Goal: Transaction & Acquisition: Purchase product/service

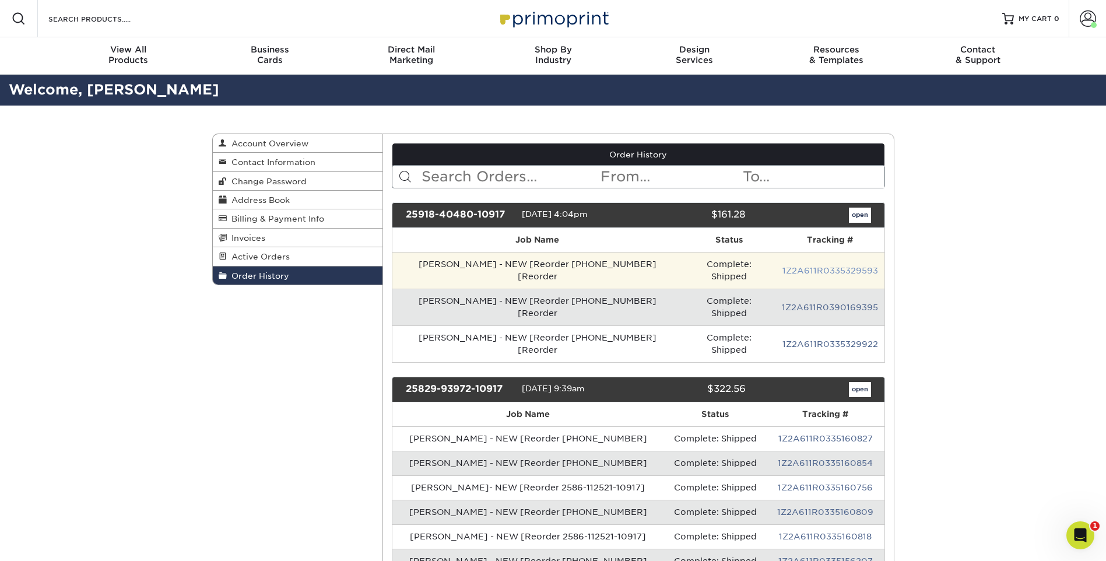
click at [845, 266] on link "1Z2A611R0335329593" at bounding box center [831, 270] width 96 height 9
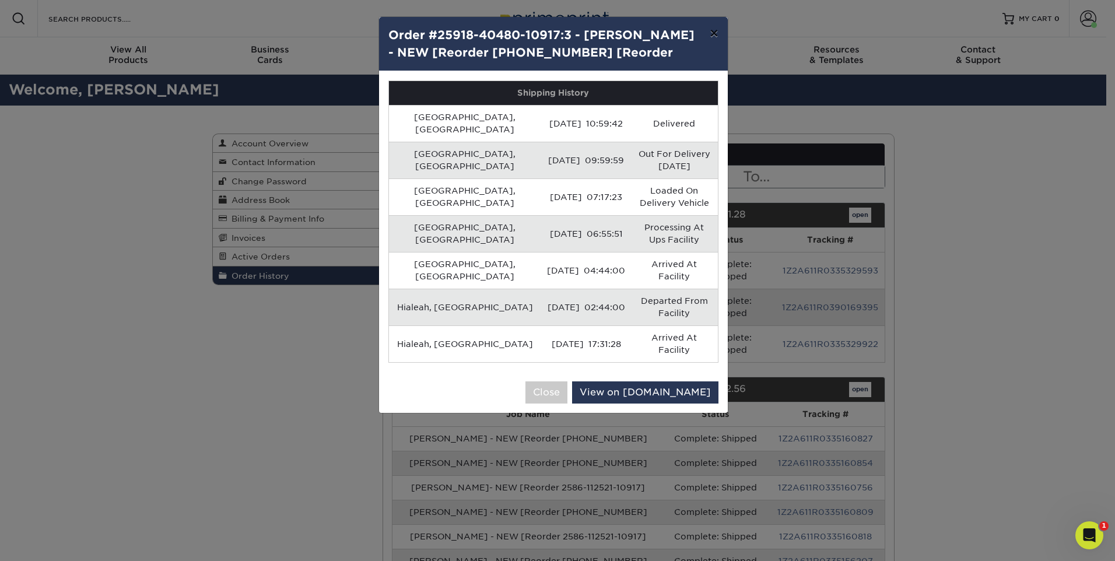
click at [706, 34] on button "×" at bounding box center [713, 33] width 27 height 33
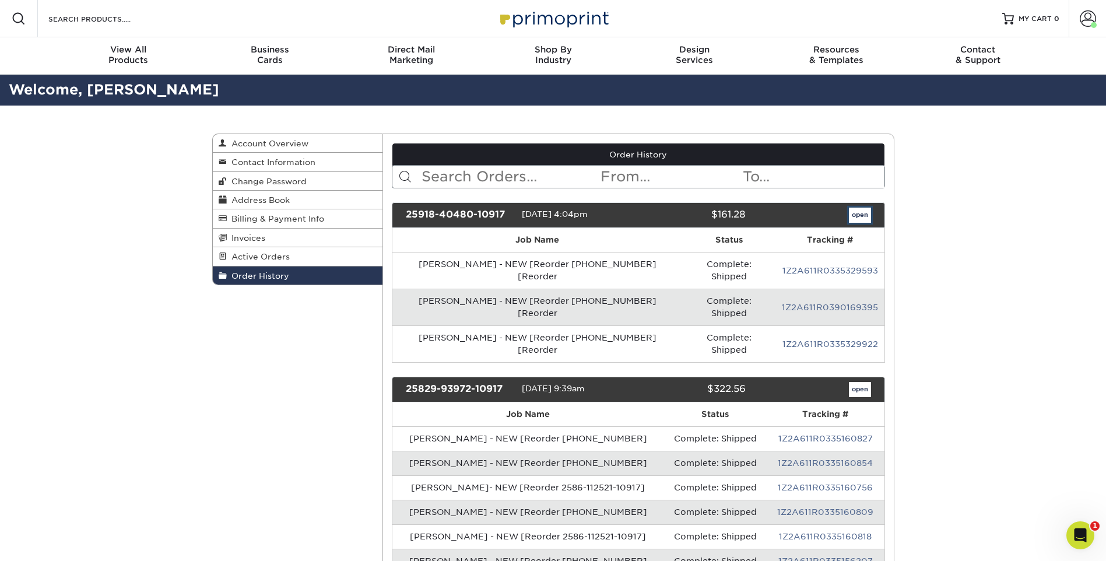
click at [855, 211] on link "open" at bounding box center [860, 215] width 22 height 15
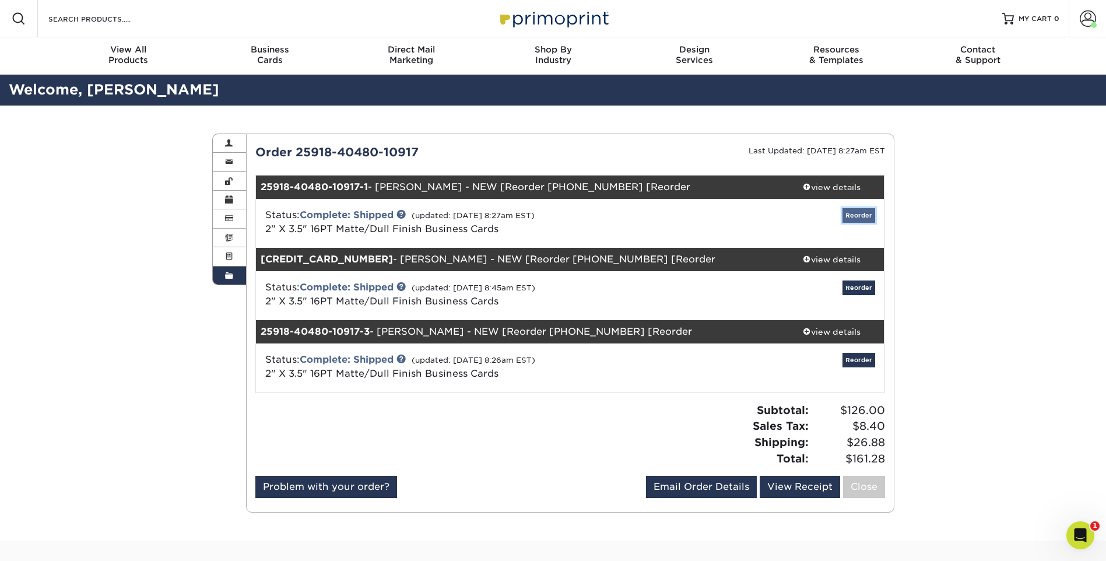
click at [867, 216] on link "Reorder" at bounding box center [859, 215] width 33 height 15
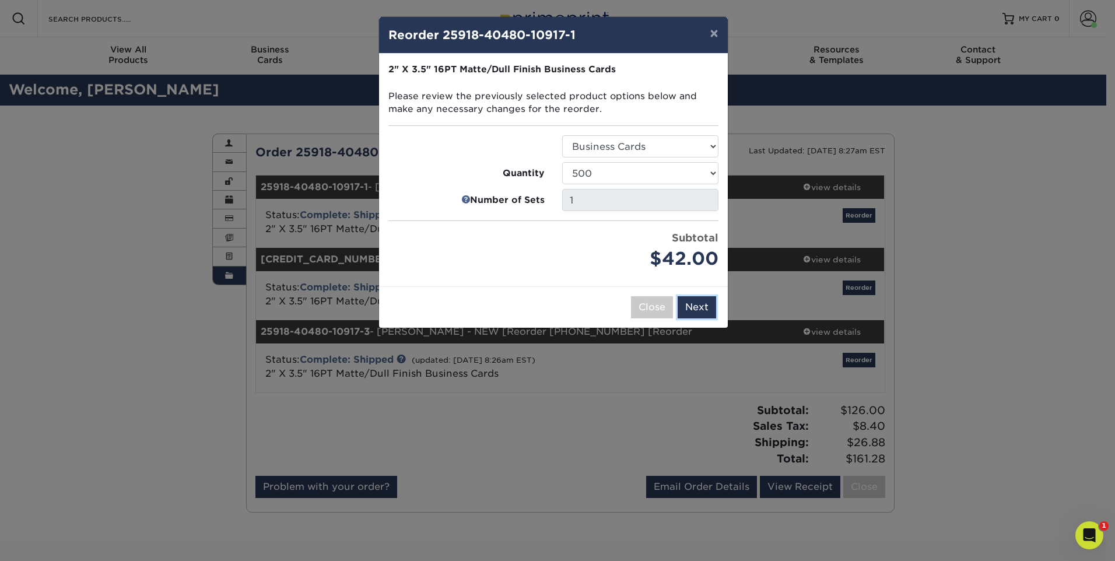
click at [705, 304] on button "Next" at bounding box center [697, 307] width 38 height 22
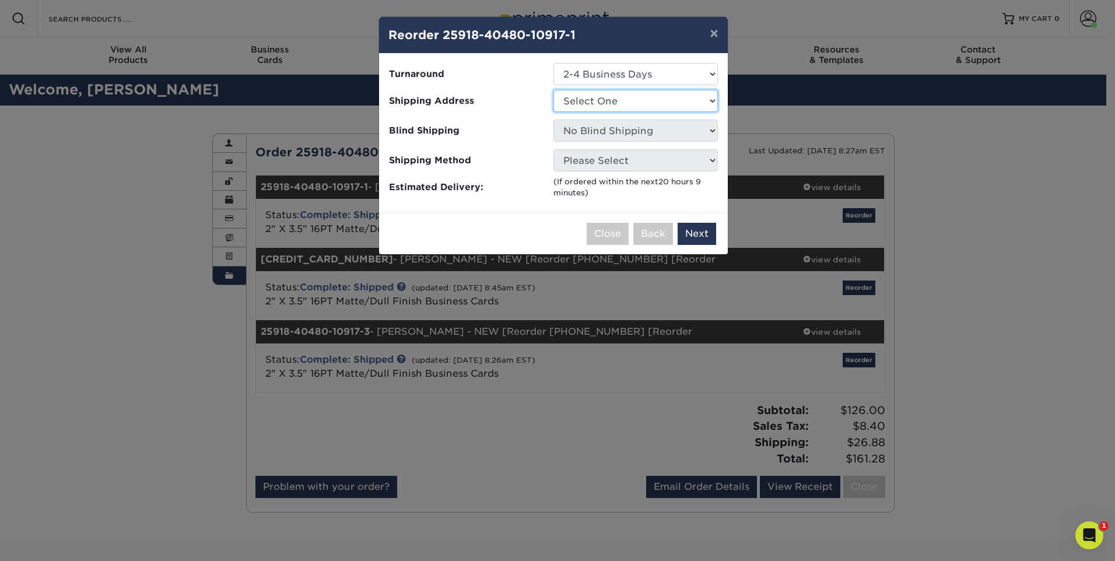
click at [628, 104] on select "Select One Chris Cubbage Daytona/New Smyrna Florida Window & Door Fort Myers Or…" at bounding box center [635, 101] width 164 height 22
select select "277189"
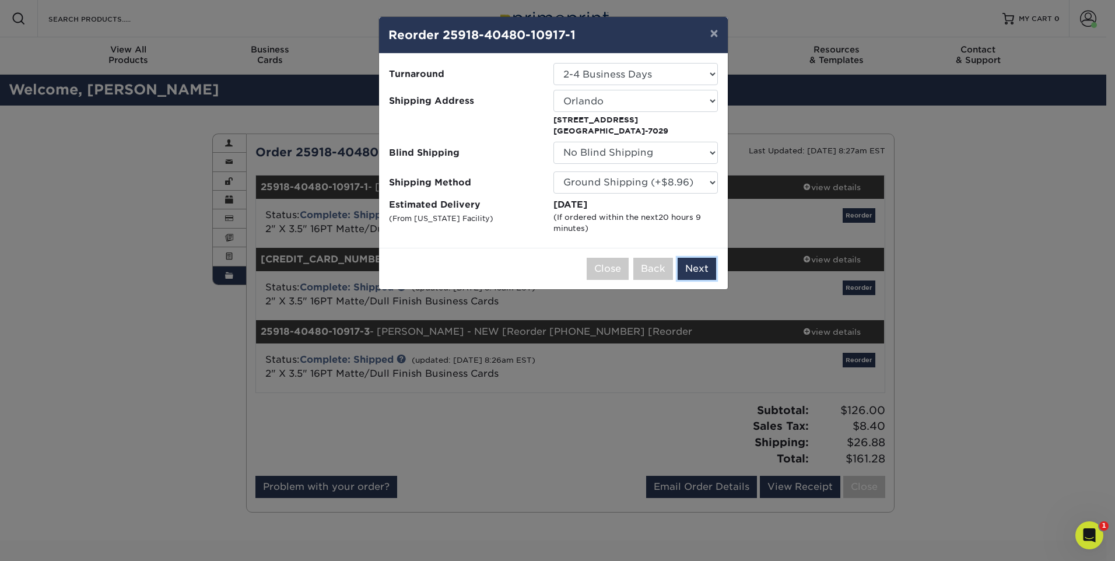
click at [700, 275] on button "Next" at bounding box center [697, 269] width 38 height 22
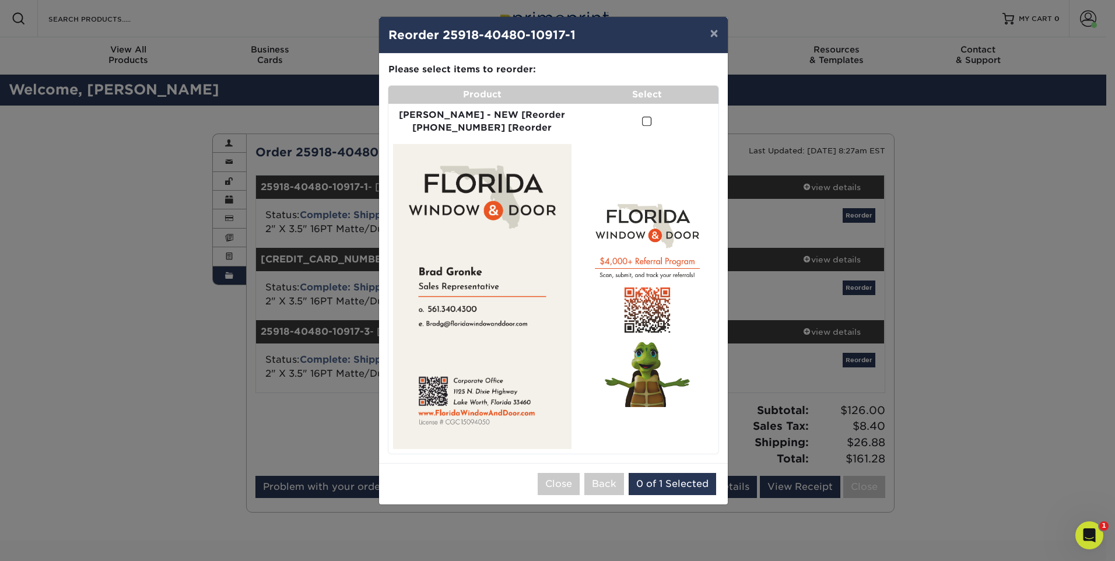
click at [642, 125] on span at bounding box center [647, 121] width 10 height 11
click at [0, 0] on input "checkbox" at bounding box center [0, 0] width 0 height 0
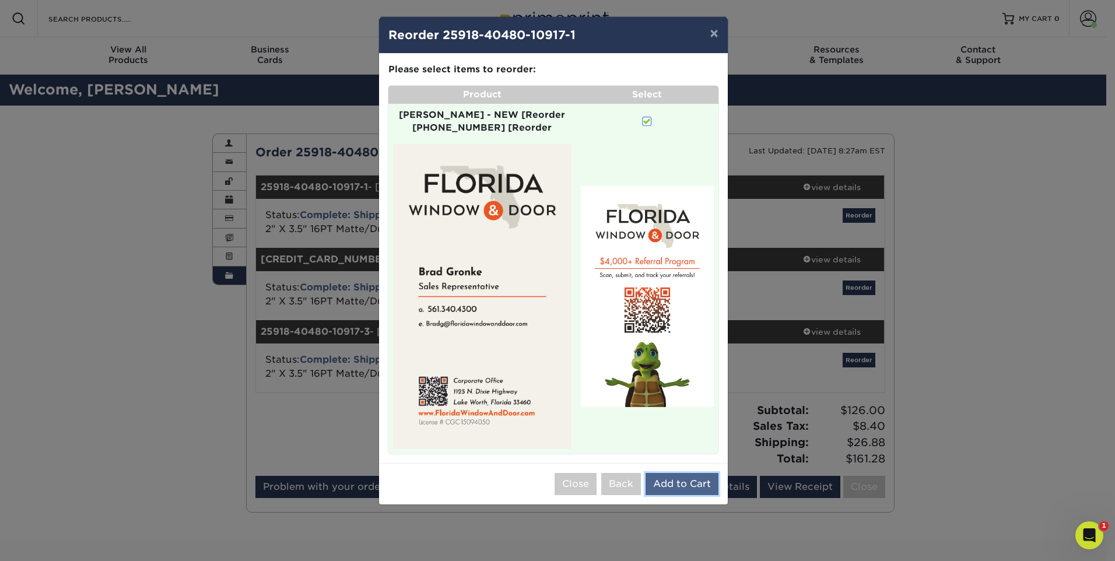
click at [690, 473] on button "Add to Cart" at bounding box center [682, 484] width 73 height 22
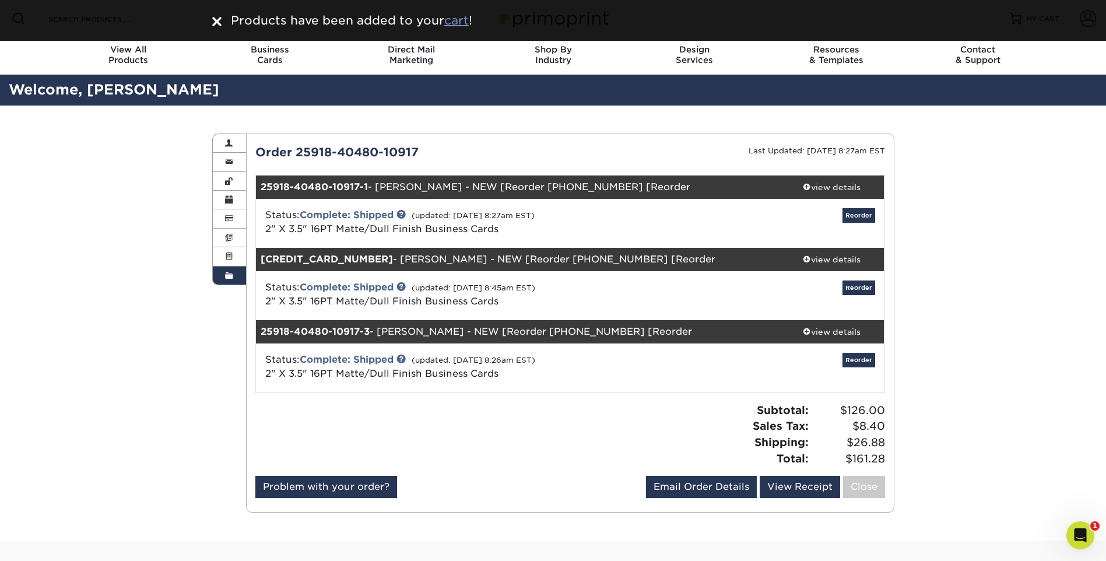
click at [464, 22] on u "cart" at bounding box center [456, 20] width 24 height 14
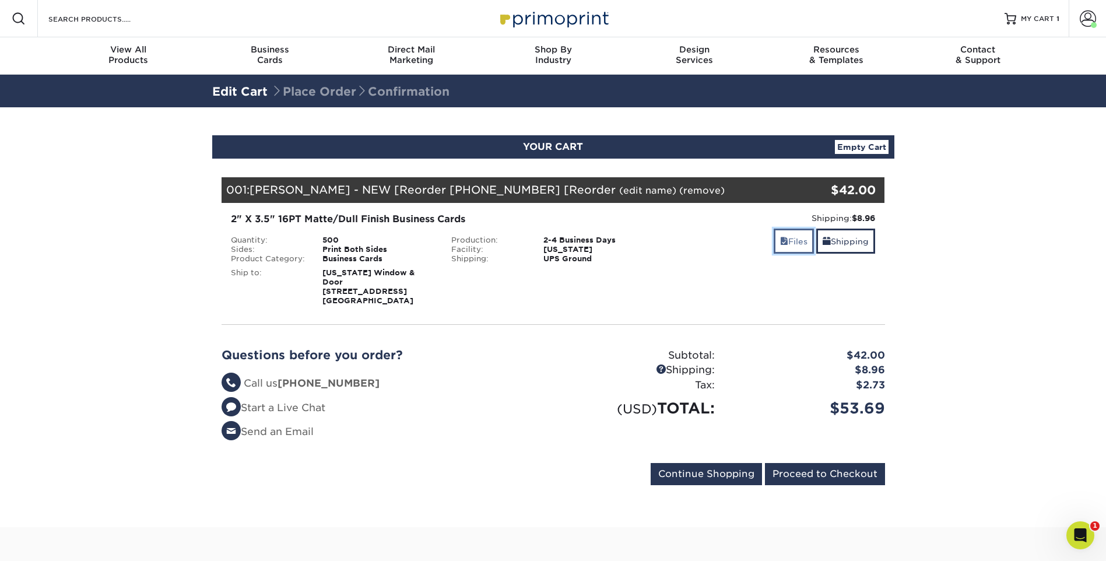
click at [780, 238] on span at bounding box center [784, 241] width 8 height 9
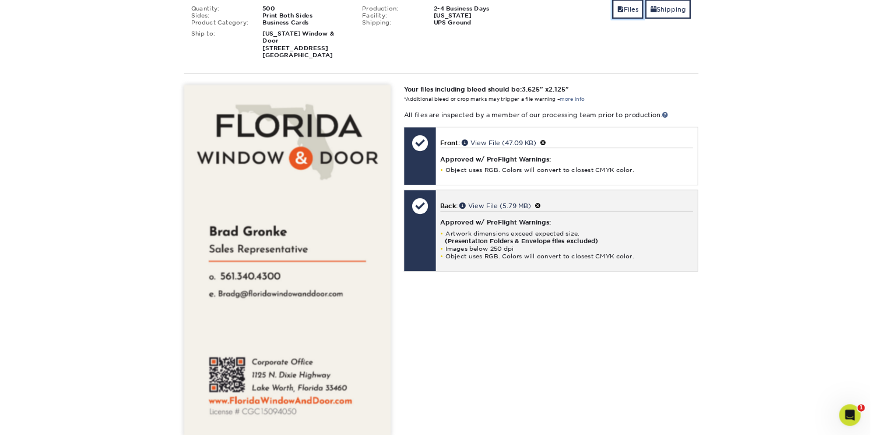
scroll to position [233, 0]
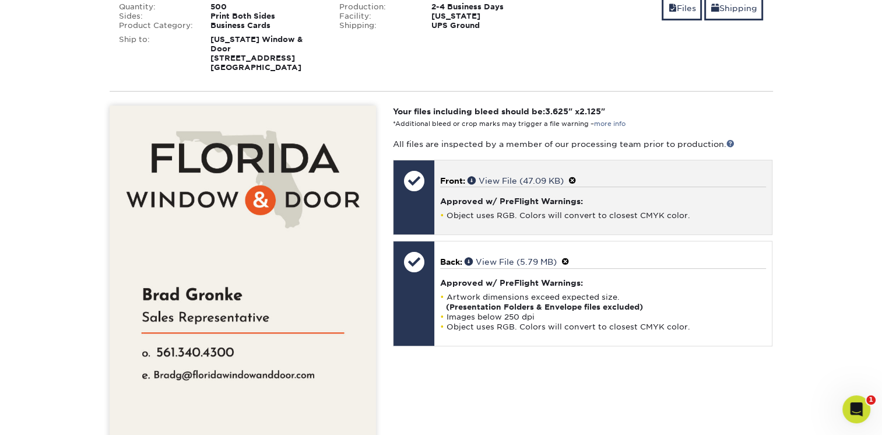
click at [576, 178] on span at bounding box center [573, 180] width 8 height 9
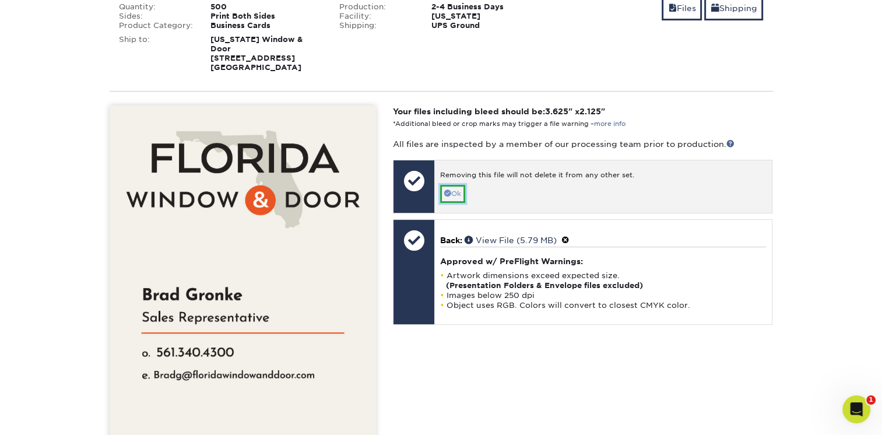
click at [457, 195] on link "Ok" at bounding box center [452, 194] width 25 height 18
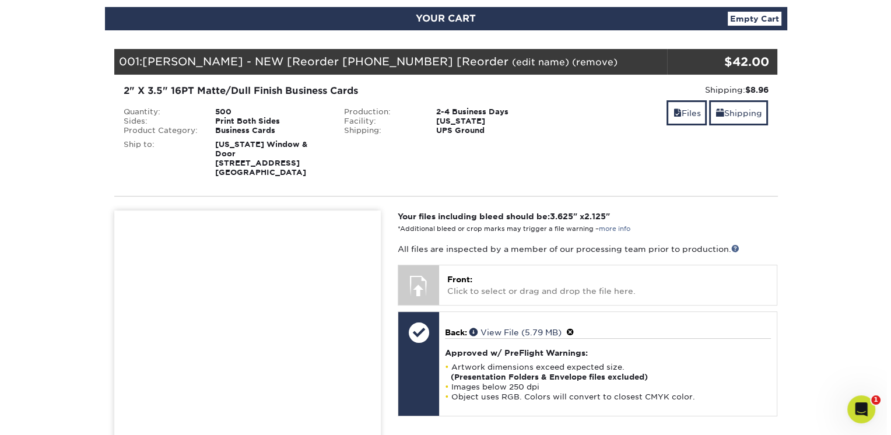
scroll to position [117, 0]
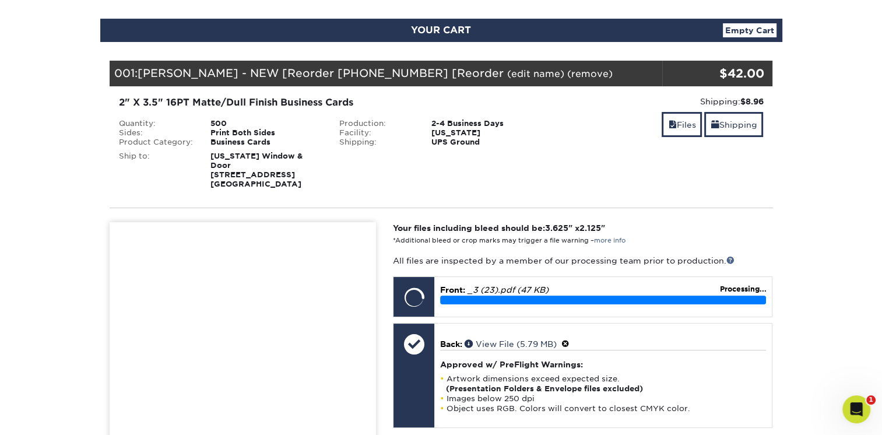
click at [507, 72] on link "(edit name)" at bounding box center [535, 73] width 57 height 11
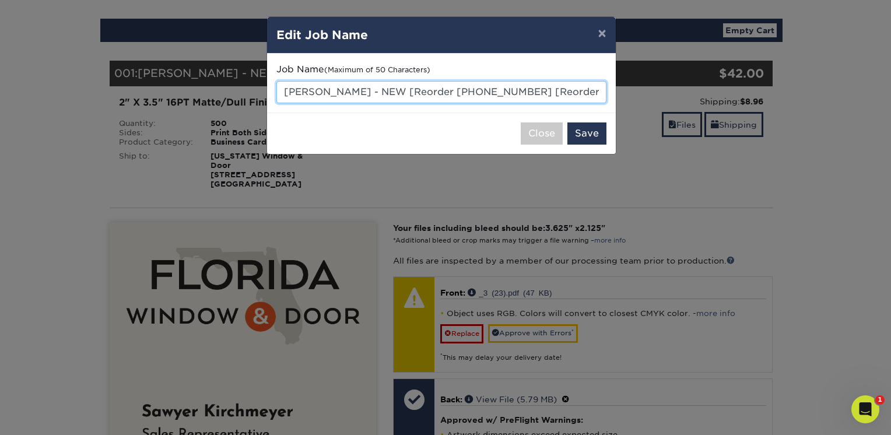
drag, startPoint x: 343, startPoint y: 93, endPoint x: 278, endPoint y: 94, distance: 64.8
click at [278, 94] on input "[PERSON_NAME] - NEW [Reorder [PHONE_NUMBER] [Reorder" at bounding box center [441, 92] width 330 height 22
paste input "Sawyer Kirc"
type input "Sawyer Kirc - NEW [Reorder 2586-112521-10 [Reorder"
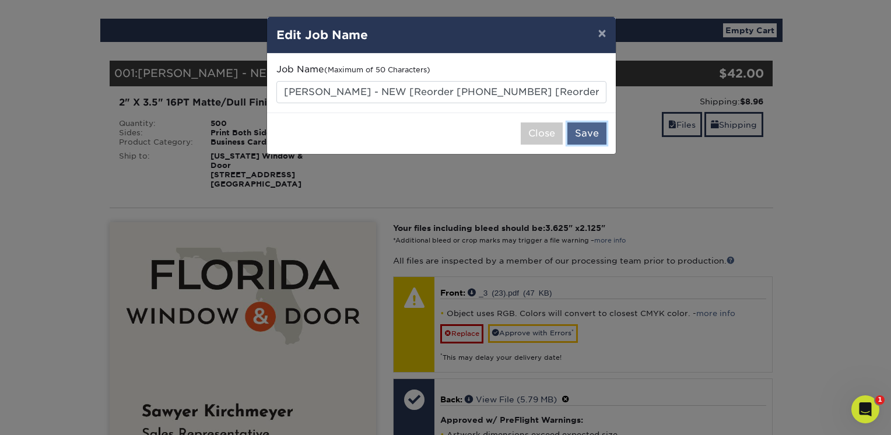
click at [583, 136] on button "Save" at bounding box center [586, 133] width 39 height 22
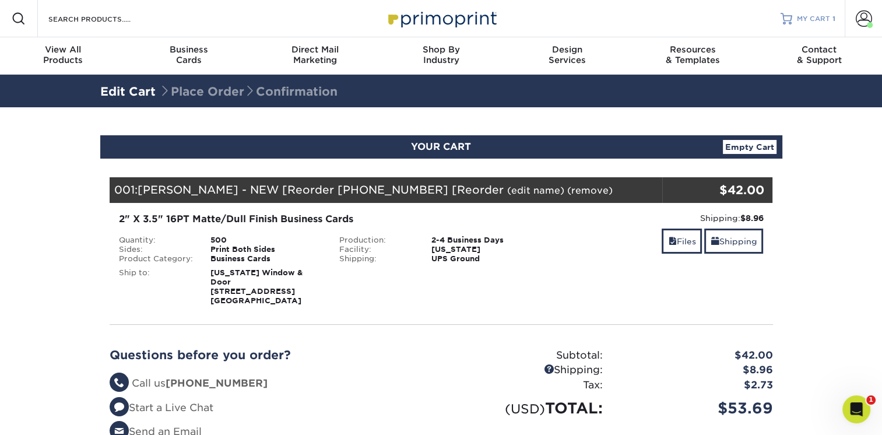
click at [821, 17] on span "MY CART" at bounding box center [813, 19] width 33 height 10
click at [865, 23] on span at bounding box center [864, 18] width 16 height 16
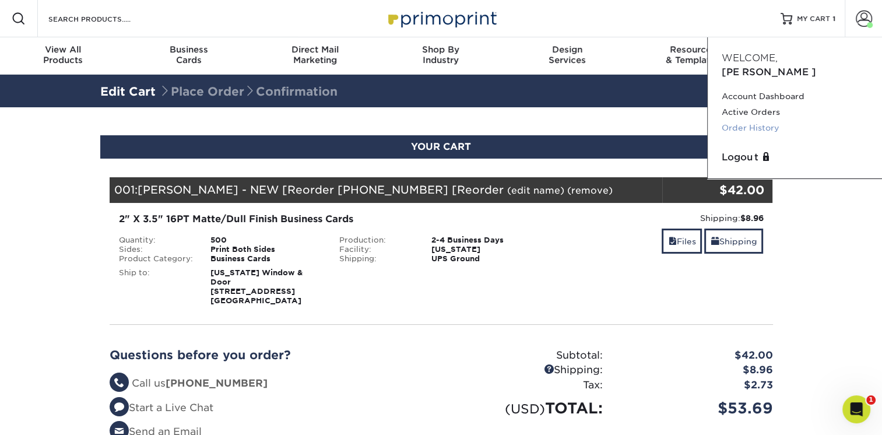
click at [735, 120] on link "Order History" at bounding box center [795, 128] width 146 height 16
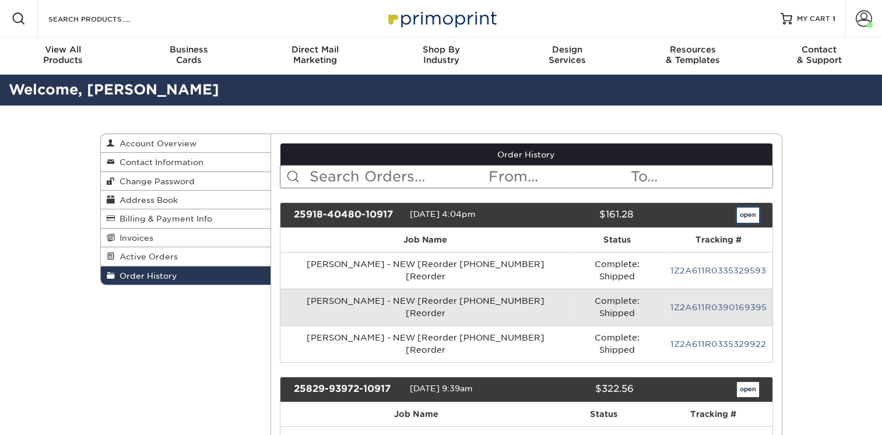
click at [749, 209] on link "open" at bounding box center [748, 215] width 22 height 15
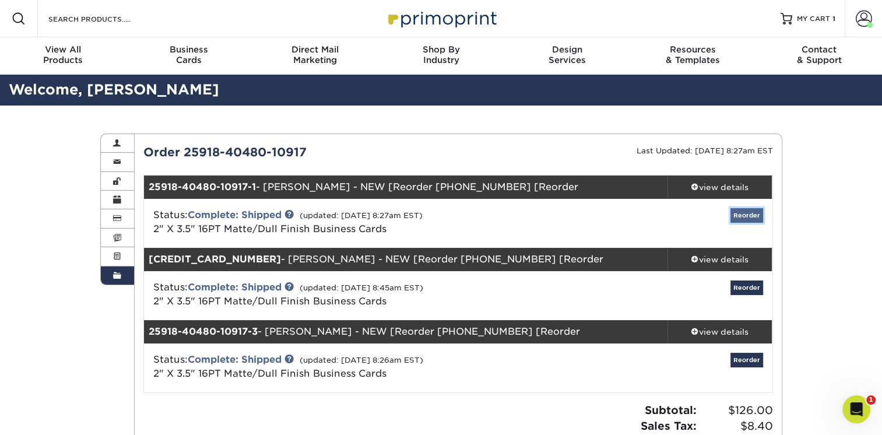
click at [750, 213] on link "Reorder" at bounding box center [747, 215] width 33 height 15
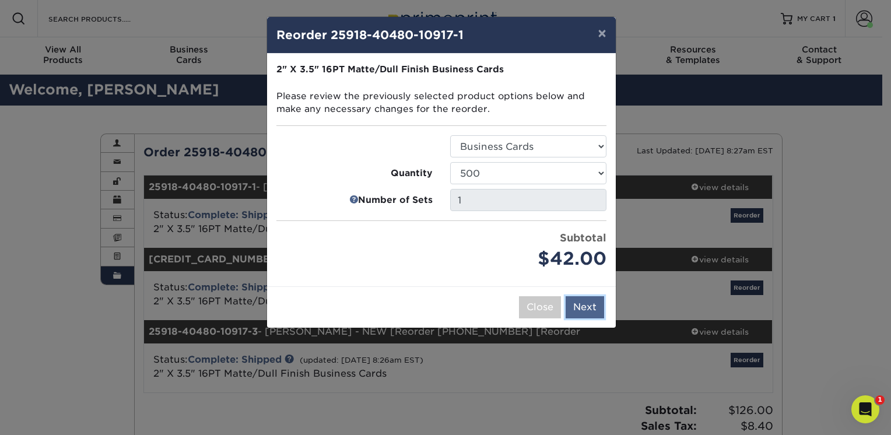
click at [597, 309] on button "Next" at bounding box center [585, 307] width 38 height 22
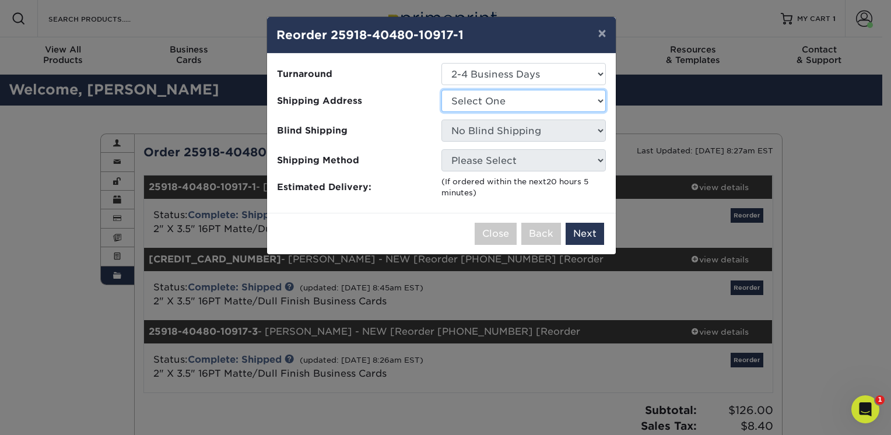
click at [497, 97] on select "Select One Chris Cubbage Daytona/New Smyrna Florida Window & Door Fort Myers Or…" at bounding box center [523, 101] width 164 height 22
select select "278390"
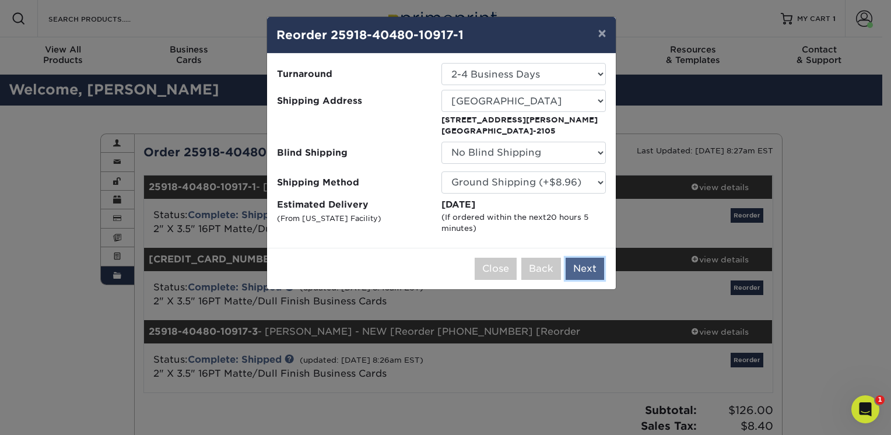
click at [584, 269] on button "Next" at bounding box center [585, 269] width 38 height 22
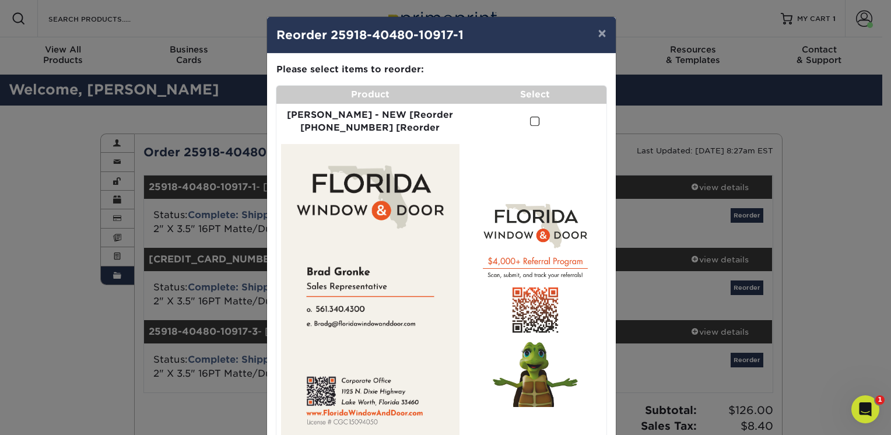
click at [530, 121] on span at bounding box center [535, 121] width 10 height 11
click at [0, 0] on input "checkbox" at bounding box center [0, 0] width 0 height 0
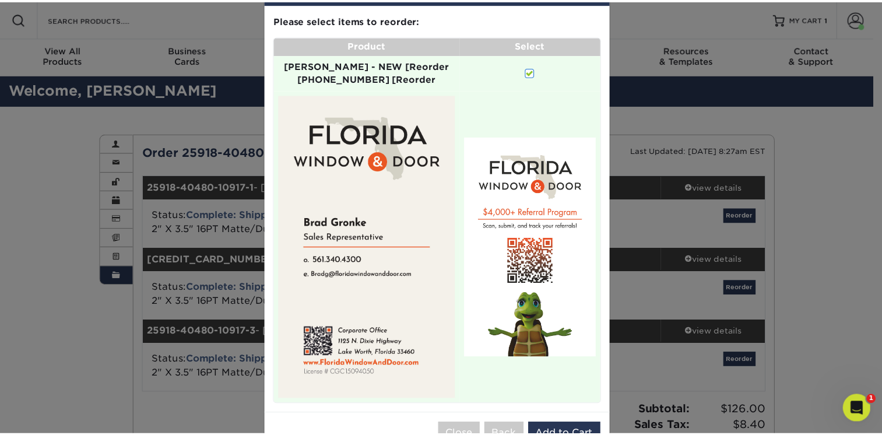
scroll to position [51, 0]
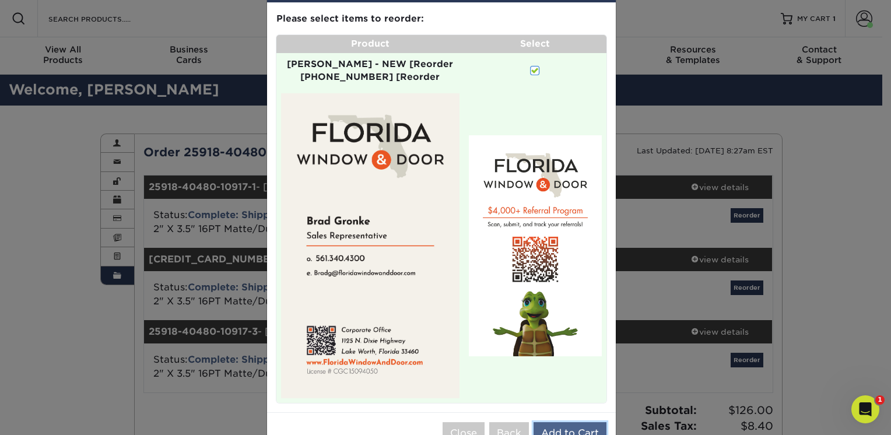
click at [556, 422] on button "Add to Cart" at bounding box center [570, 433] width 73 height 22
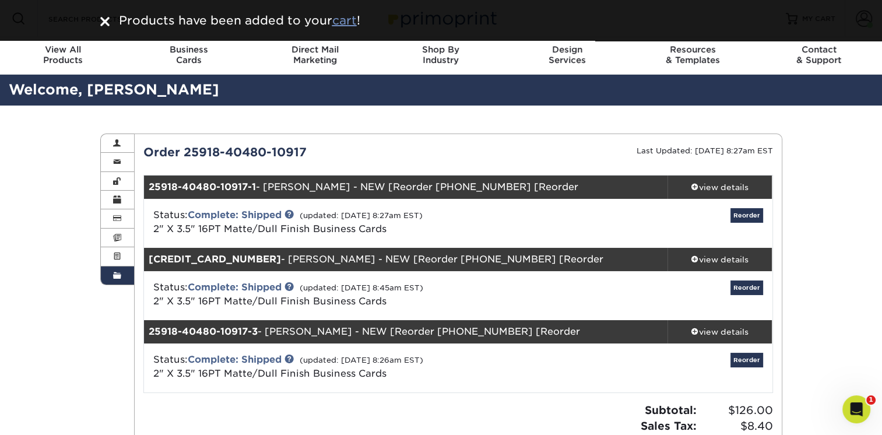
click at [338, 24] on u "cart" at bounding box center [344, 20] width 24 height 14
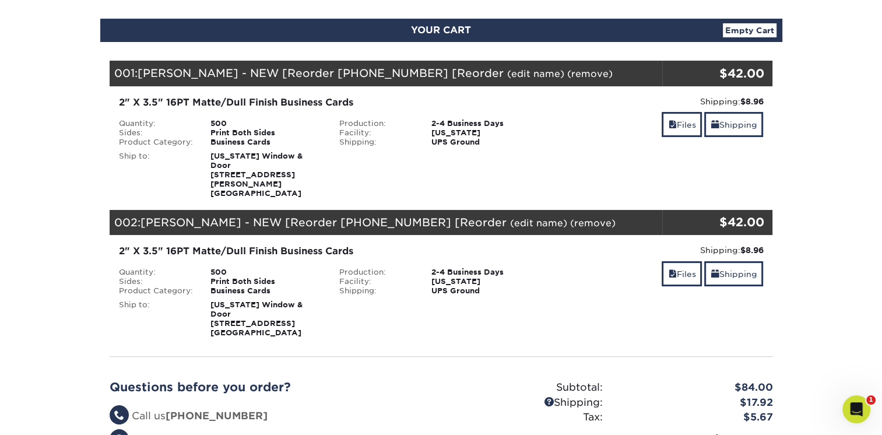
click at [507, 69] on link "(edit name)" at bounding box center [535, 73] width 57 height 11
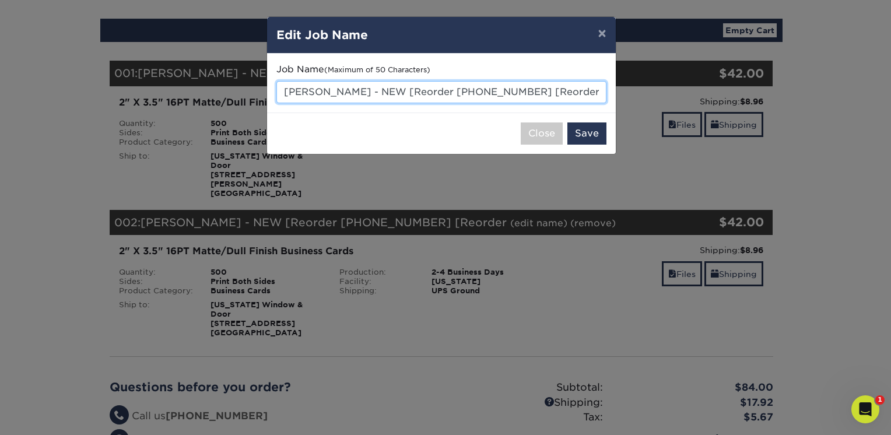
click at [341, 94] on input "[PERSON_NAME] - NEW [Reorder [PHONE_NUMBER] [Reorder" at bounding box center [441, 92] width 330 height 22
drag, startPoint x: 350, startPoint y: 92, endPoint x: 287, endPoint y: 90, distance: 63.0
click at [287, 90] on input "[PERSON_NAME] - NEW [Reorder [PHONE_NUMBER] [Reorder" at bounding box center [441, 92] width 330 height 22
click at [301, 90] on input "[PERSON_NAME] - NEW [Reorder [PHONE_NUMBER] [Reorder" at bounding box center [441, 92] width 330 height 22
drag, startPoint x: 279, startPoint y: 92, endPoint x: 341, endPoint y: 92, distance: 61.8
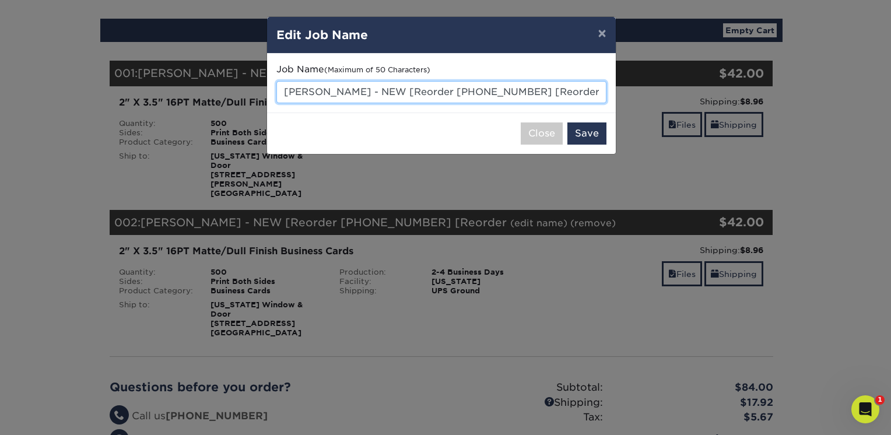
click at [342, 92] on input "[PERSON_NAME] - NEW [Reorder [PHONE_NUMBER] [Reorder" at bounding box center [441, 92] width 330 height 22
paste input "[PERSON_NAME]"
type input "[PERSON_NAME] - NEW [Reorder [PHONE_NUMBER] [Reorder"
drag, startPoint x: 342, startPoint y: 89, endPoint x: 264, endPoint y: 90, distance: 78.1
click at [264, 90] on div "× Edit Job Name Job Name (Maximum of 50 Characters) Sawyer Kirc - NEW [Reorder …" at bounding box center [445, 217] width 891 height 435
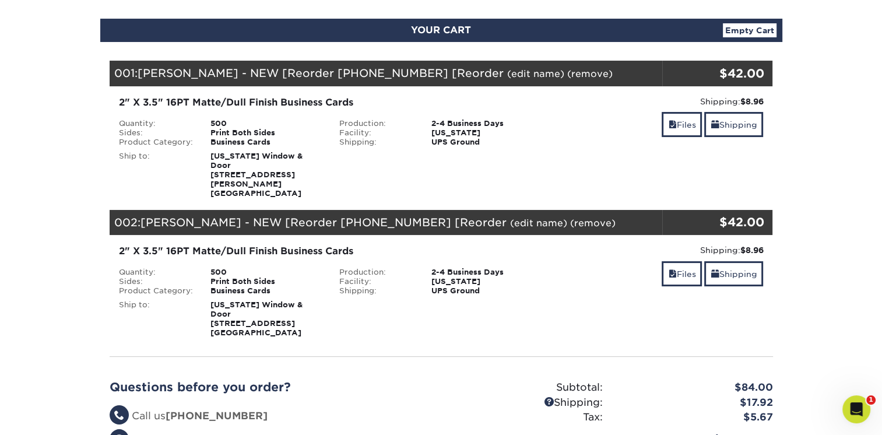
click at [507, 75] on link "(edit name)" at bounding box center [535, 73] width 57 height 11
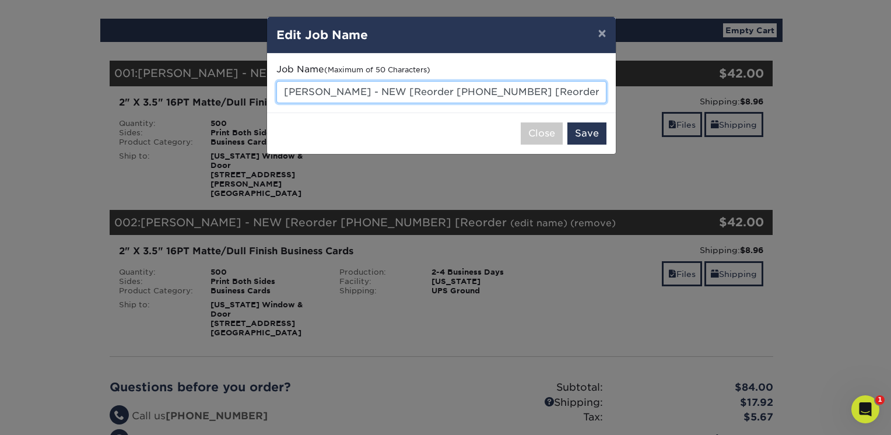
drag, startPoint x: 285, startPoint y: 92, endPoint x: 350, endPoint y: 91, distance: 64.7
click at [350, 91] on input "Brad Gronke - NEW [Reorder 2586-112521-10 [Reorder" at bounding box center [441, 92] width 330 height 22
paste input "Yaminex Bati"
type input "Yaminex Bati- NEW [Reorder [PHONE_NUMBER] [Reorder"
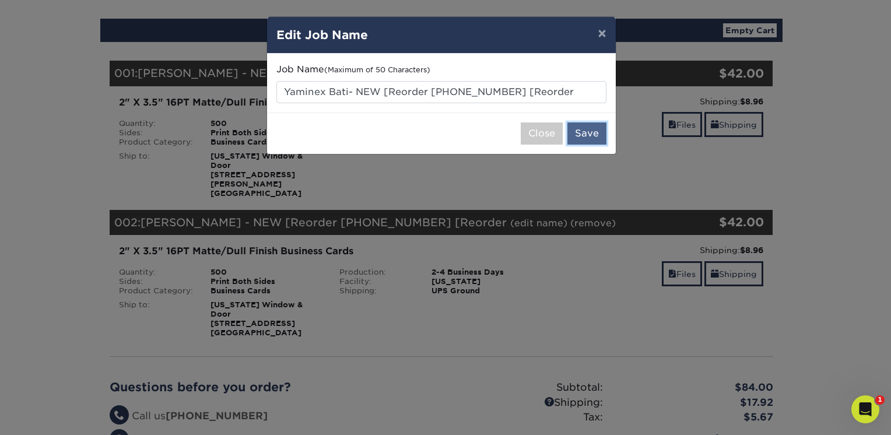
click at [590, 141] on button "Save" at bounding box center [586, 133] width 39 height 22
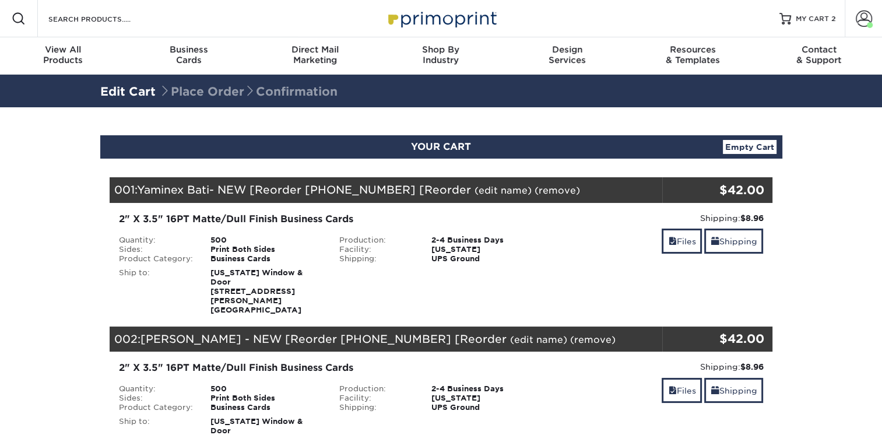
click at [674, 173] on div "Your Cart is Empty View Account Active Orders Order History Contact Us Business…" at bounding box center [441, 403] width 682 height 489
click at [680, 251] on link "Files" at bounding box center [682, 241] width 40 height 25
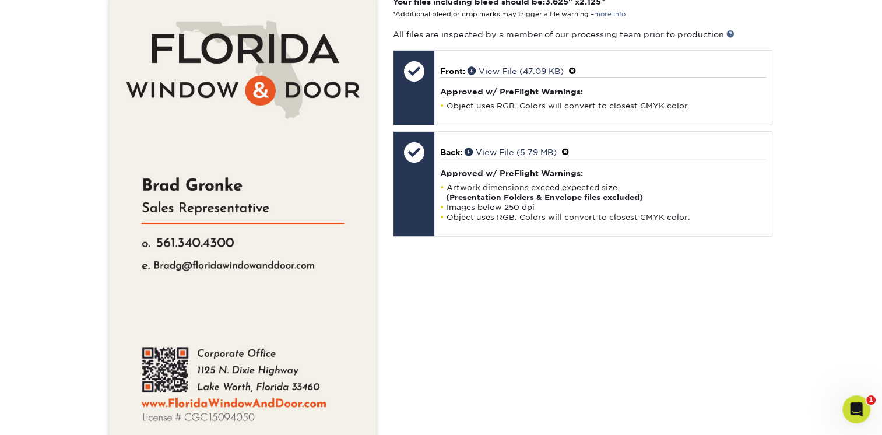
scroll to position [350, 0]
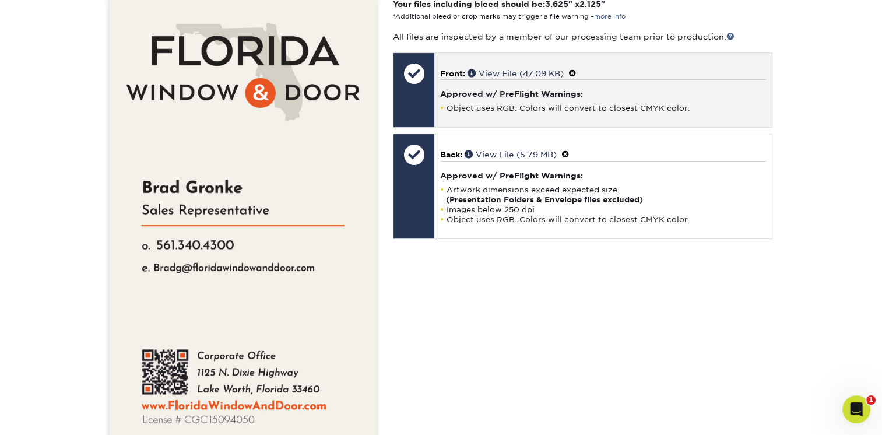
click at [574, 69] on span at bounding box center [573, 73] width 8 height 9
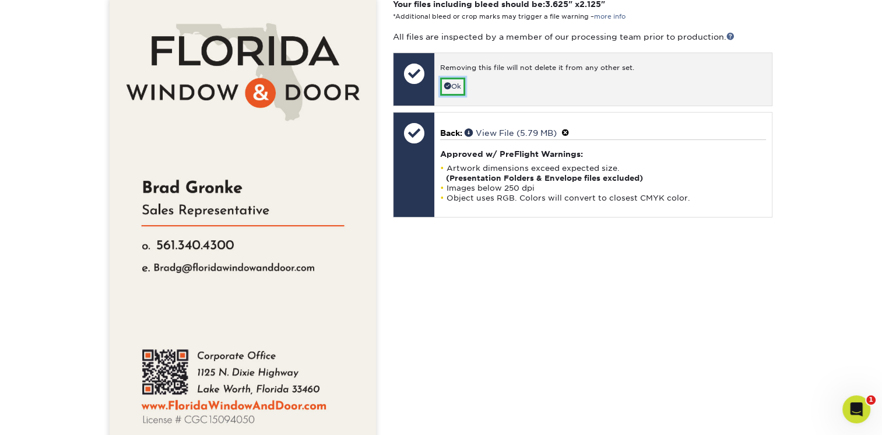
click at [461, 78] on link "Ok" at bounding box center [452, 87] width 25 height 18
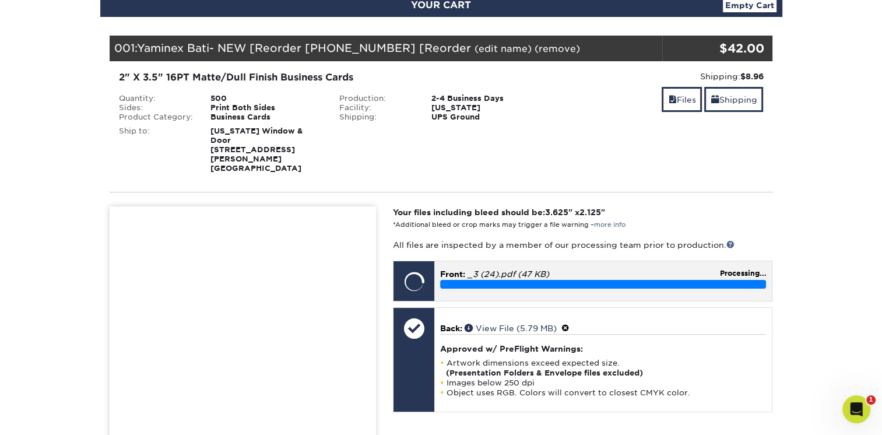
scroll to position [292, 0]
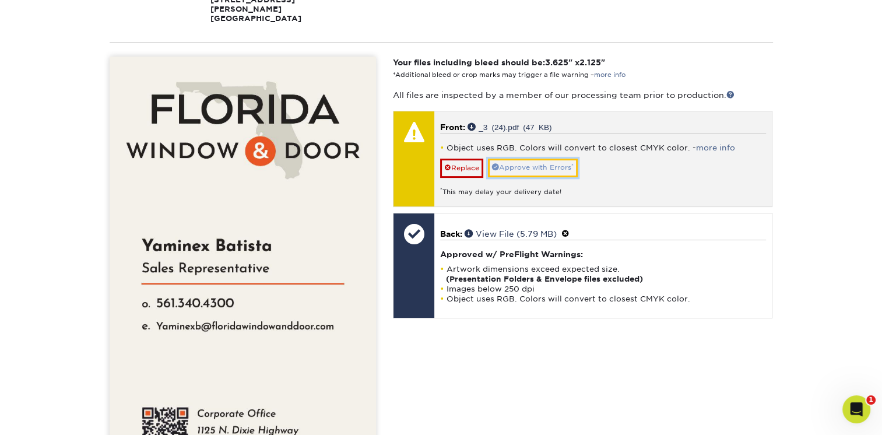
click at [513, 160] on link "Approve with Errors *" at bounding box center [533, 168] width 90 height 18
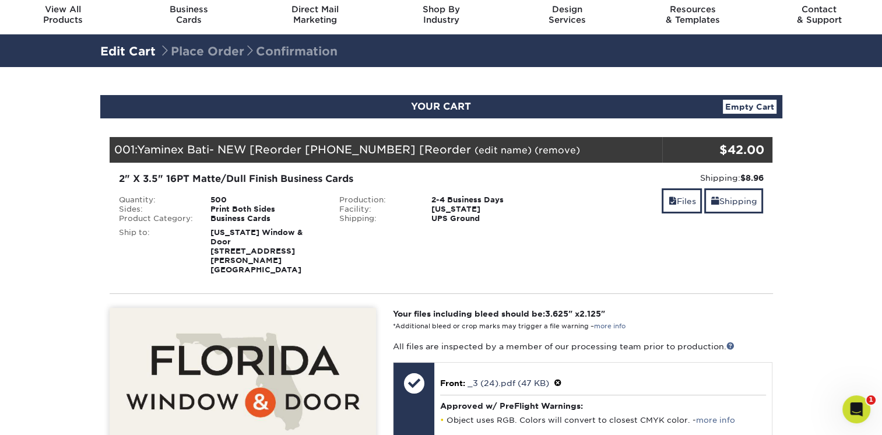
scroll to position [0, 0]
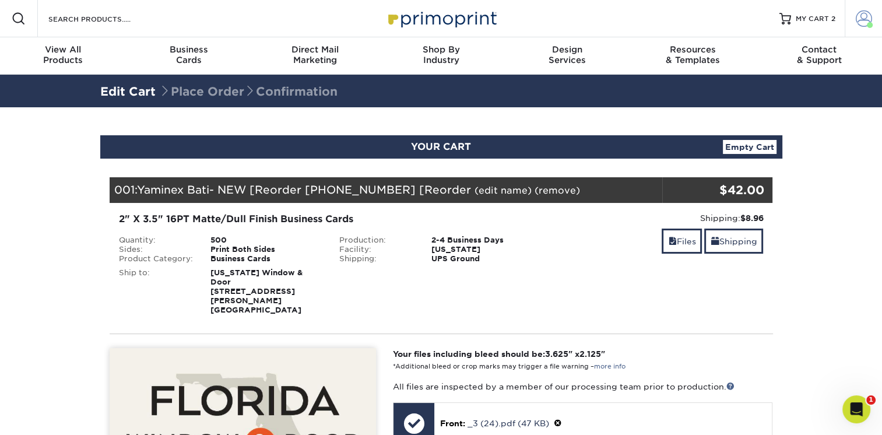
click at [857, 20] on span at bounding box center [864, 18] width 16 height 16
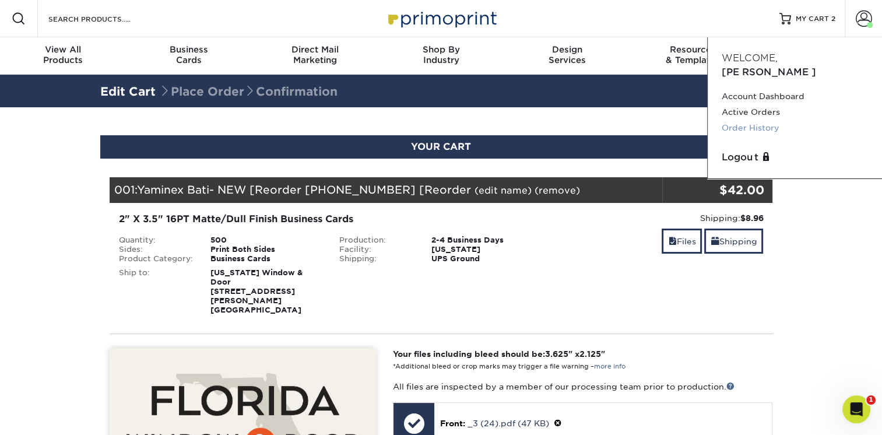
click at [737, 120] on link "Order History" at bounding box center [795, 128] width 146 height 16
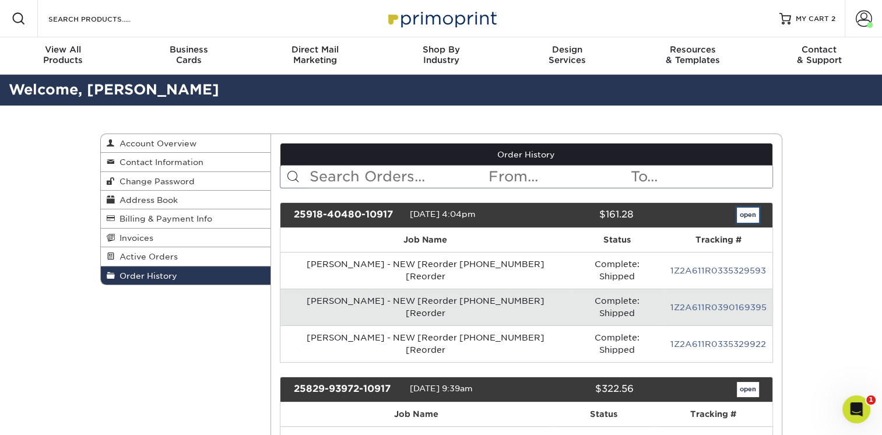
click at [746, 218] on link "open" at bounding box center [748, 215] width 22 height 15
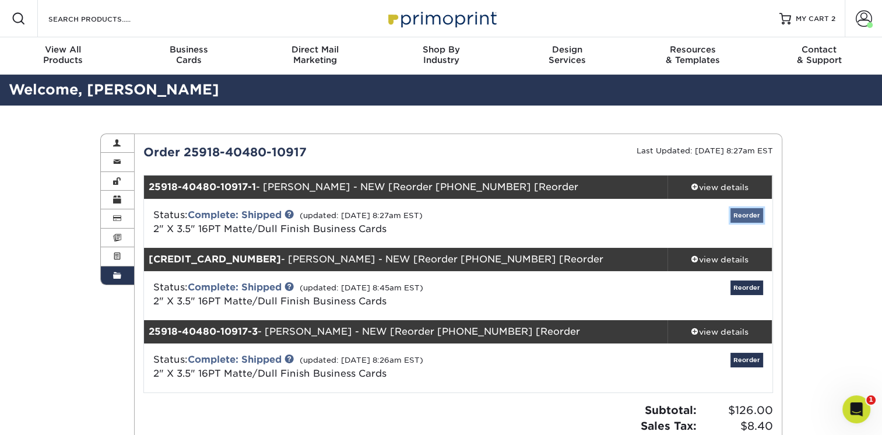
click at [756, 220] on link "Reorder" at bounding box center [747, 215] width 33 height 15
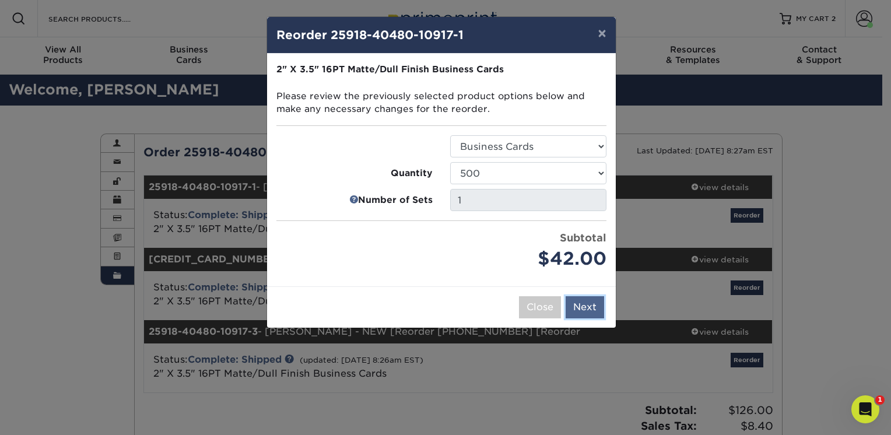
click at [583, 314] on button "Next" at bounding box center [585, 307] width 38 height 22
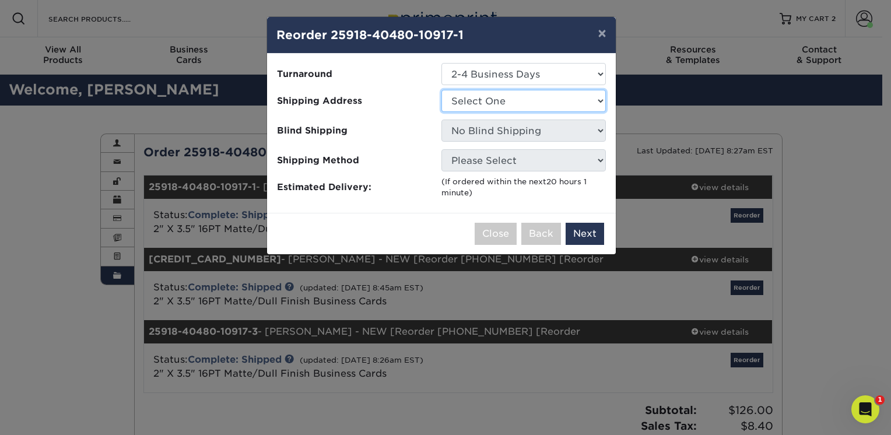
click at [482, 94] on select "Select One Chris Cubbage Daytona/New Smyrna Florida Window & Door Fort Myers Or…" at bounding box center [523, 101] width 164 height 22
select select "278390"
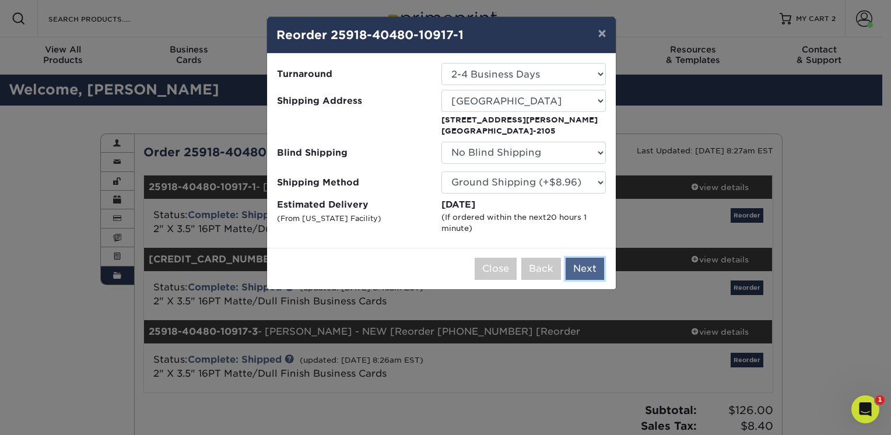
click at [599, 271] on button "Next" at bounding box center [585, 269] width 38 height 22
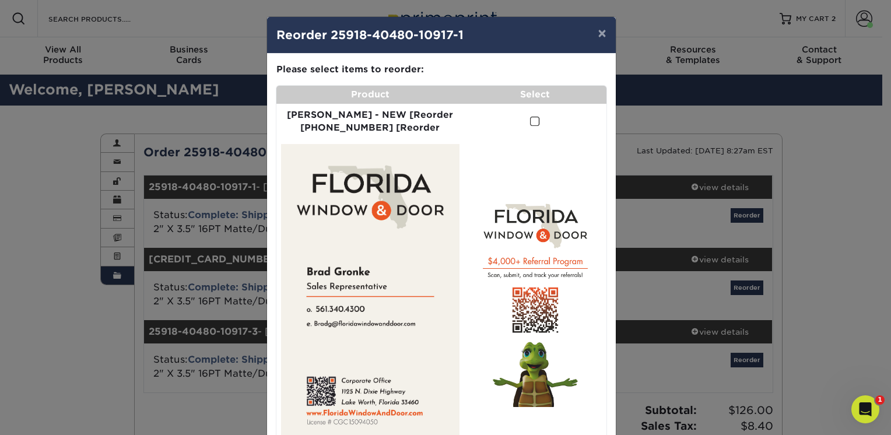
click at [510, 119] on td at bounding box center [535, 122] width 142 height 36
click at [530, 119] on span at bounding box center [535, 121] width 10 height 11
click at [0, 0] on input "checkbox" at bounding box center [0, 0] width 0 height 0
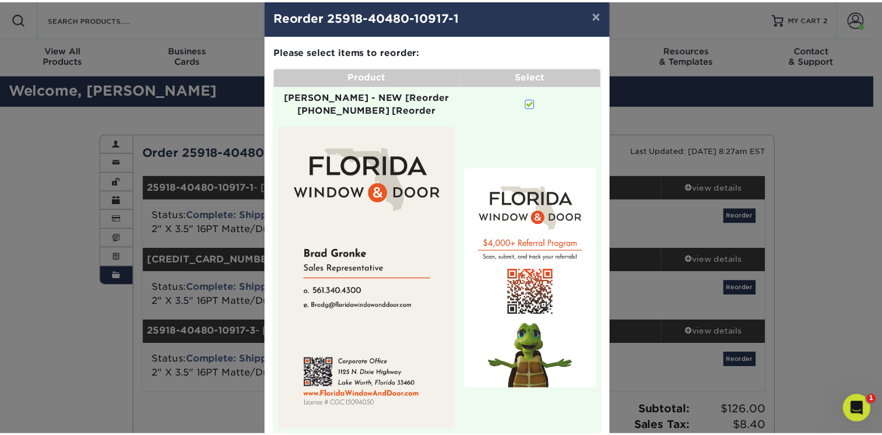
scroll to position [51, 0]
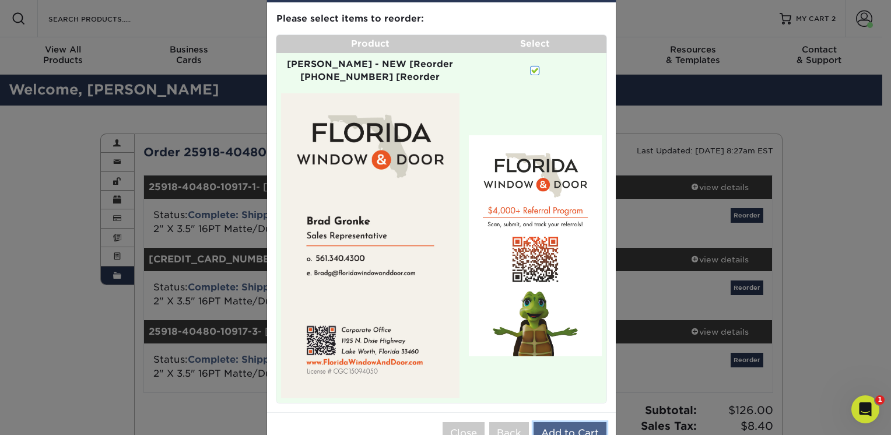
click at [576, 422] on button "Add to Cart" at bounding box center [570, 433] width 73 height 22
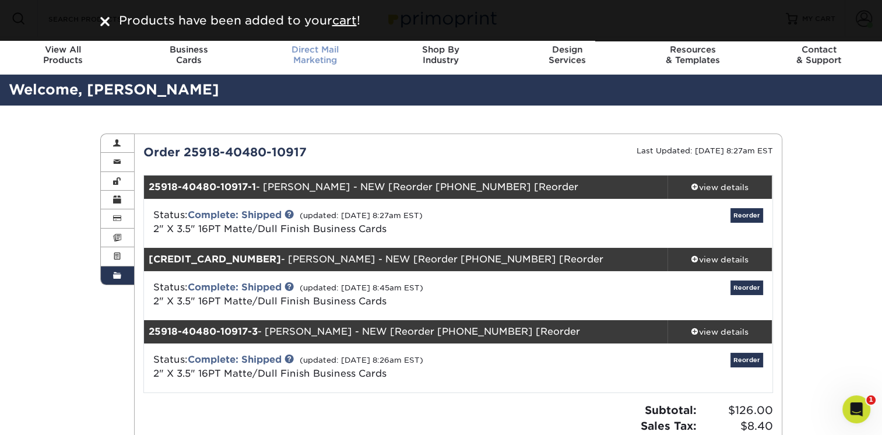
scroll to position [0, 0]
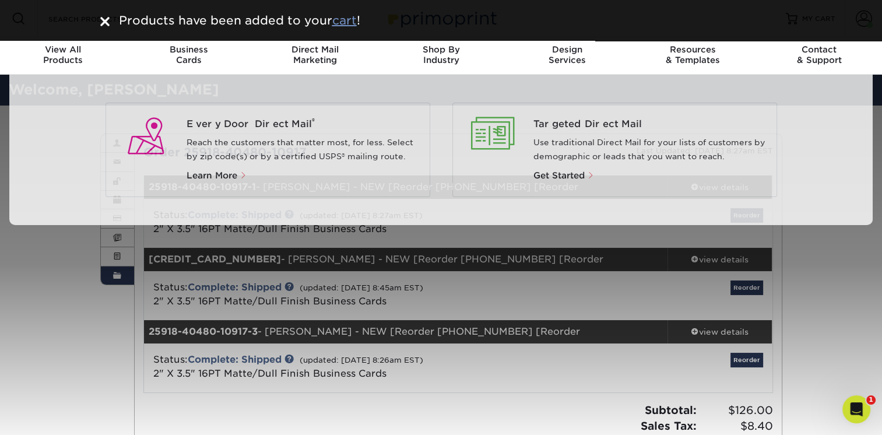
click at [352, 18] on u "cart" at bounding box center [344, 20] width 24 height 14
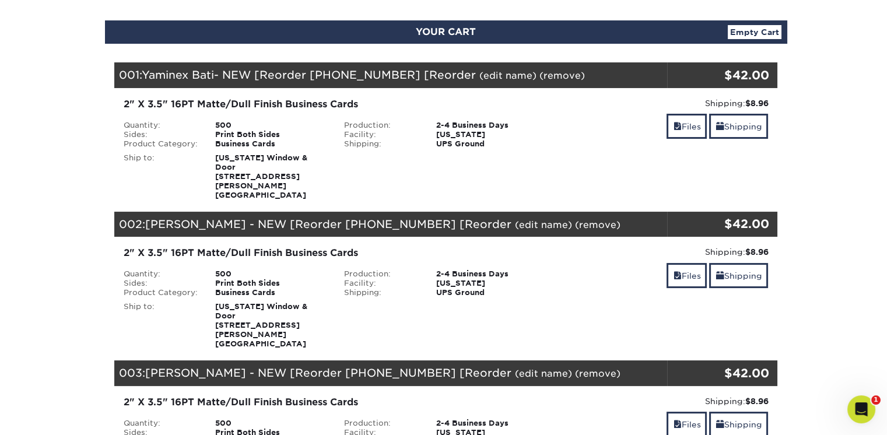
scroll to position [117, 0]
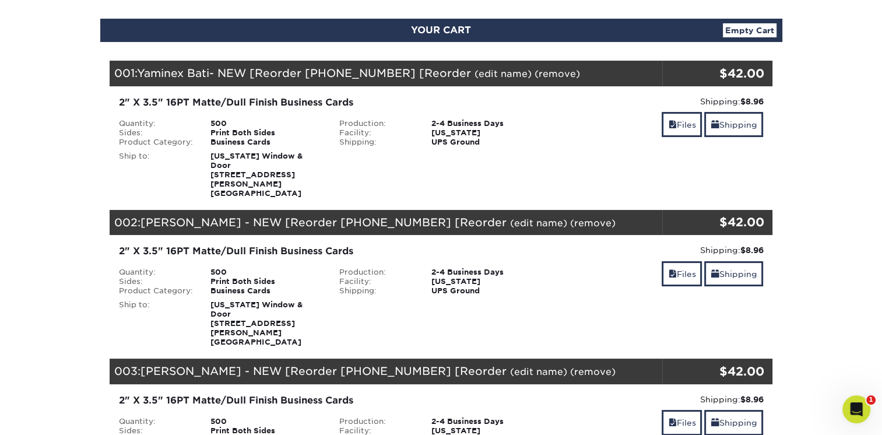
click at [510, 218] on link "(edit name)" at bounding box center [538, 223] width 57 height 11
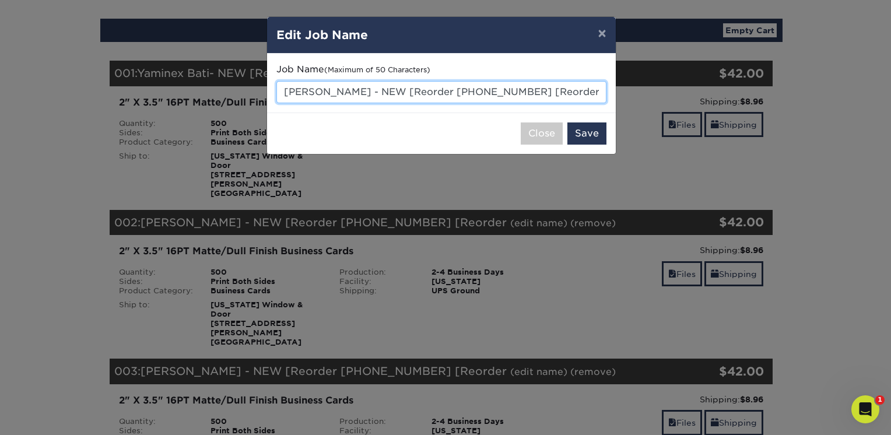
drag, startPoint x: 343, startPoint y: 92, endPoint x: 262, endPoint y: 82, distance: 81.0
click at [262, 82] on div "× Edit Job Name Job Name (Maximum of 50 Characters) Brad Gronke - NEW [Reorder …" at bounding box center [445, 217] width 891 height 435
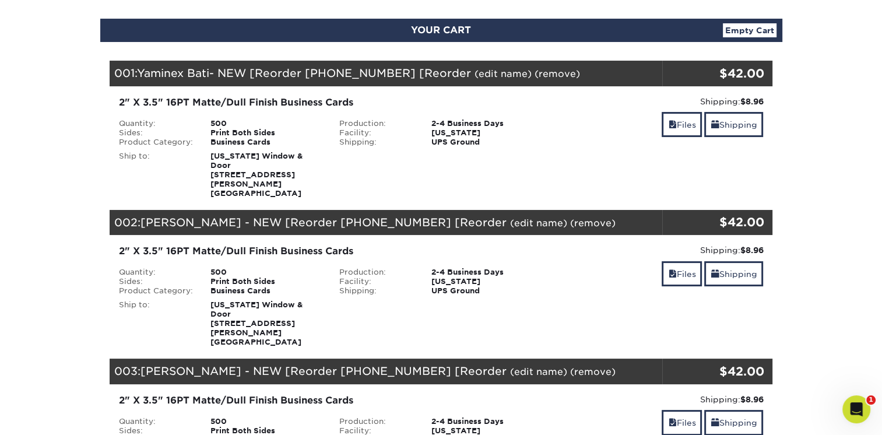
click at [510, 218] on link "(edit name)" at bounding box center [538, 223] width 57 height 11
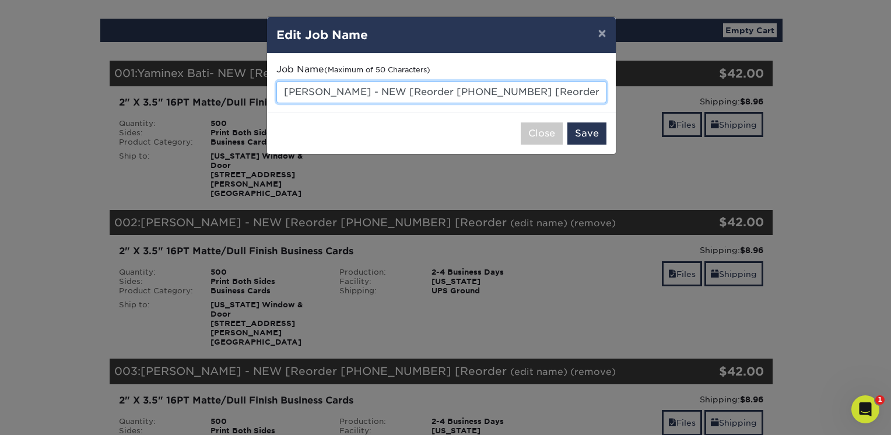
drag, startPoint x: 346, startPoint y: 97, endPoint x: 269, endPoint y: 96, distance: 77.0
click at [269, 96] on div "Job Name (Maximum of 50 Characters) Brad Gronke - NEW [Reorder 2586-112521-10 […" at bounding box center [441, 83] width 349 height 59
paste input "Peter Hugh"
type input "[PERSON_NAME] - NEW [Reorder [PHONE_NUMBER] [Reorder"
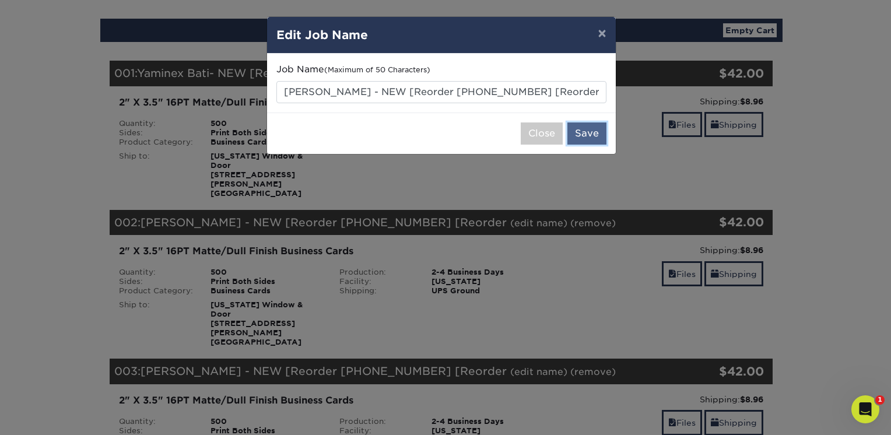
click at [583, 135] on button "Save" at bounding box center [586, 133] width 39 height 22
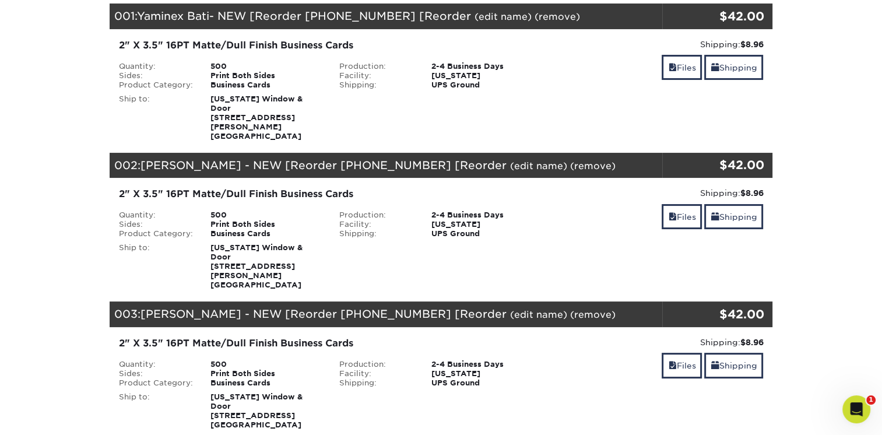
scroll to position [175, 0]
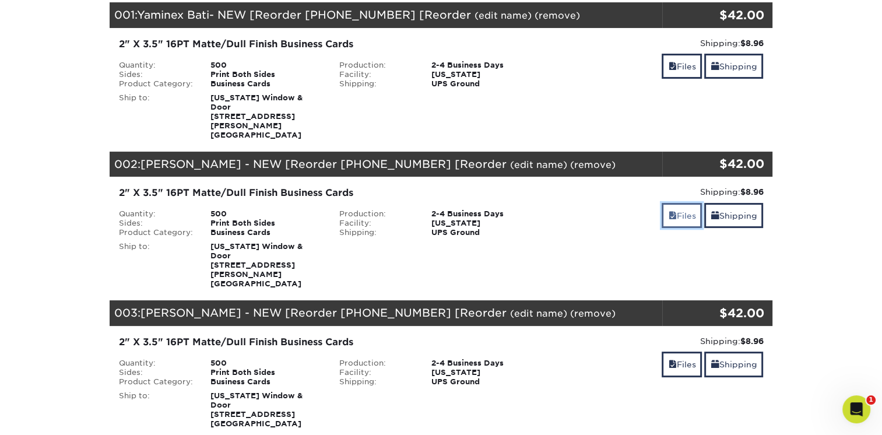
click at [680, 204] on link "Files" at bounding box center [682, 215] width 40 height 25
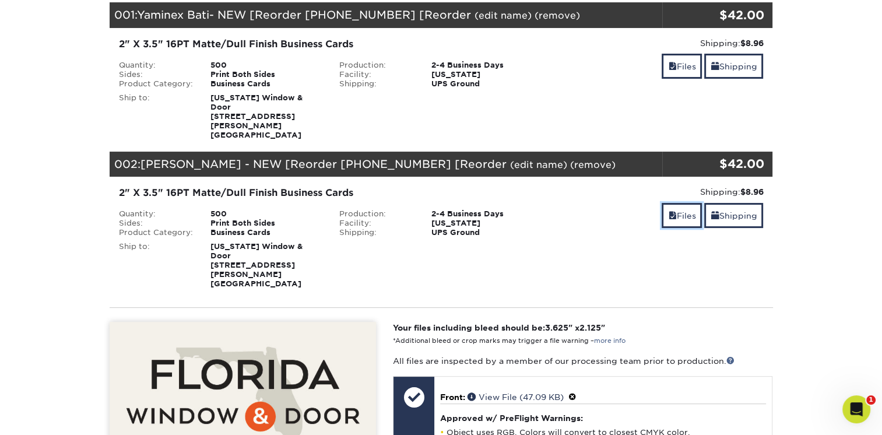
scroll to position [350, 0]
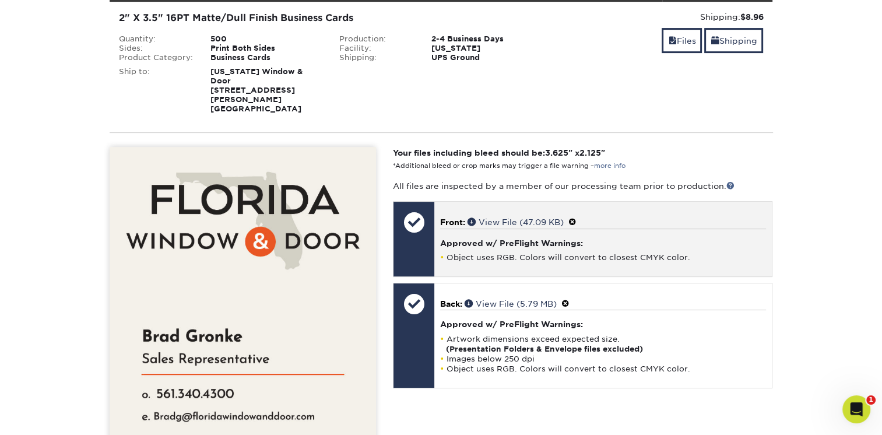
click at [576, 216] on p "Front: View File (47.09 KB)" at bounding box center [603, 222] width 326 height 12
click at [577, 218] on span at bounding box center [573, 222] width 8 height 9
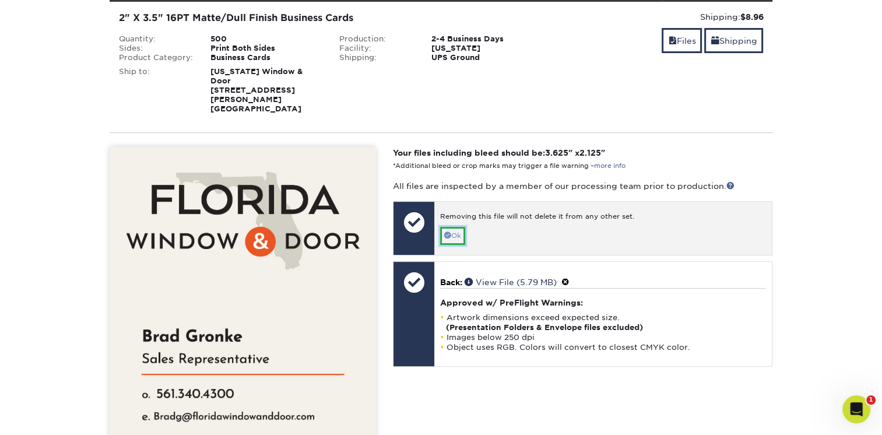
click at [465, 227] on link "Ok" at bounding box center [452, 236] width 25 height 18
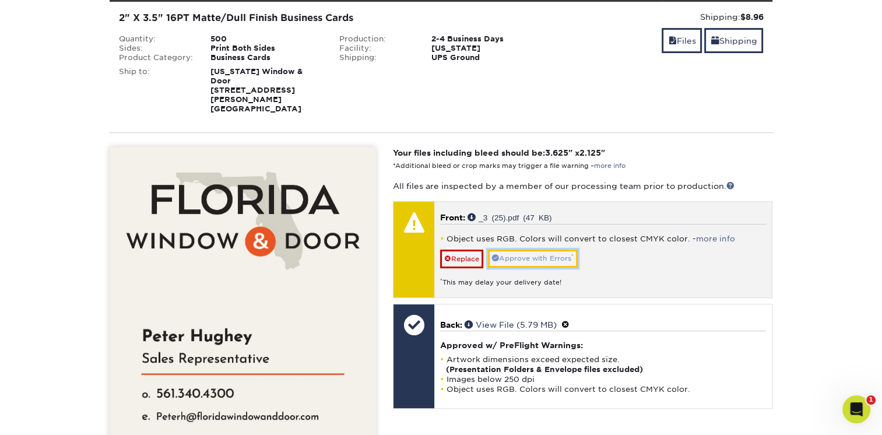
click at [525, 250] on link "Approve with Errors *" at bounding box center [533, 259] width 90 height 18
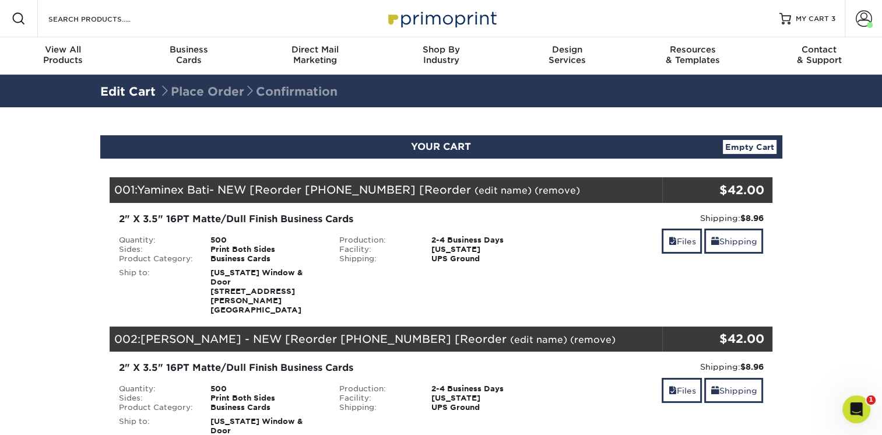
scroll to position [0, 0]
click at [863, 19] on span at bounding box center [864, 18] width 16 height 16
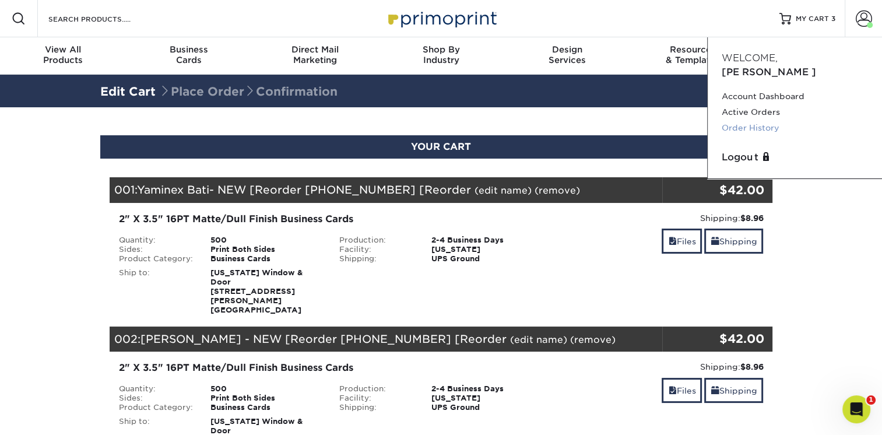
click at [735, 120] on link "Order History" at bounding box center [795, 128] width 146 height 16
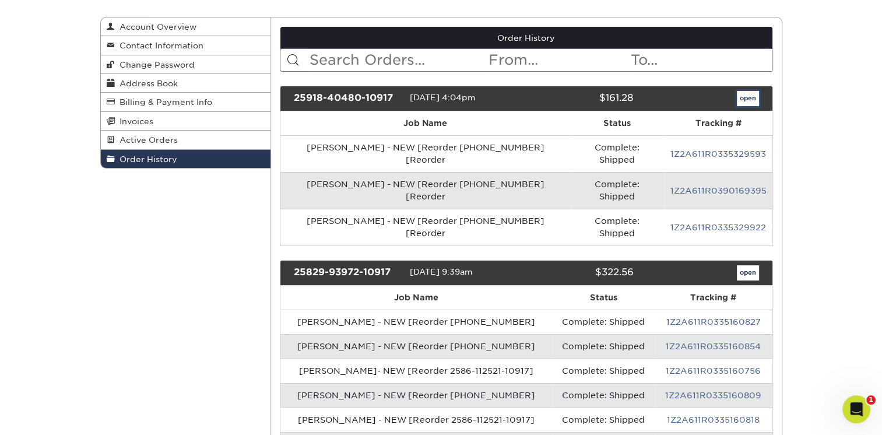
click at [747, 98] on link "open" at bounding box center [748, 98] width 22 height 15
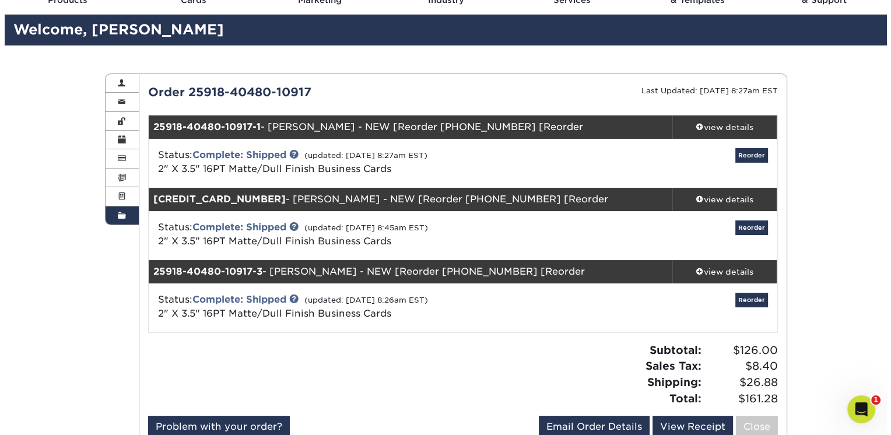
scroll to position [117, 0]
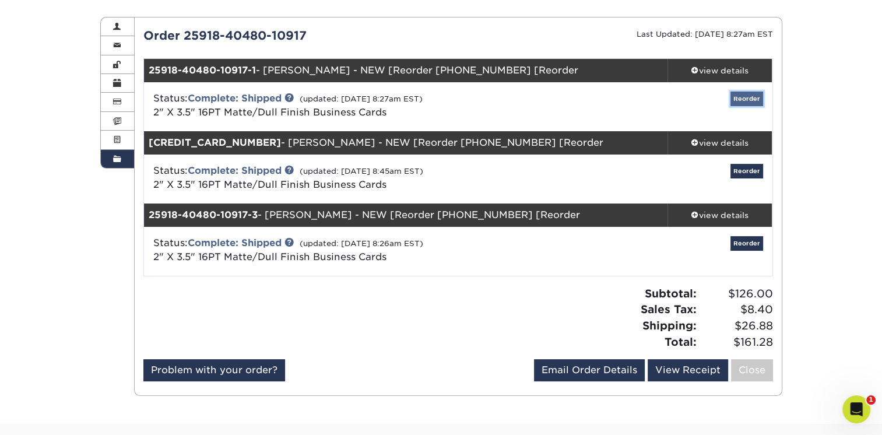
click at [742, 103] on link "Reorder" at bounding box center [747, 99] width 33 height 15
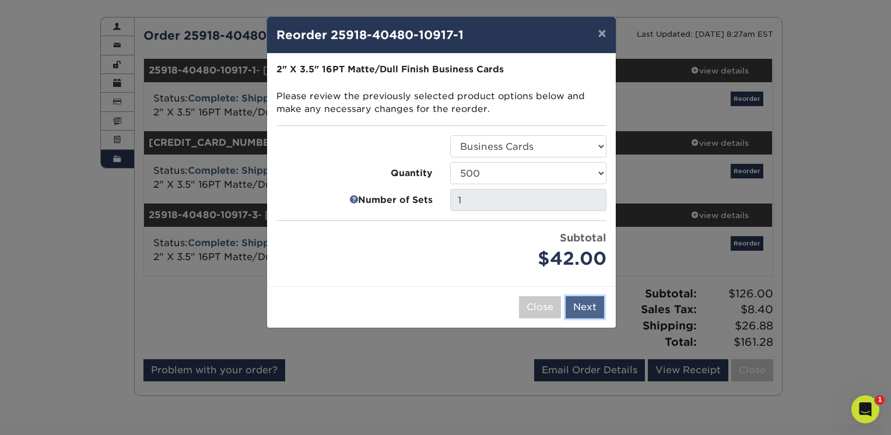
click at [585, 307] on button "Next" at bounding box center [585, 307] width 38 height 22
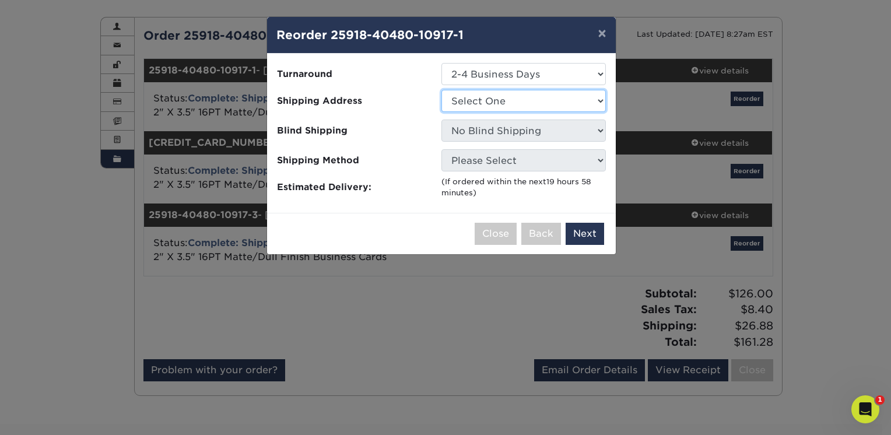
click at [521, 104] on select "Select One Chris Cubbage Daytona/New Smyrna Florida Window & Door Fort Myers Or…" at bounding box center [523, 101] width 164 height 22
select select "278390"
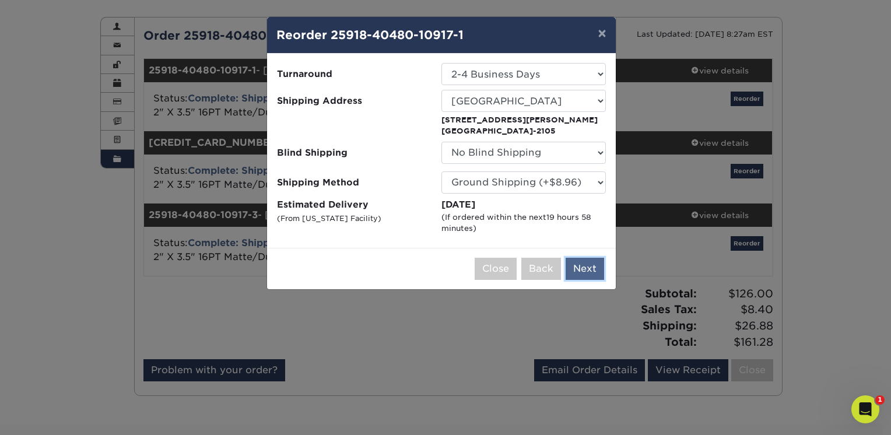
click at [590, 269] on button "Next" at bounding box center [585, 269] width 38 height 22
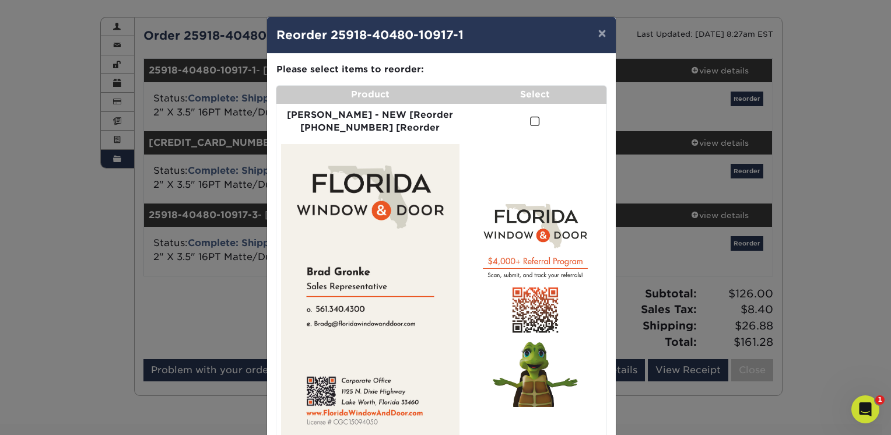
click at [530, 125] on span at bounding box center [535, 121] width 10 height 11
click at [0, 0] on input "checkbox" at bounding box center [0, 0] width 0 height 0
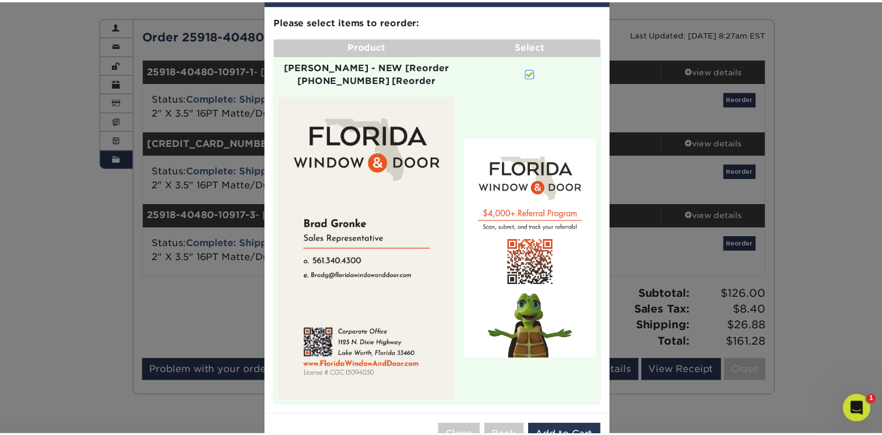
scroll to position [51, 0]
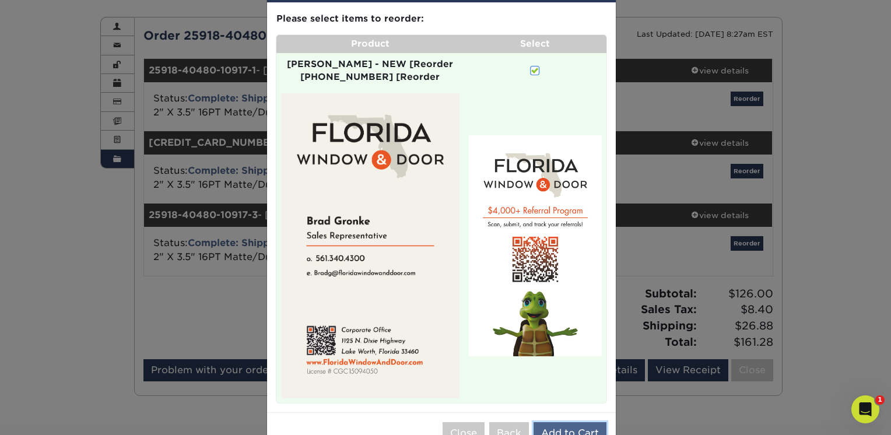
click at [548, 422] on button "Add to Cart" at bounding box center [570, 433] width 73 height 22
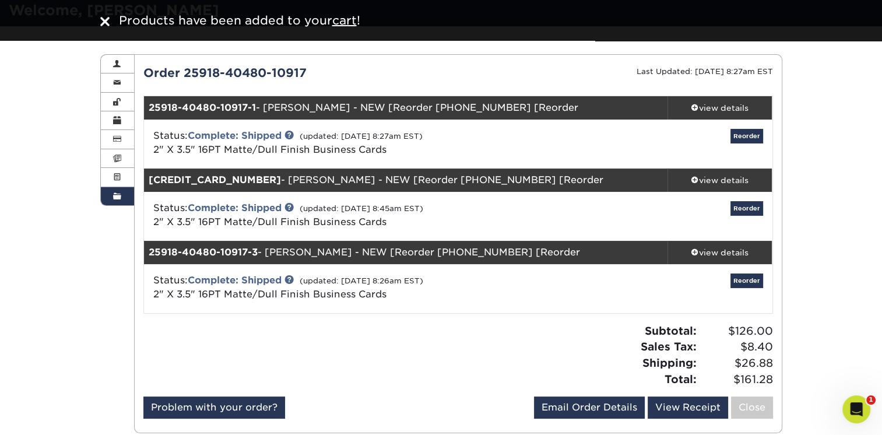
scroll to position [0, 0]
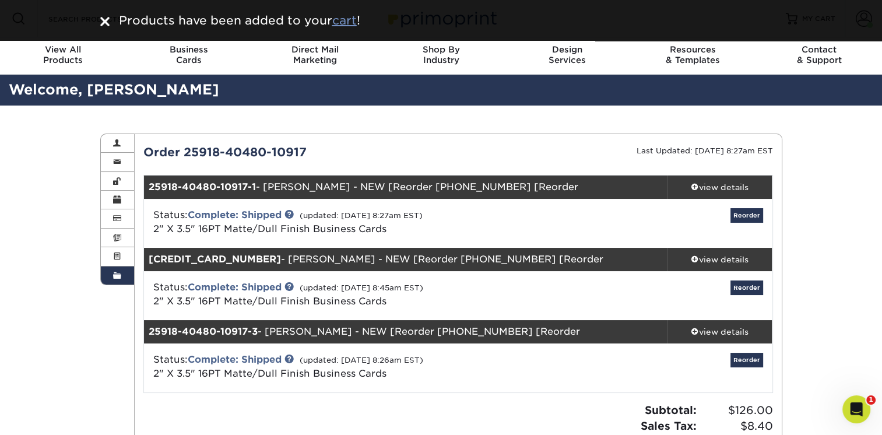
click at [343, 24] on u "cart" at bounding box center [344, 20] width 24 height 14
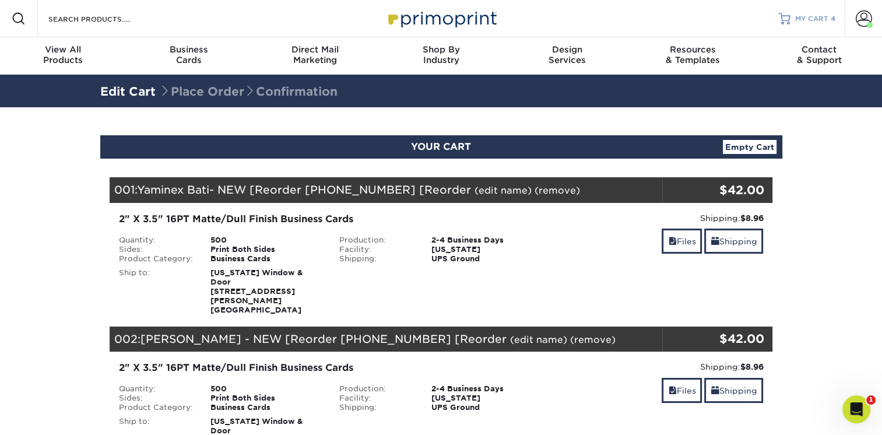
click at [818, 10] on link "MY CART 4" at bounding box center [807, 18] width 57 height 37
click at [793, 27] on link "MY CART 4" at bounding box center [807, 18] width 57 height 37
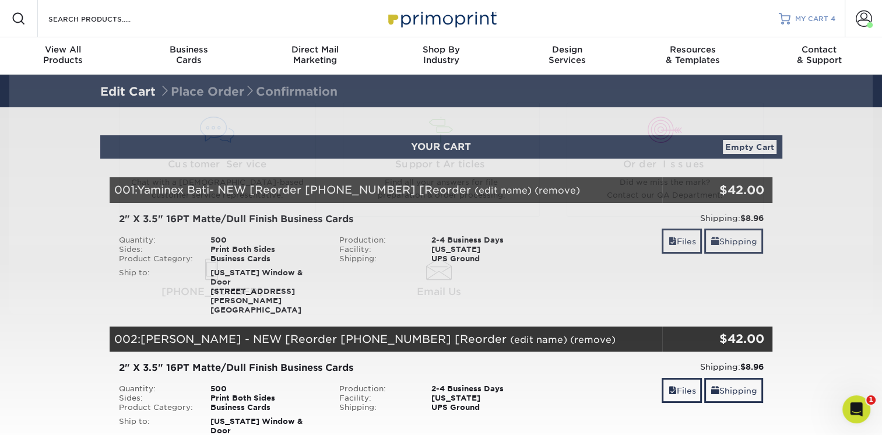
click at [813, 24] on link "MY CART 4" at bounding box center [807, 18] width 57 height 37
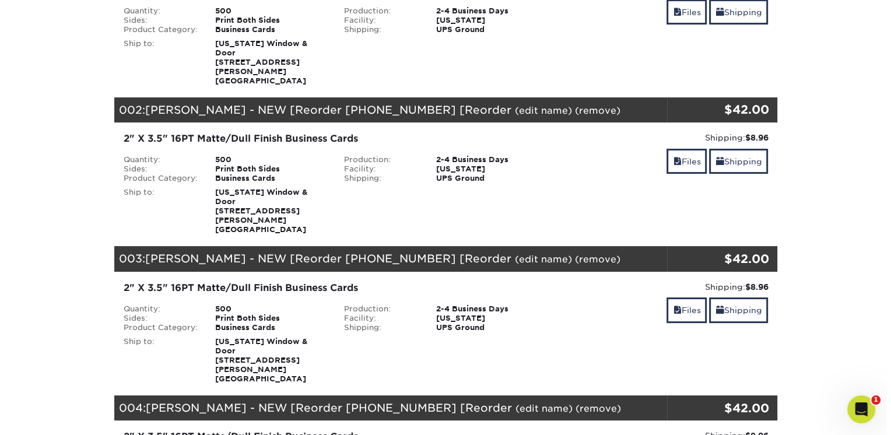
scroll to position [233, 0]
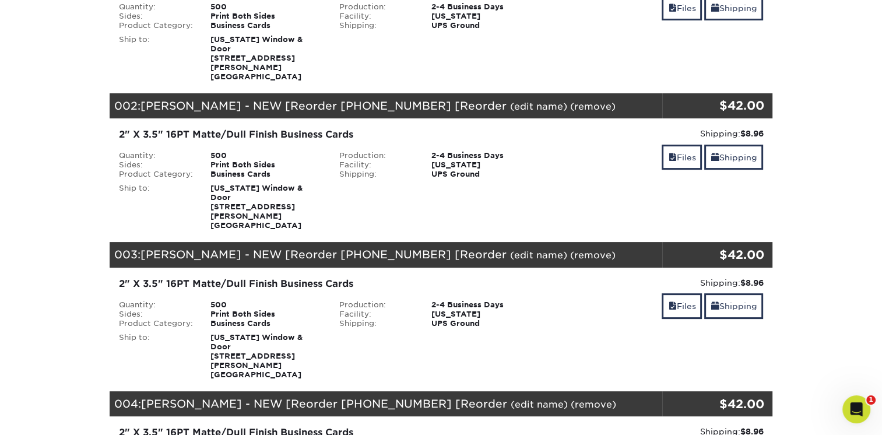
click at [510, 250] on link "(edit name)" at bounding box center [538, 255] width 57 height 11
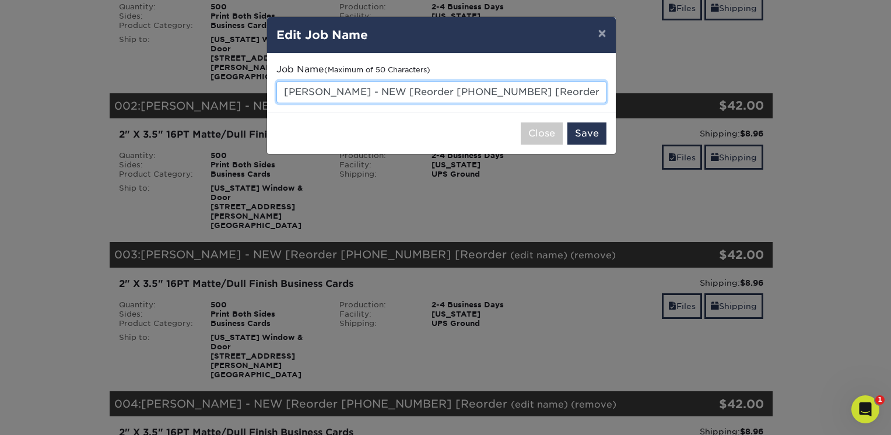
drag, startPoint x: 286, startPoint y: 90, endPoint x: 343, endPoint y: 91, distance: 57.2
click at [343, 91] on input "Brad Gronke - NEW [Reorder 2586-112521-10 [Reorder" at bounding box center [441, 92] width 330 height 22
paste input "Diegor@flor"
type input "Diegor@flor - NEW [Reorder 2586-112521-10 [Reorder"
drag, startPoint x: 340, startPoint y: 92, endPoint x: 205, endPoint y: 94, distance: 135.3
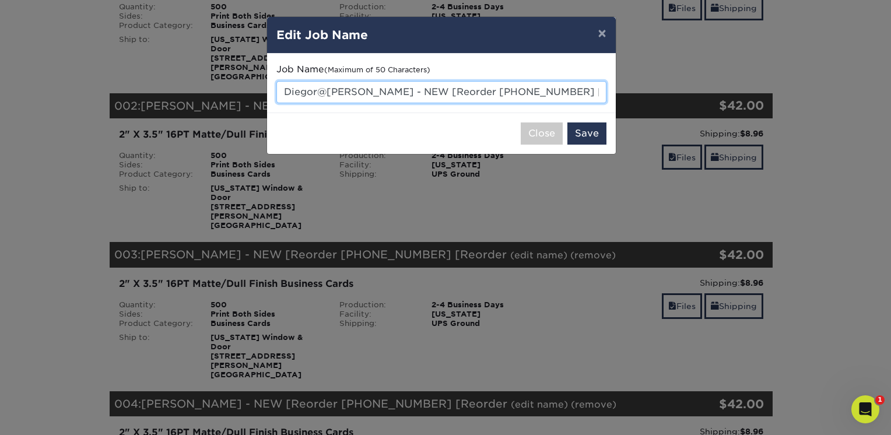
click at [205, 94] on div "× Edit Job Name Job Name (Maximum of 50 Characters) Diegor@flor - NEW [Reorder …" at bounding box center [445, 217] width 891 height 435
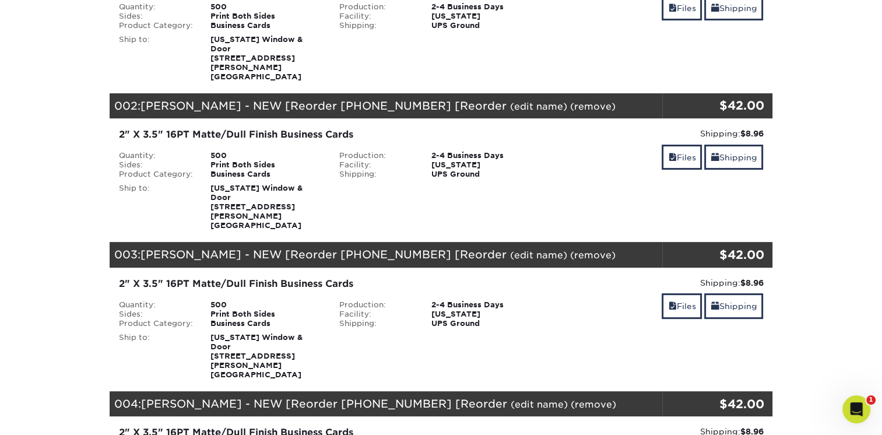
click at [510, 250] on link "(edit name)" at bounding box center [538, 255] width 57 height 11
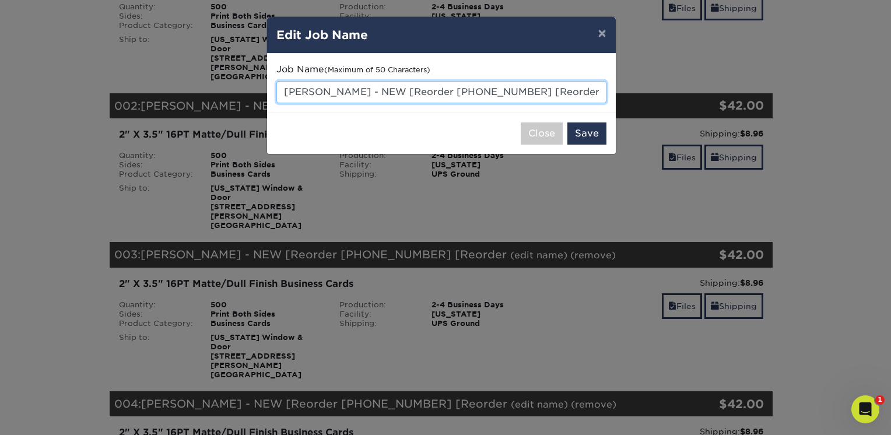
drag, startPoint x: 345, startPoint y: 91, endPoint x: 279, endPoint y: 90, distance: 66.5
click at [279, 90] on input "[PERSON_NAME] - NEW [Reorder [PHONE_NUMBER] [Reorder" at bounding box center [441, 92] width 330 height 22
paste input "Diego Rodri"
type input "[PERSON_NAME] - NEW [Reorder [PHONE_NUMBER] [Reorder"
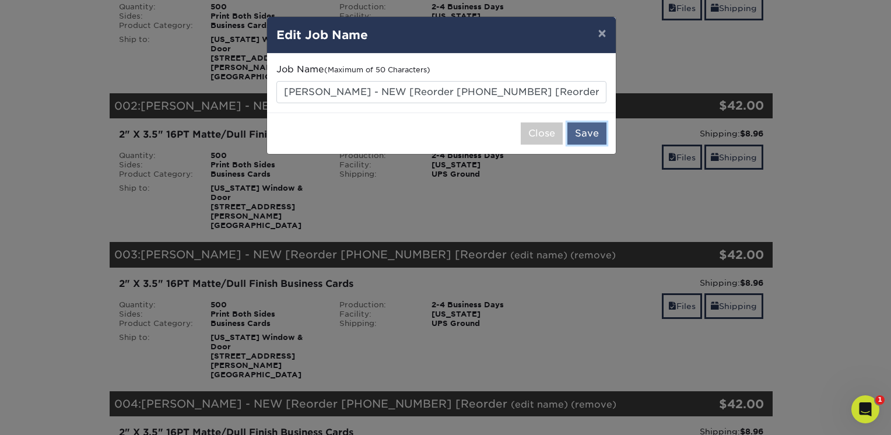
click at [595, 134] on button "Save" at bounding box center [586, 133] width 39 height 22
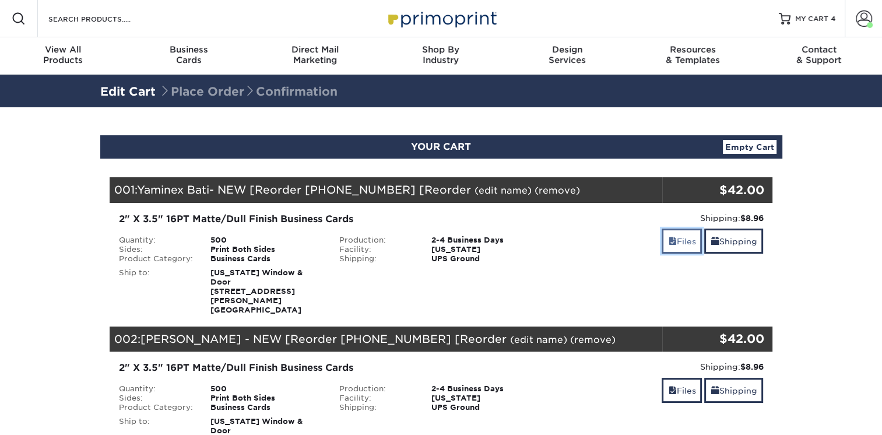
click at [664, 241] on link "Files" at bounding box center [682, 241] width 40 height 25
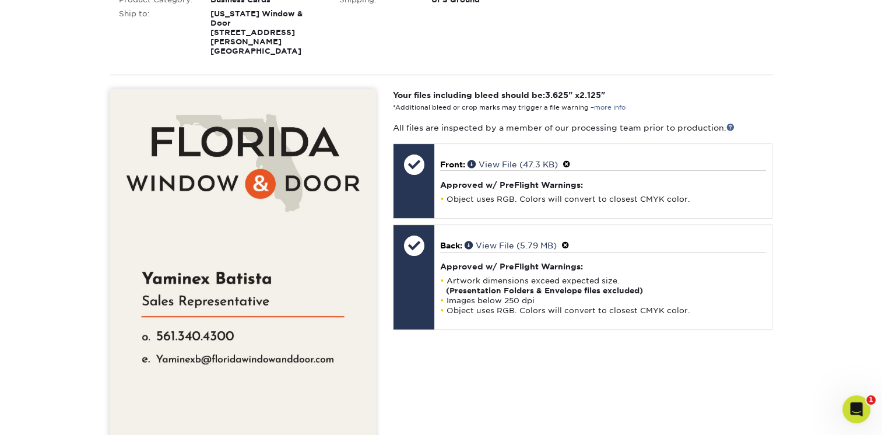
scroll to position [292, 0]
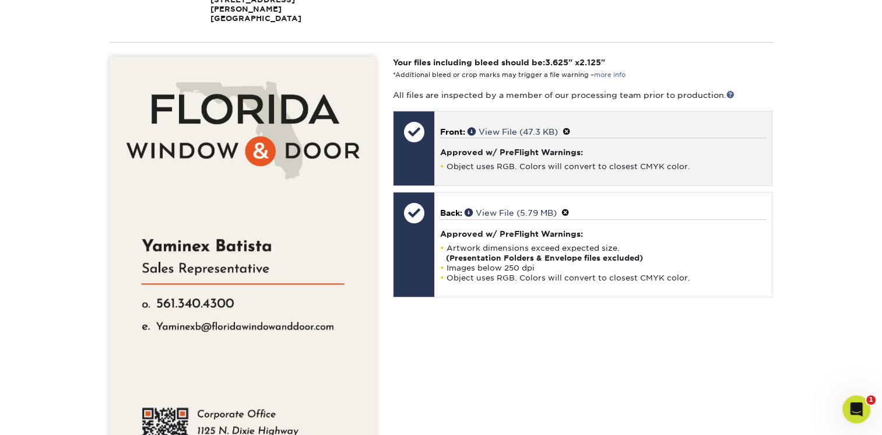
click at [570, 127] on span at bounding box center [567, 131] width 8 height 9
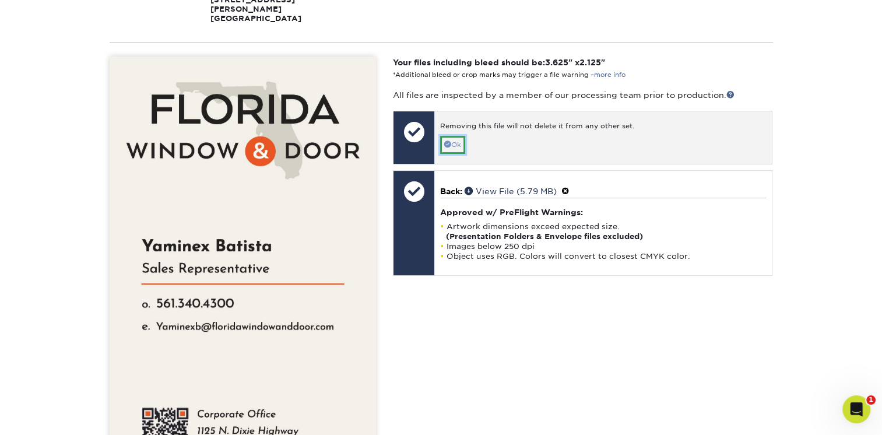
click at [462, 136] on link "Ok" at bounding box center [452, 145] width 25 height 18
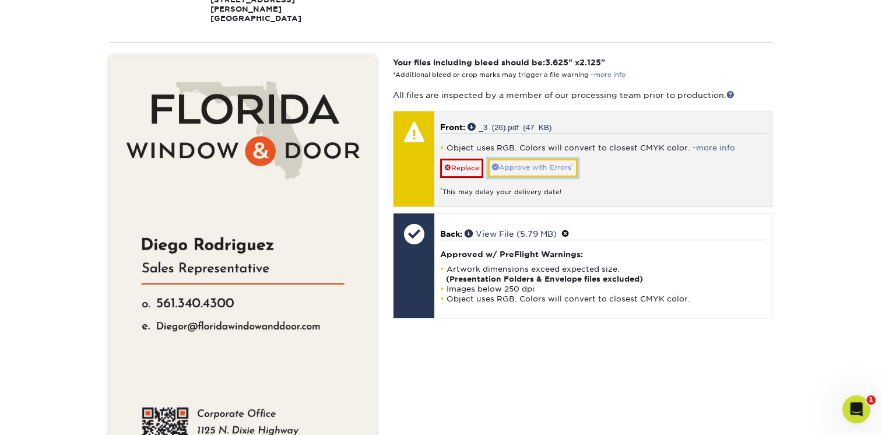
click at [552, 159] on link "Approve with Errors *" at bounding box center [533, 168] width 90 height 18
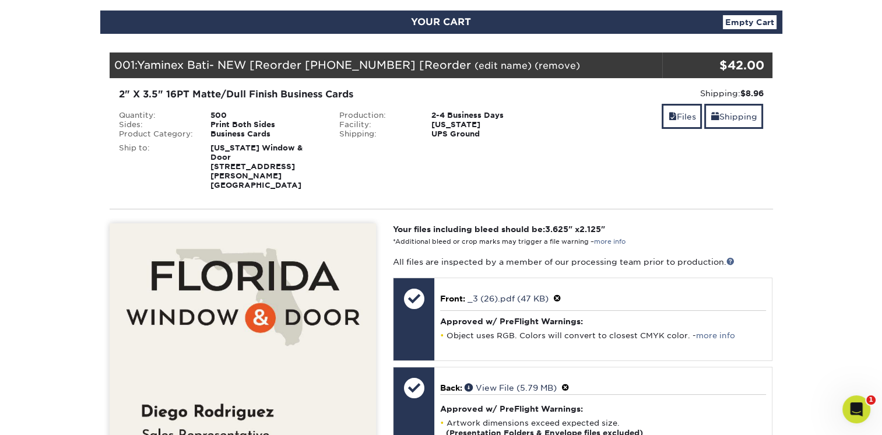
scroll to position [0, 0]
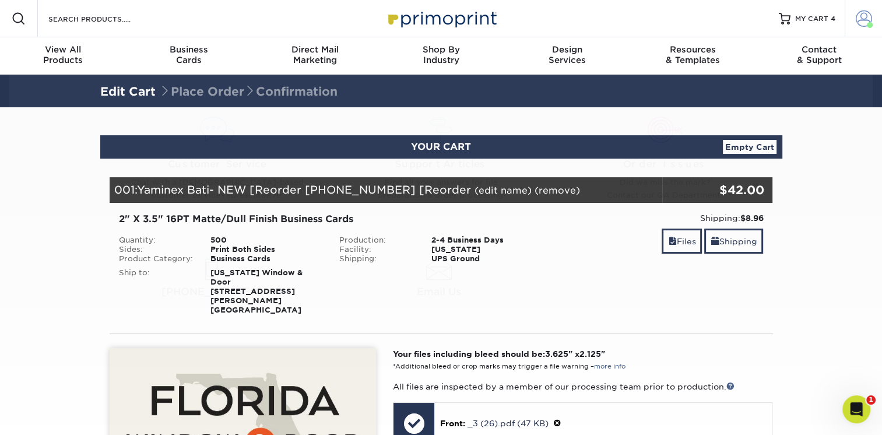
click at [865, 17] on span at bounding box center [864, 18] width 16 height 16
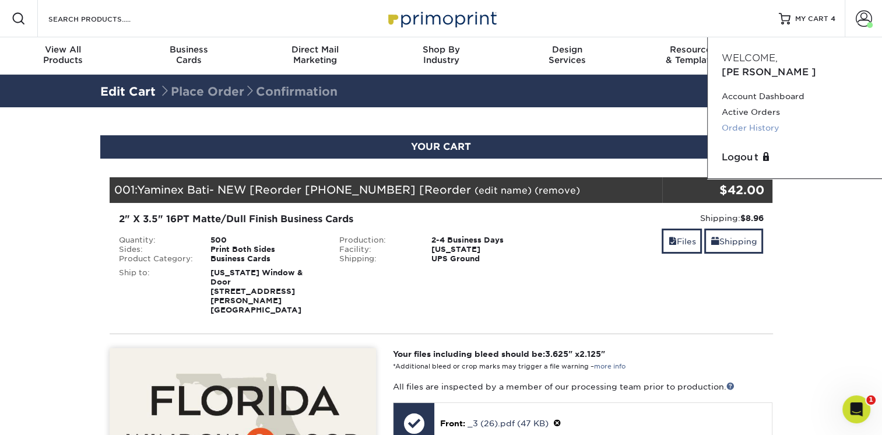
click at [742, 120] on link "Order History" at bounding box center [795, 128] width 146 height 16
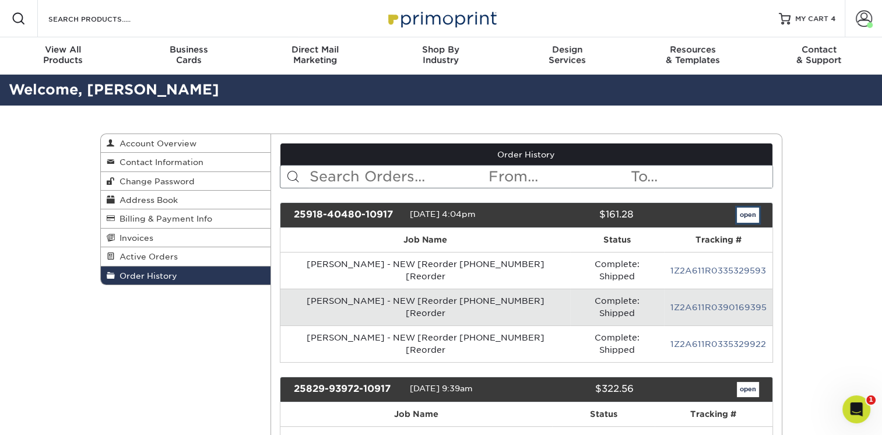
click at [740, 212] on link "open" at bounding box center [748, 215] width 22 height 15
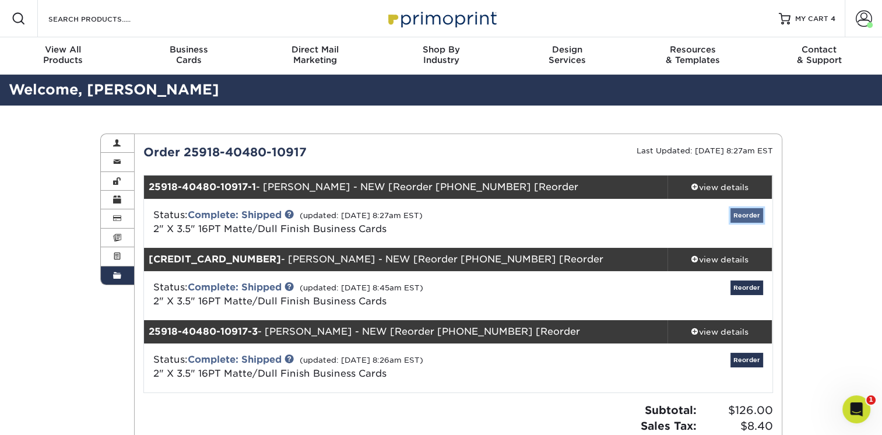
click at [743, 213] on link "Reorder" at bounding box center [747, 215] width 33 height 15
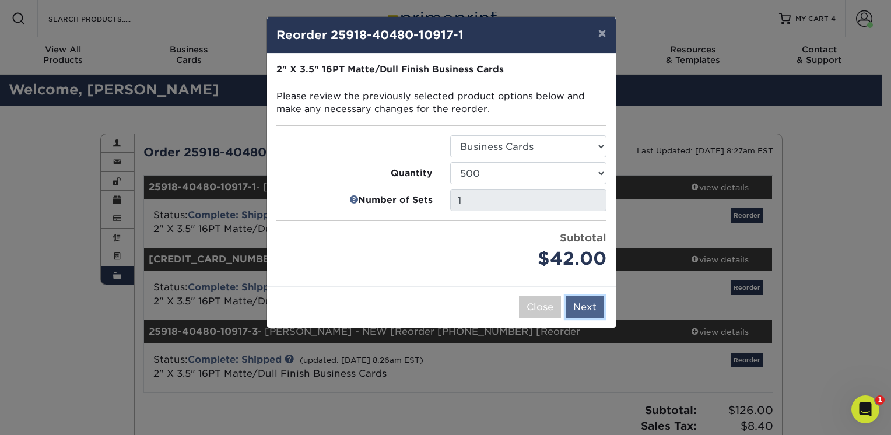
click at [583, 309] on button "Next" at bounding box center [585, 307] width 38 height 22
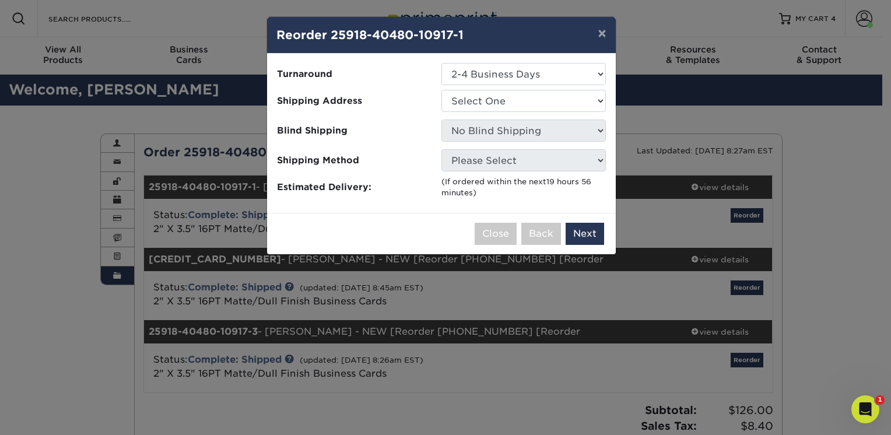
click at [513, 141] on li "Blind Shipping No Blind Shipping Chris Cubbage Daytona/New Smyrna Florida Windo…" at bounding box center [442, 132] width 348 height 25
click at [497, 172] on ul "Turnaround Select One 2-4 Business Days 2 Day Next Business Day Shipping Addres…" at bounding box center [441, 131] width 330 height 136
click at [483, 100] on select "Select One Chris Cubbage Daytona/New Smyrna Florida Window & Door Fort Myers Or…" at bounding box center [523, 101] width 164 height 22
select select "249405"
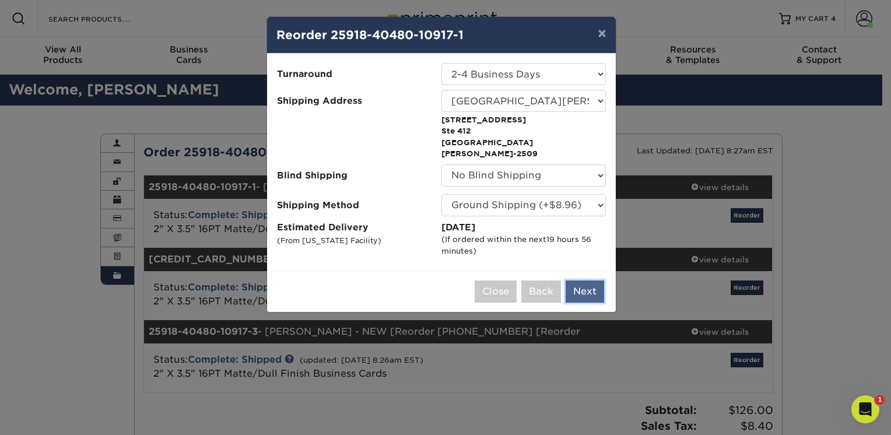
click at [584, 280] on button "Next" at bounding box center [585, 291] width 38 height 22
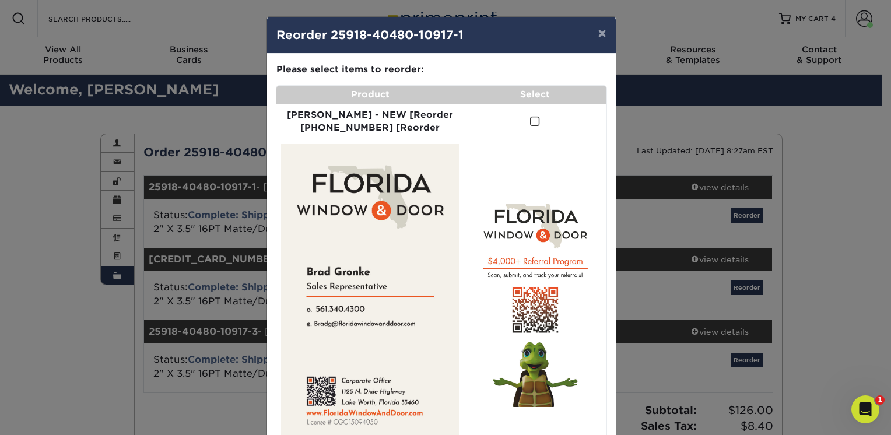
click at [525, 124] on td at bounding box center [535, 122] width 142 height 36
click at [525, 122] on td at bounding box center [535, 122] width 142 height 36
click at [530, 122] on span at bounding box center [535, 121] width 10 height 11
click at [0, 0] on input "checkbox" at bounding box center [0, 0] width 0 height 0
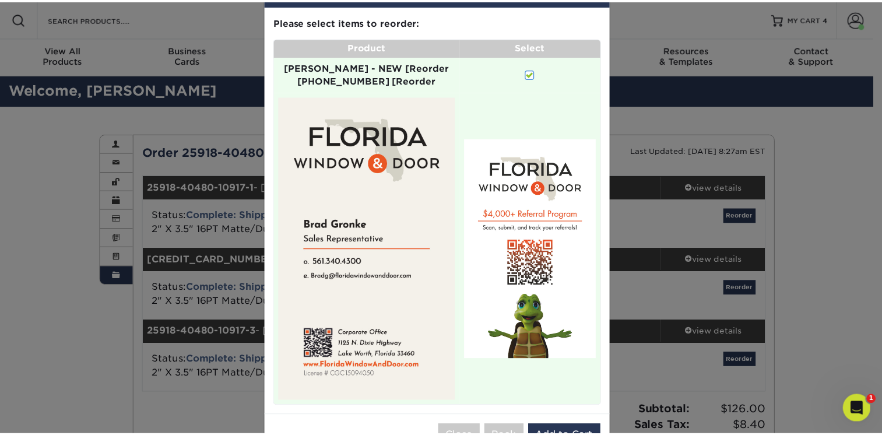
scroll to position [51, 0]
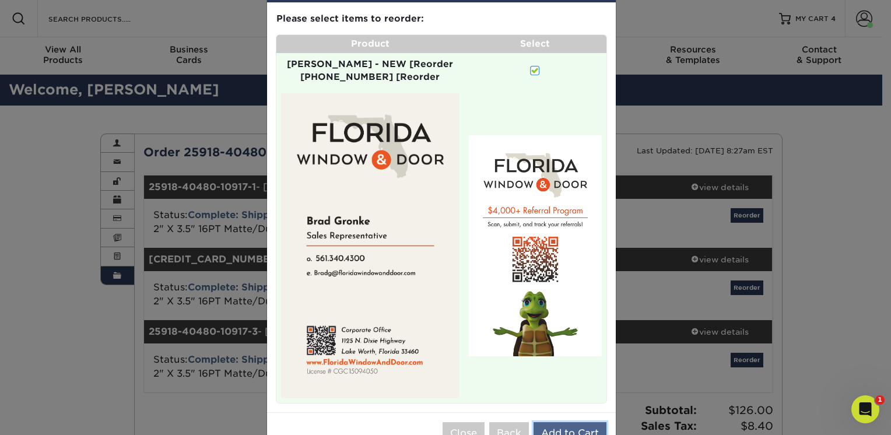
click at [574, 422] on button "Add to Cart" at bounding box center [570, 433] width 73 height 22
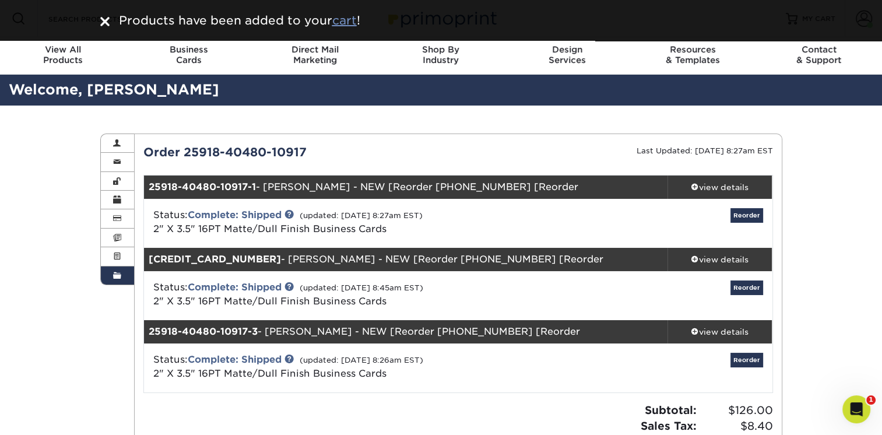
click at [352, 20] on u "cart" at bounding box center [344, 20] width 24 height 14
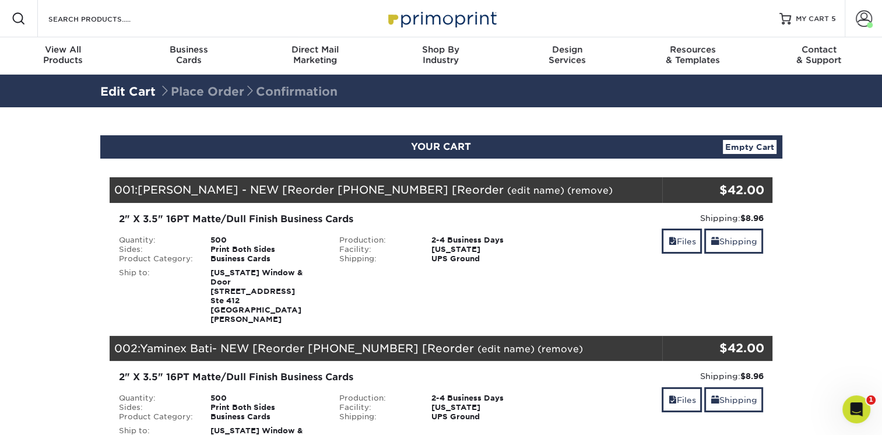
click at [507, 191] on link "(edit name)" at bounding box center [535, 190] width 57 height 11
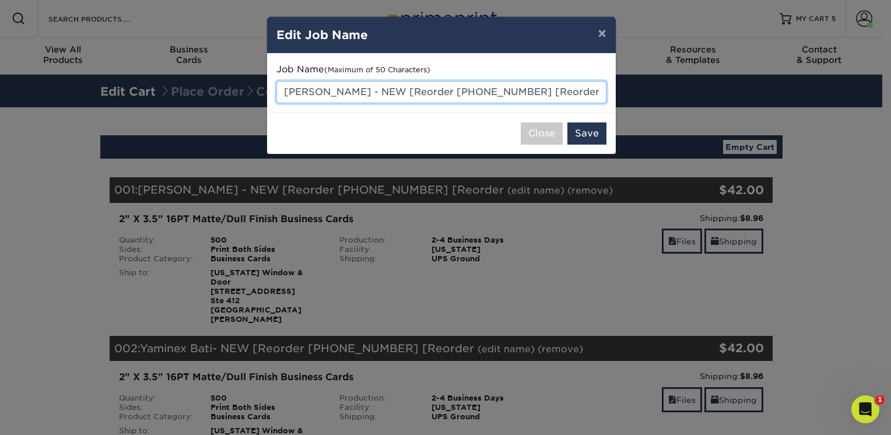
drag, startPoint x: 343, startPoint y: 93, endPoint x: 275, endPoint y: 94, distance: 67.7
click at [276, 94] on input "[PERSON_NAME] - NEW [Reorder [PHONE_NUMBER] [Reorder" at bounding box center [441, 92] width 330 height 22
paste input "Jessica Fag"
type input "[PERSON_NAME] - NEW [Reorder [PHONE_NUMBER] [Reorder"
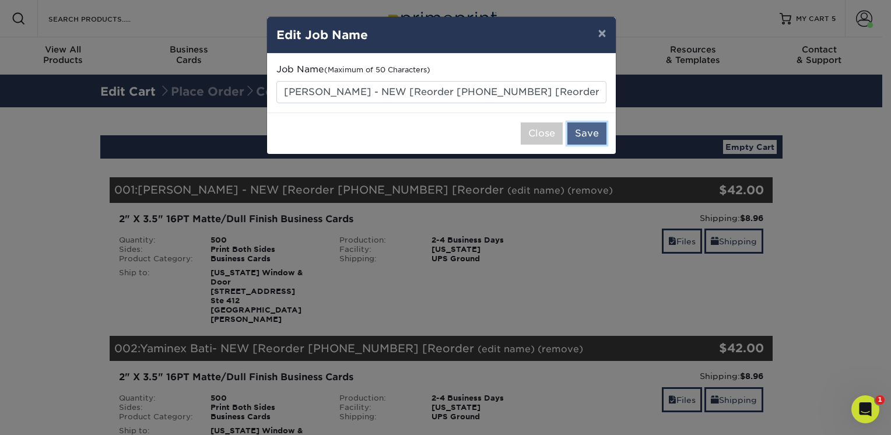
click at [584, 134] on button "Save" at bounding box center [586, 133] width 39 height 22
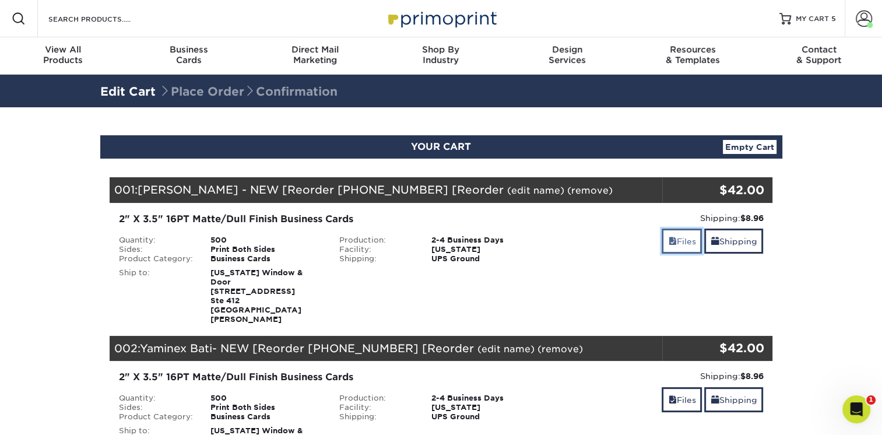
click at [674, 237] on link "Files" at bounding box center [682, 241] width 40 height 25
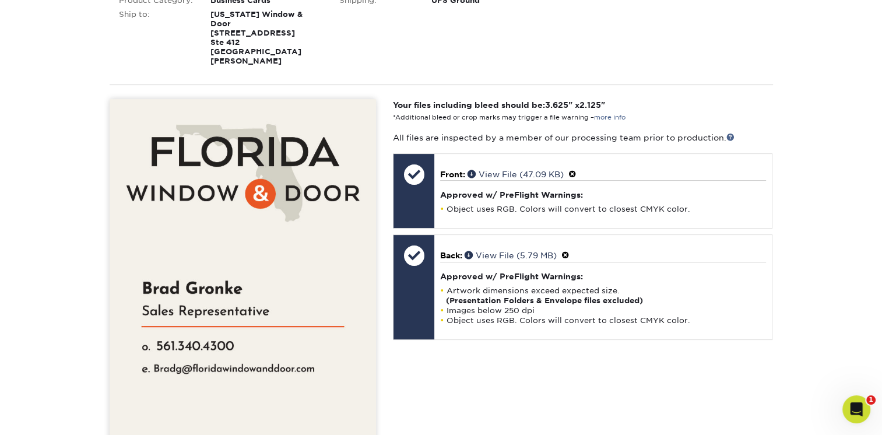
scroll to position [350, 0]
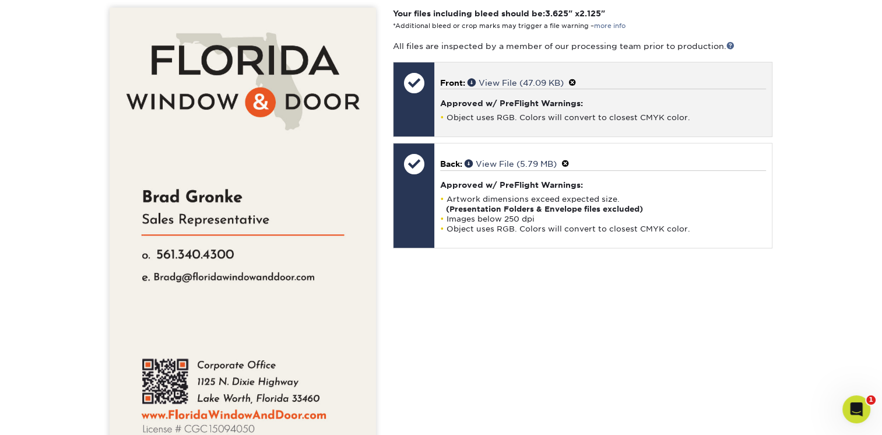
click at [576, 78] on span at bounding box center [573, 82] width 8 height 9
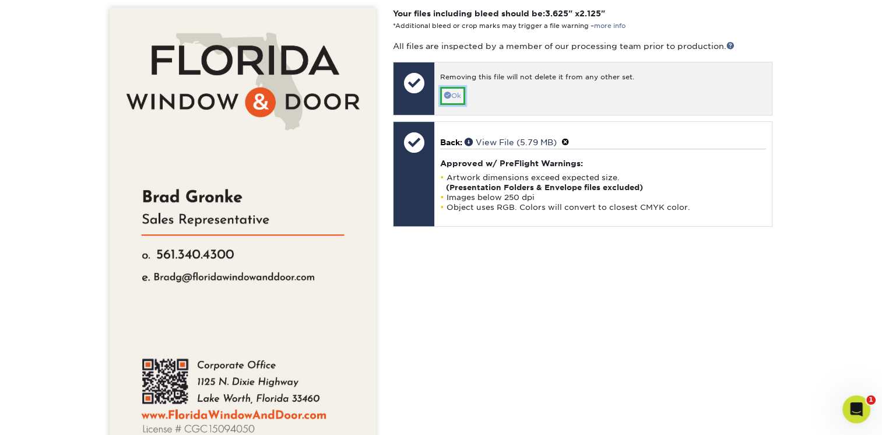
click at [451, 87] on link "Ok" at bounding box center [452, 96] width 25 height 18
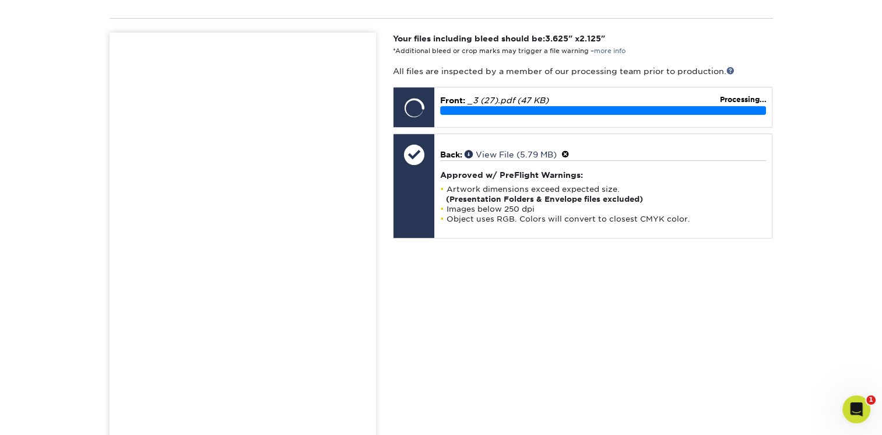
scroll to position [292, 0]
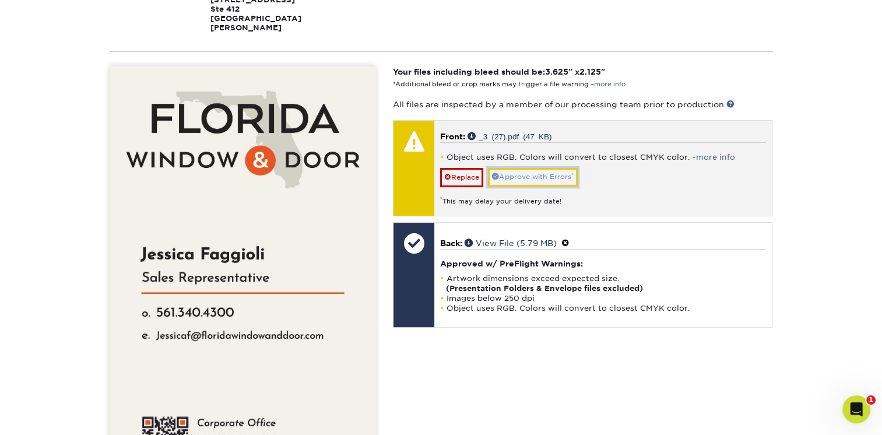
click at [538, 168] on link "Approve with Errors *" at bounding box center [533, 177] width 90 height 18
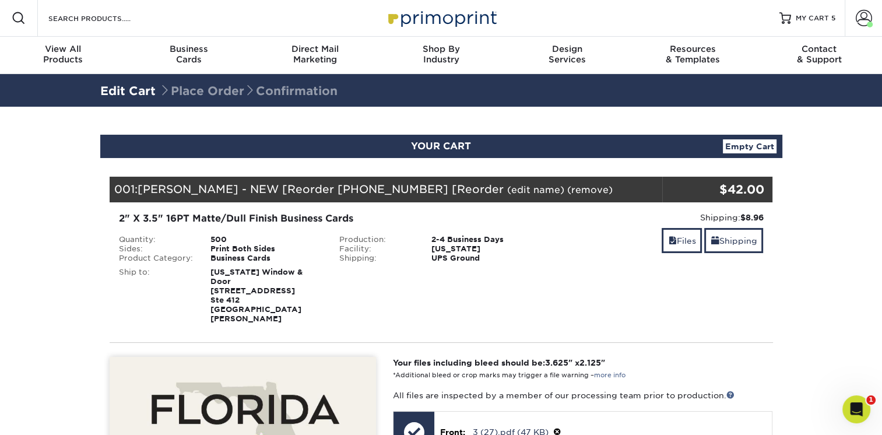
scroll to position [0, 0]
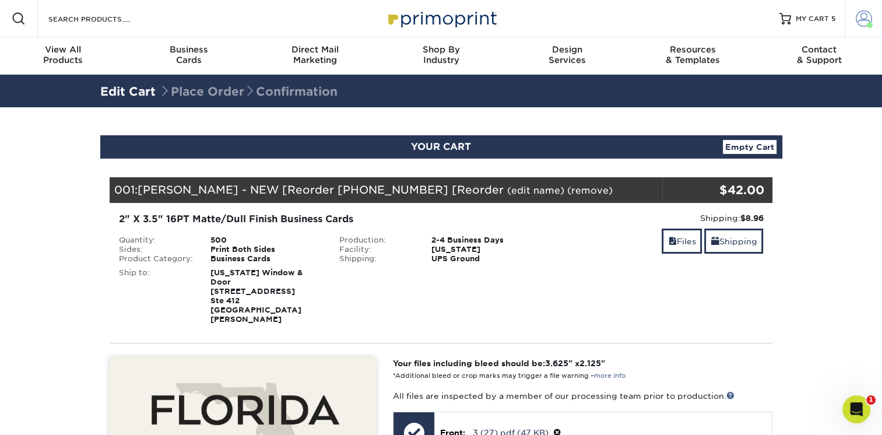
click at [868, 20] on span at bounding box center [864, 18] width 16 height 16
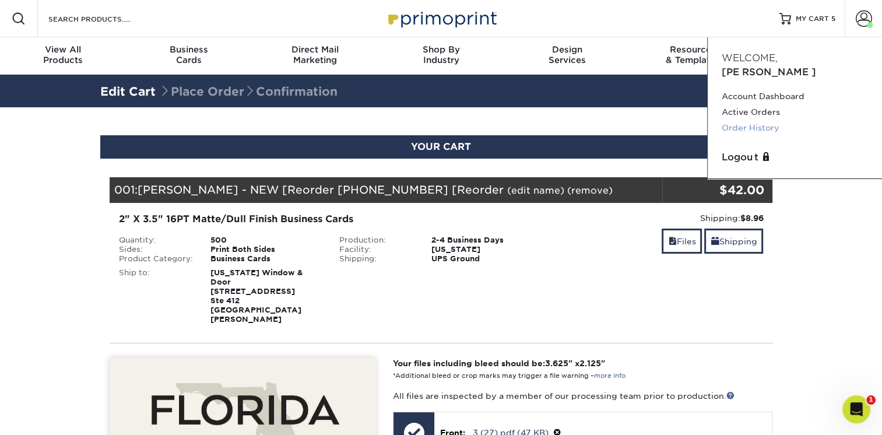
click at [741, 120] on link "Order History" at bounding box center [795, 128] width 146 height 16
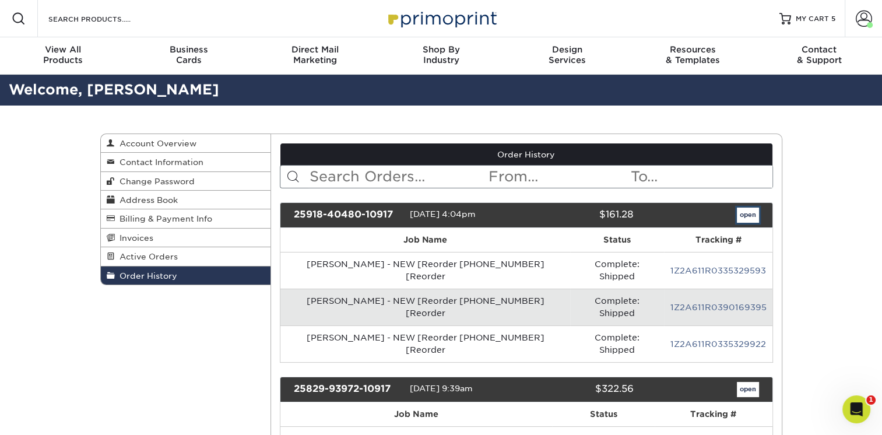
click at [746, 218] on link "open" at bounding box center [748, 215] width 22 height 15
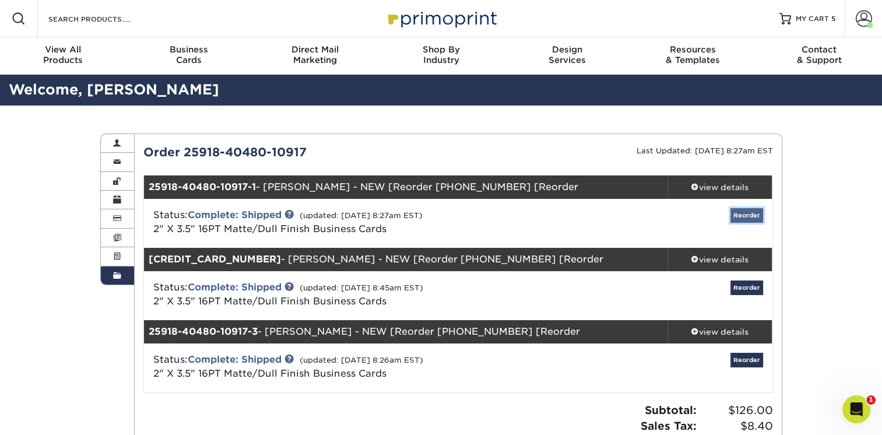
click at [755, 219] on link "Reorder" at bounding box center [747, 215] width 33 height 15
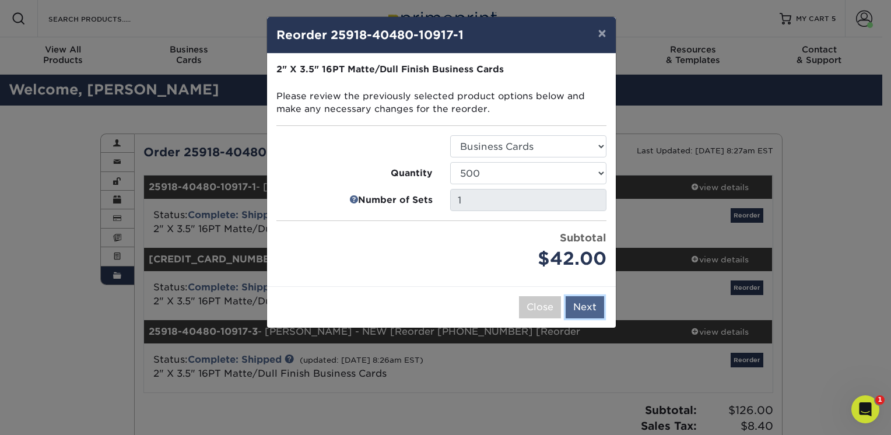
click at [595, 305] on button "Next" at bounding box center [585, 307] width 38 height 22
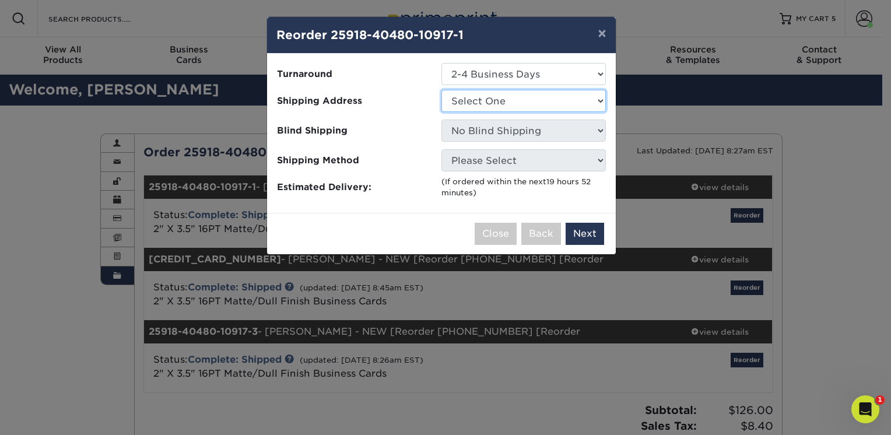
click at [500, 101] on select "Select One [PERSON_NAME] Daytona/[GEOGRAPHIC_DATA] [US_STATE] Window & Door [GE…" at bounding box center [523, 101] width 164 height 22
select select "249405"
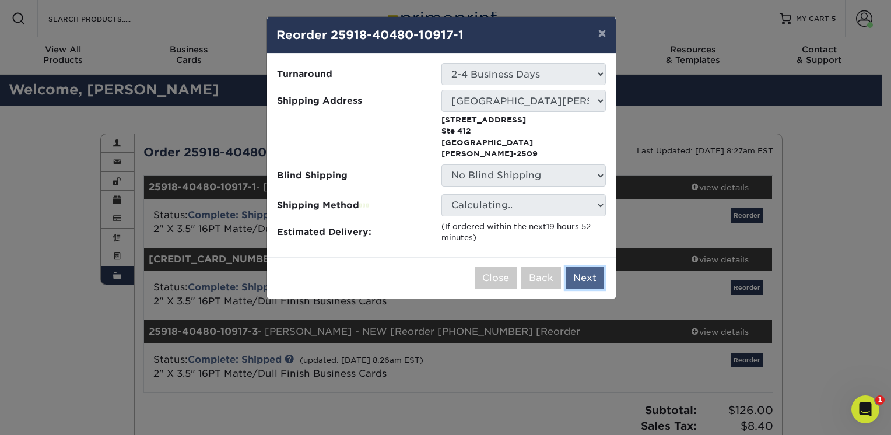
click at [572, 267] on button "Next" at bounding box center [585, 278] width 38 height 22
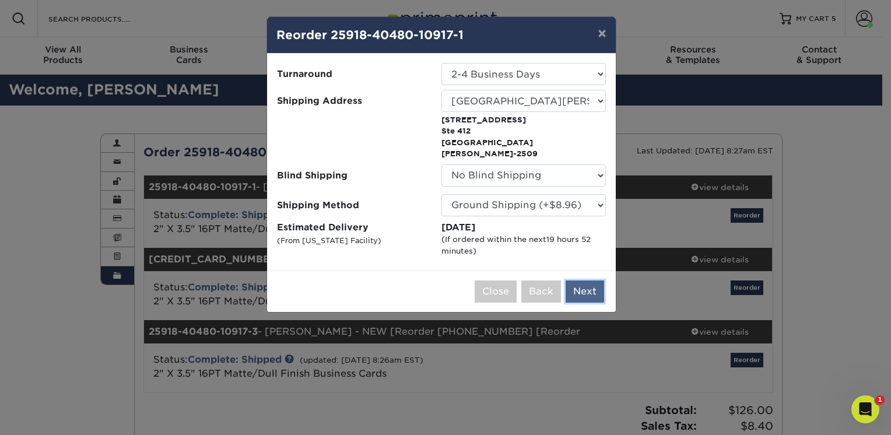
click at [587, 280] on button "Next" at bounding box center [585, 291] width 38 height 22
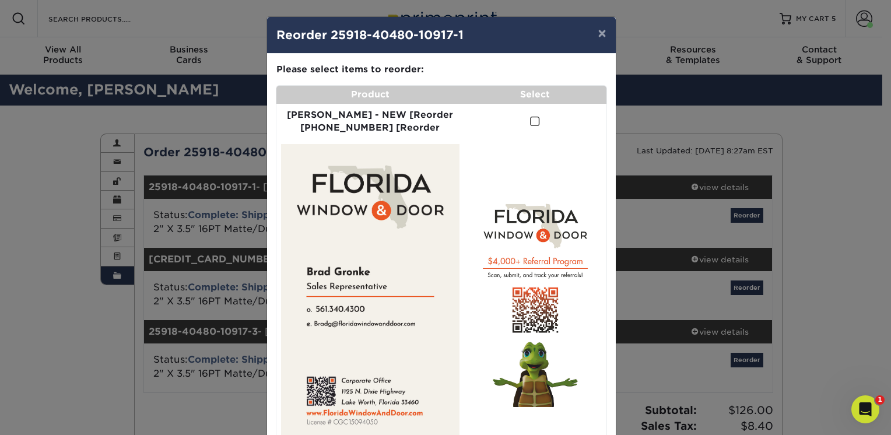
click at [530, 127] on span at bounding box center [535, 121] width 10 height 11
click at [0, 0] on input "checkbox" at bounding box center [0, 0] width 0 height 0
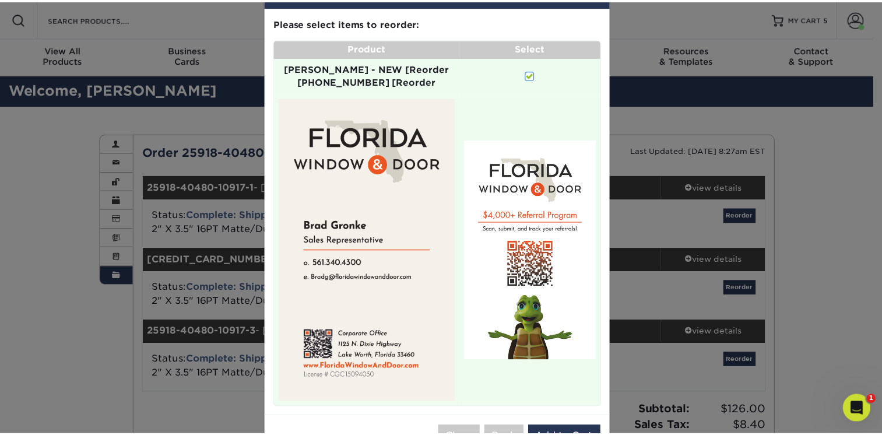
scroll to position [51, 0]
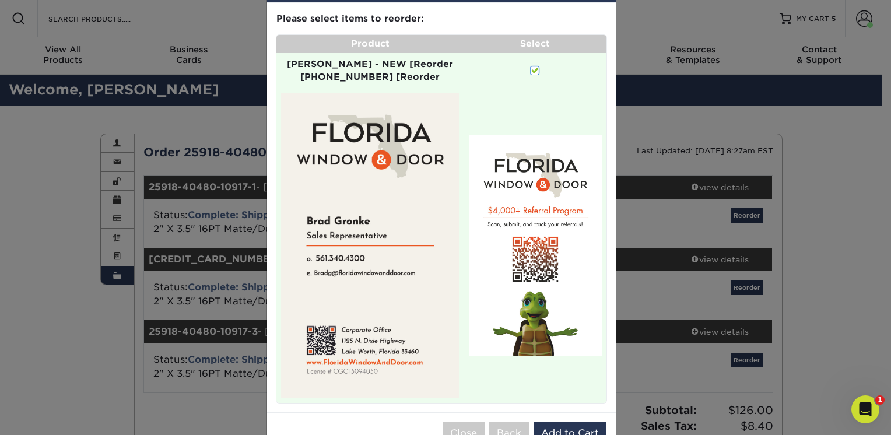
click at [575, 412] on div "Close Back 0 of 1 Selected Add to Cart" at bounding box center [441, 432] width 349 height 41
click at [576, 422] on button "Add to Cart" at bounding box center [570, 433] width 73 height 22
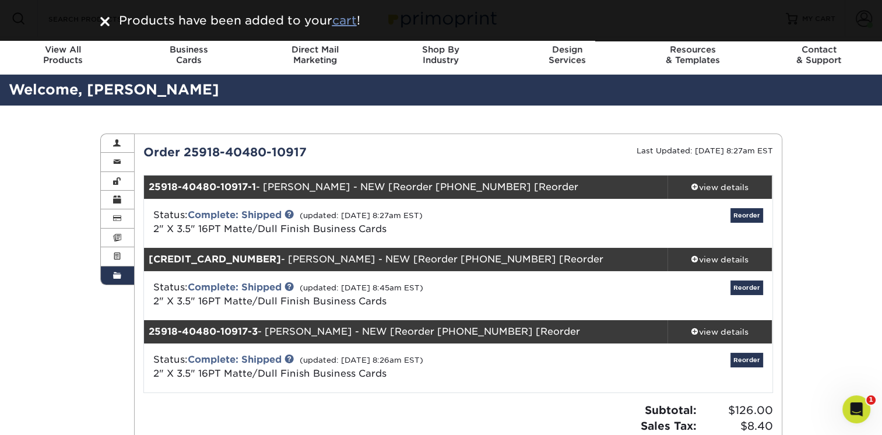
click at [353, 14] on u "cart" at bounding box center [344, 20] width 24 height 14
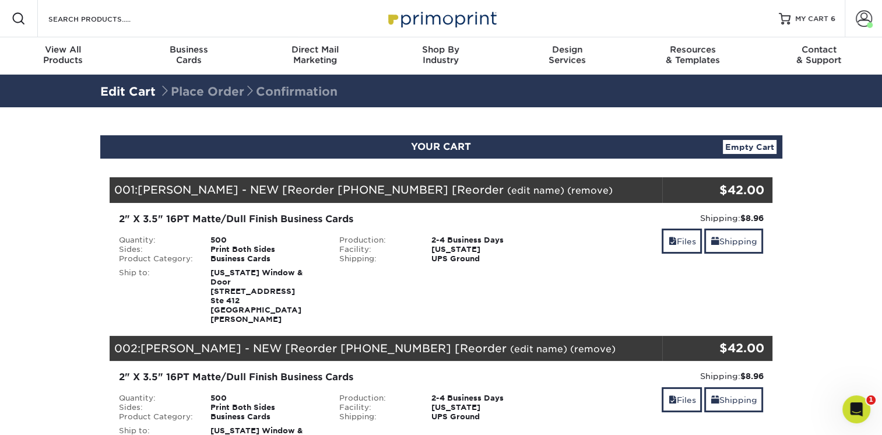
click at [510, 343] on link "(edit name)" at bounding box center [538, 348] width 57 height 11
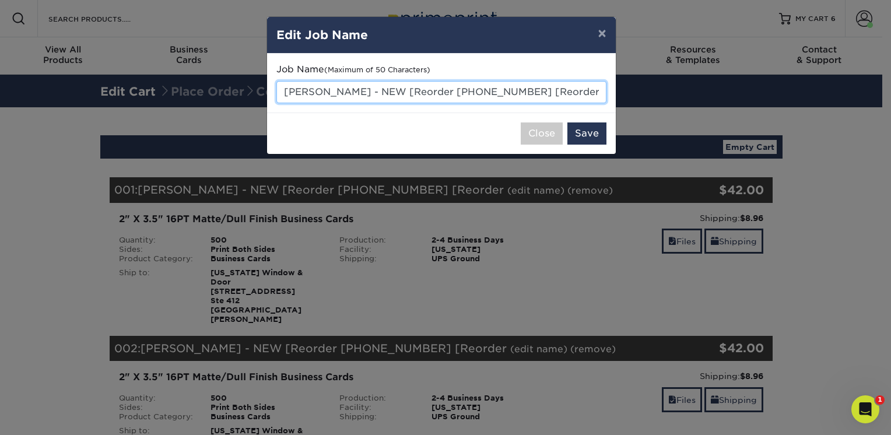
drag, startPoint x: 286, startPoint y: 87, endPoint x: 345, endPoint y: 90, distance: 58.9
click at [345, 90] on input "Brad Gronke - NEW [Reorder 2586-112521-10 [Reorder" at bounding box center [441, 92] width 330 height 22
paste input "[PERSON_NAME]"
type input "[PERSON_NAME] - NEW [Reorder [PHONE_NUMBER] [Reorder"
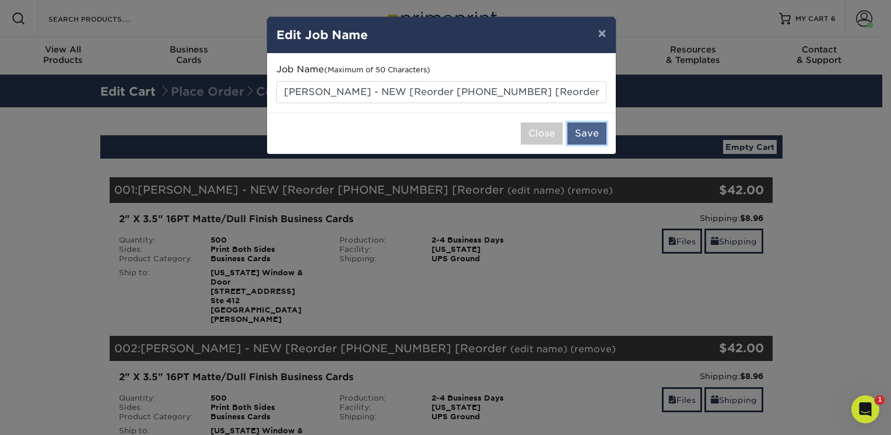
click at [589, 136] on button "Save" at bounding box center [586, 133] width 39 height 22
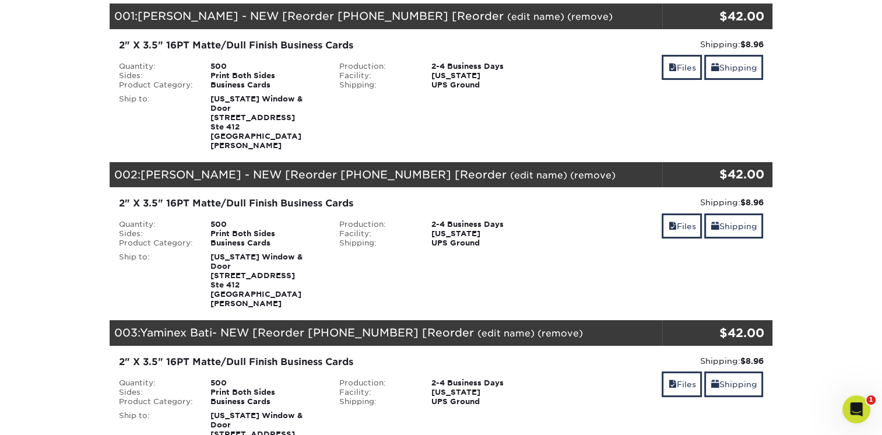
scroll to position [175, 0]
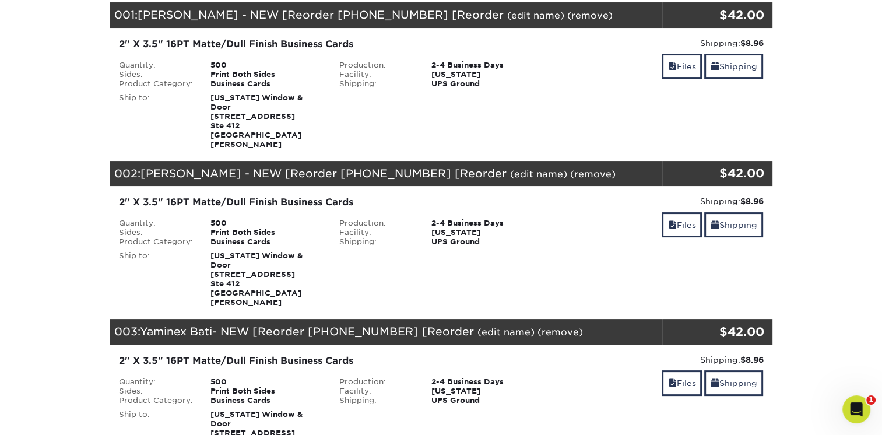
click at [658, 212] on div "Files Shipping" at bounding box center [662, 225] width 204 height 27
click at [670, 220] on span at bounding box center [672, 224] width 8 height 9
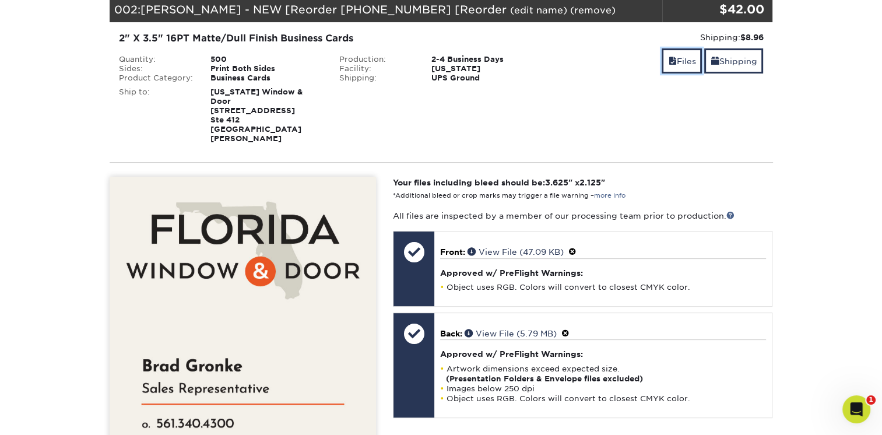
scroll to position [350, 0]
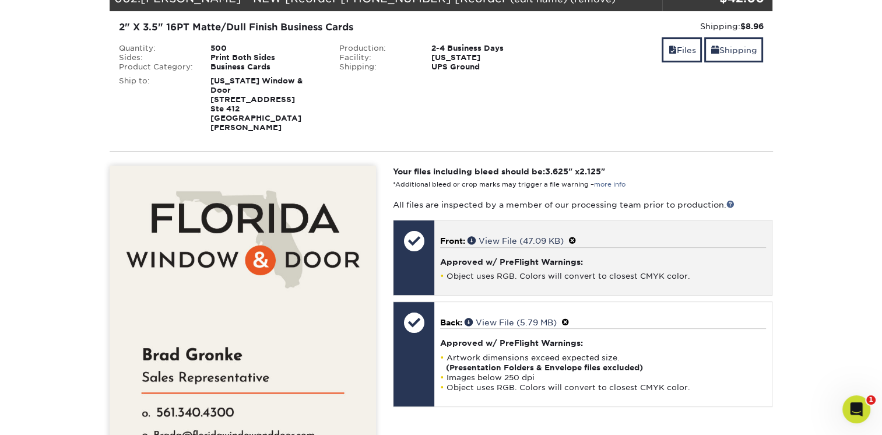
click at [574, 236] on span at bounding box center [573, 240] width 8 height 9
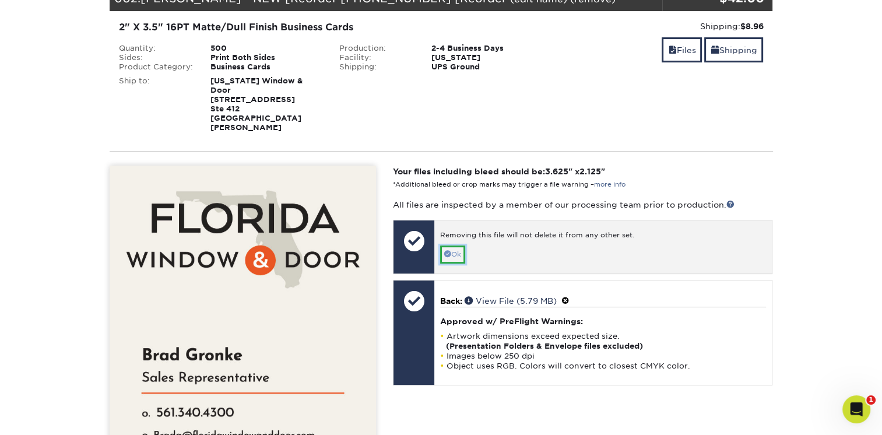
click at [461, 246] on link "Ok" at bounding box center [452, 255] width 25 height 18
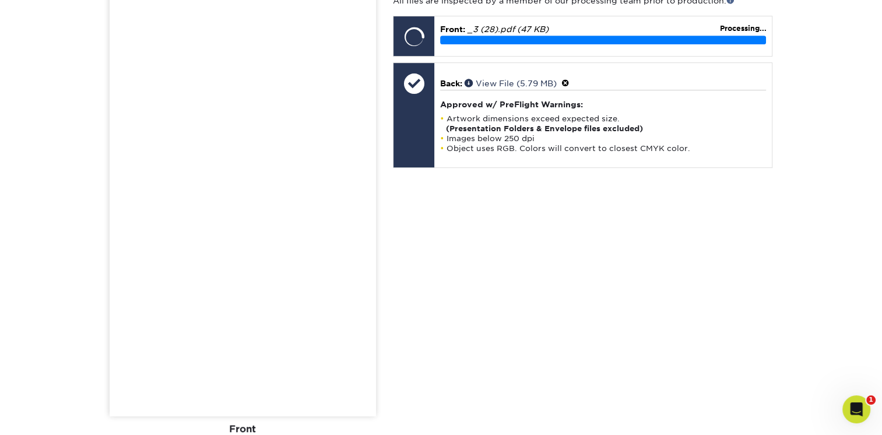
scroll to position [525, 0]
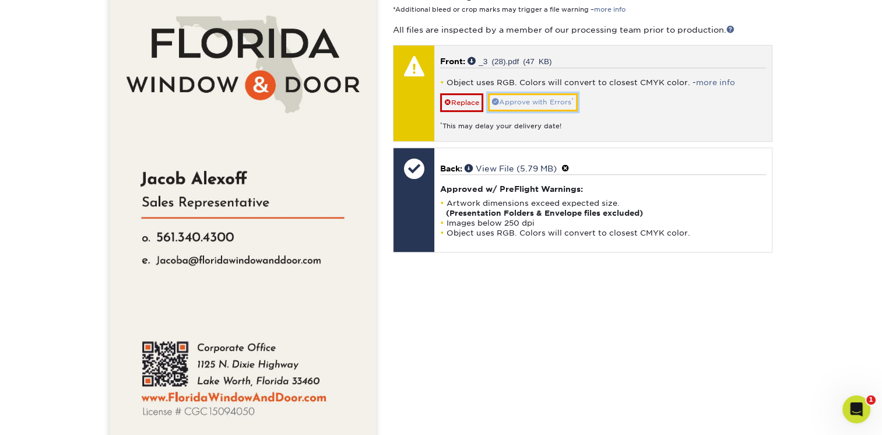
click at [527, 93] on link "Approve with Errors *" at bounding box center [533, 102] width 90 height 18
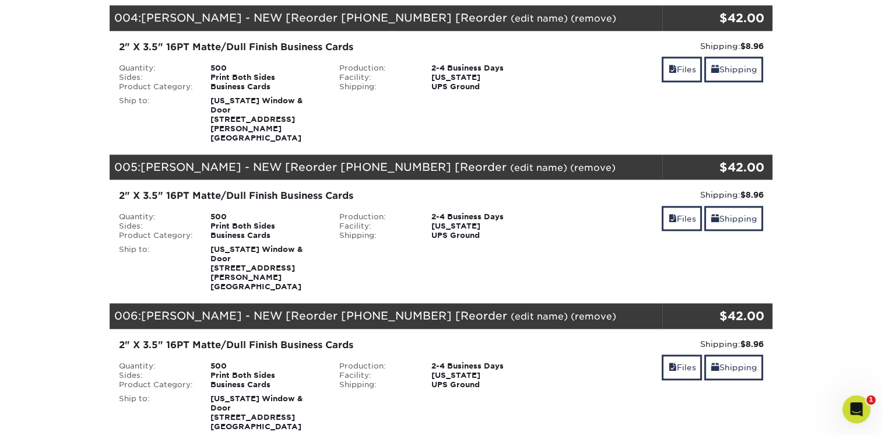
scroll to position [1225, 0]
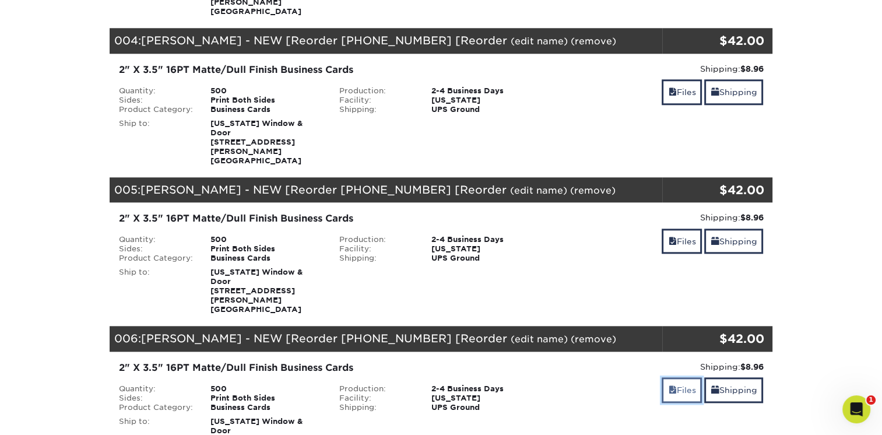
click at [669, 385] on span at bounding box center [672, 389] width 8 height 9
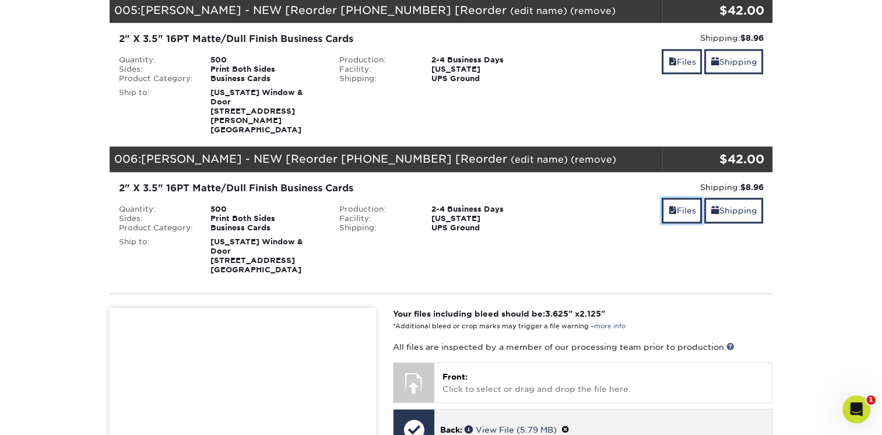
scroll to position [1400, 0]
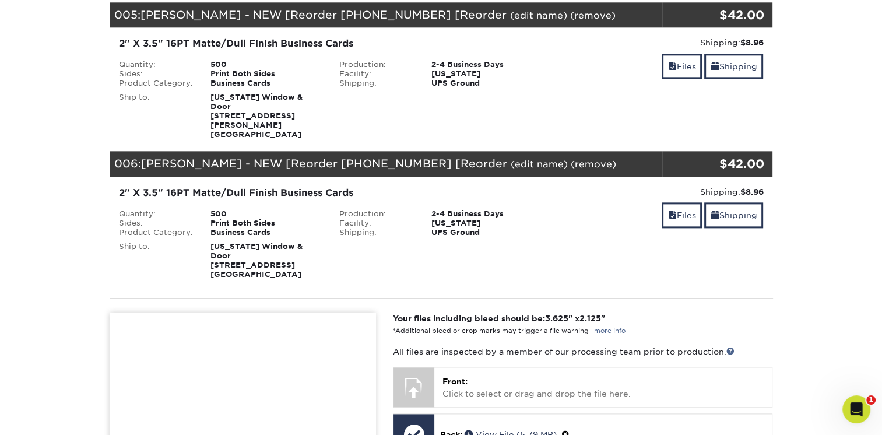
click at [222, 327] on img at bounding box center [243, 391] width 266 height 156
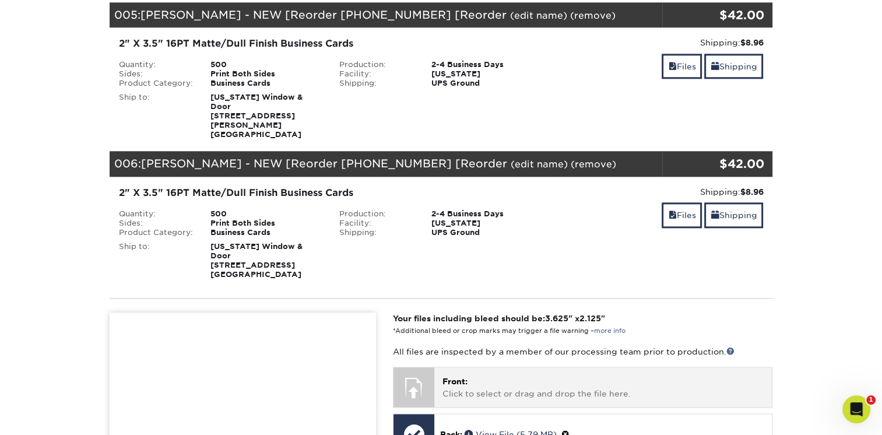
click at [597, 376] on p "Front: Click to select or drag and drop the file here." at bounding box center [603, 388] width 321 height 24
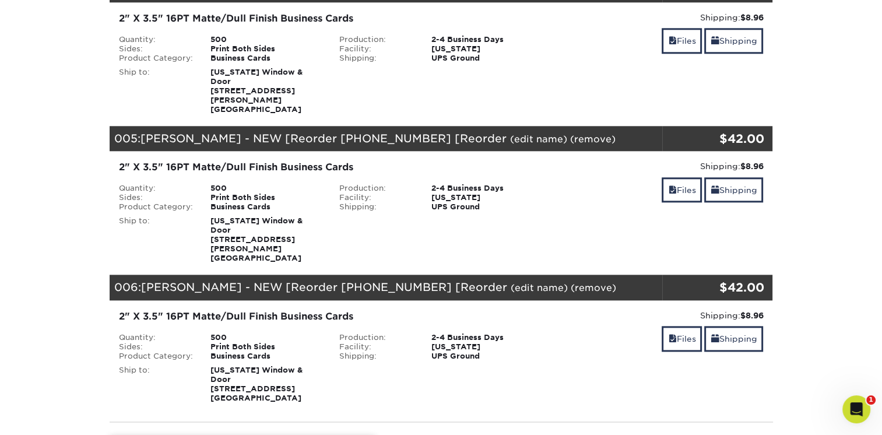
scroll to position [1225, 0]
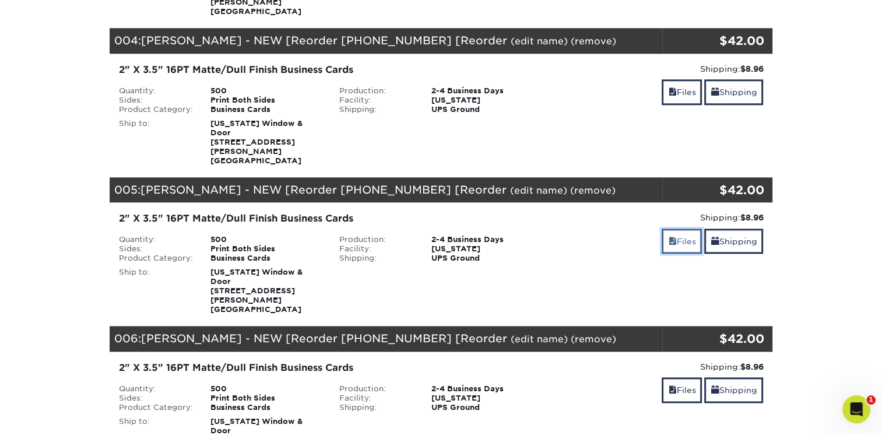
click at [674, 229] on link "Files" at bounding box center [682, 241] width 40 height 25
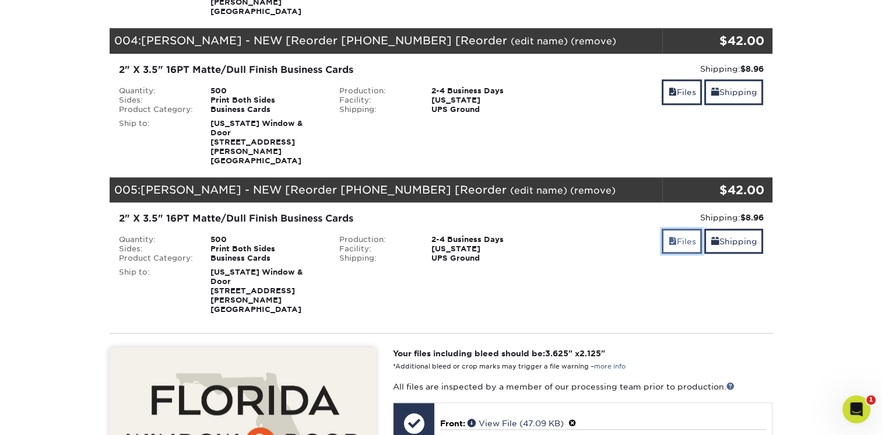
click at [674, 229] on link "Files" at bounding box center [682, 241] width 40 height 25
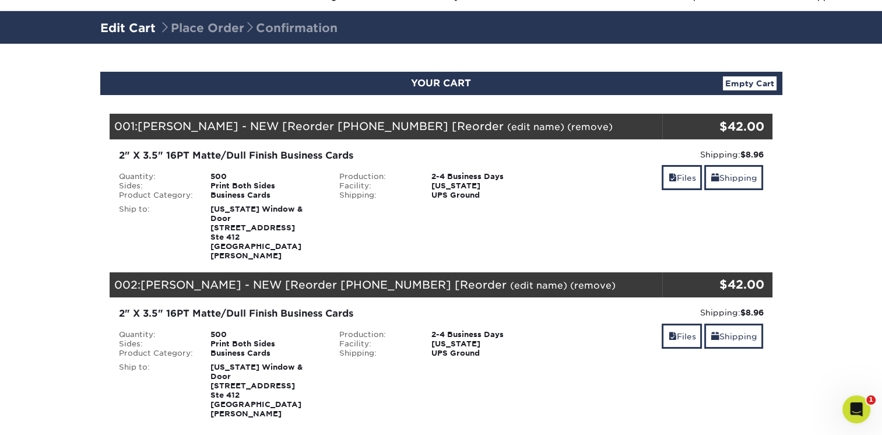
scroll to position [10, 0]
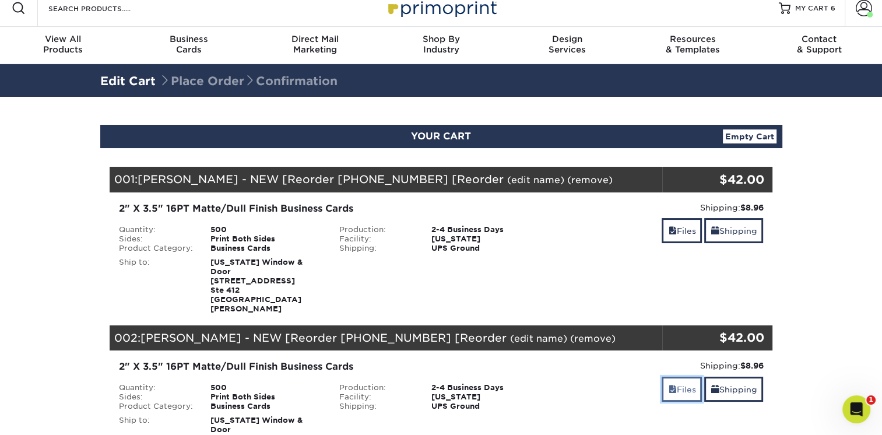
click at [675, 378] on link "Files" at bounding box center [682, 389] width 40 height 25
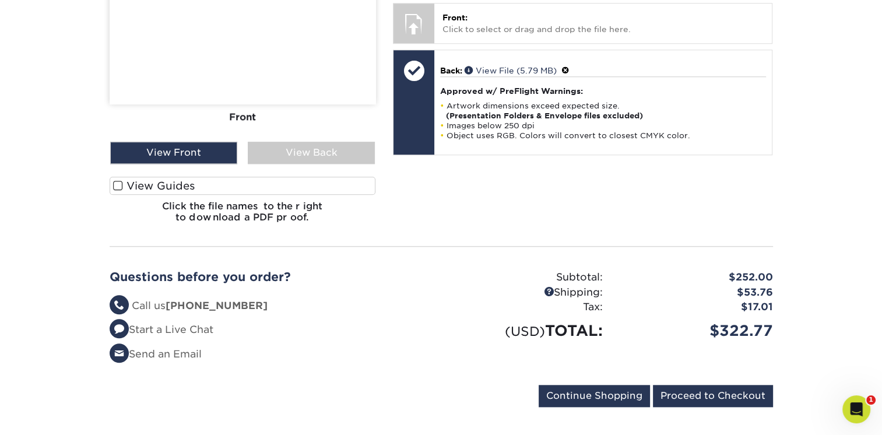
scroll to position [1166, 0]
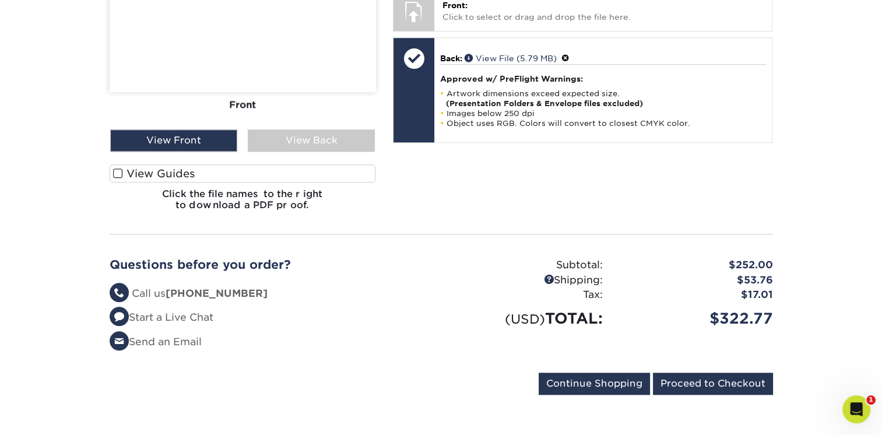
drag, startPoint x: 252, startPoint y: 243, endPoint x: 258, endPoint y: 324, distance: 81.3
click at [258, 373] on form "Continue Shopping Proceed to Checkout" at bounding box center [442, 386] width 664 height 27
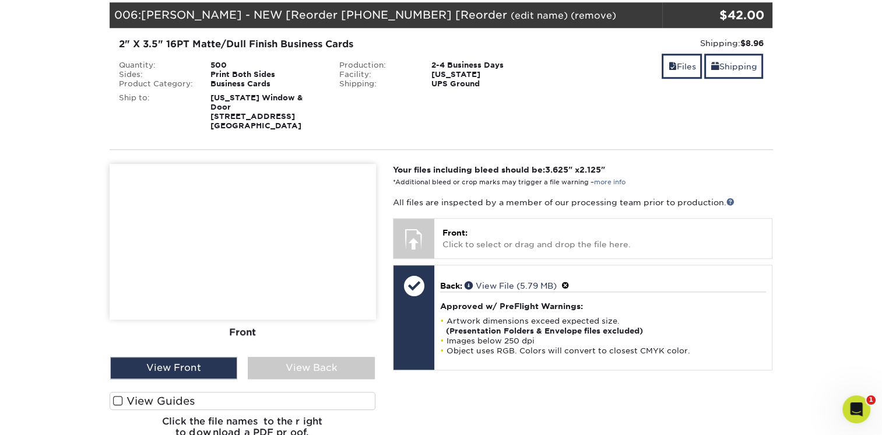
scroll to position [933, 0]
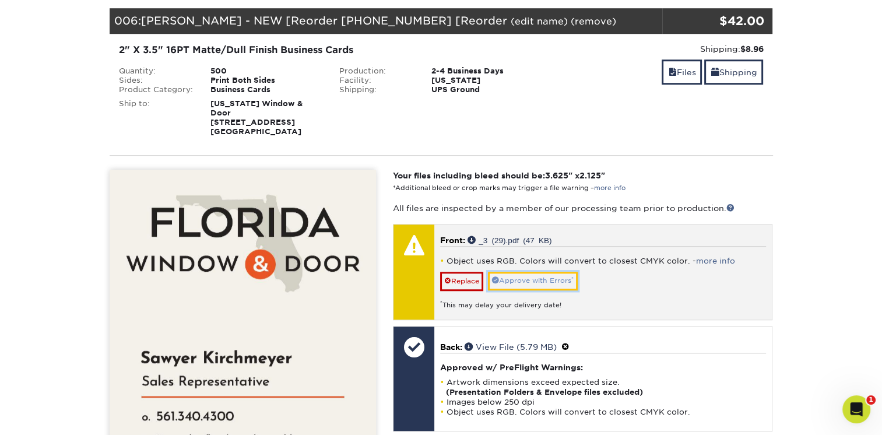
click at [534, 272] on link "Approve with Errors *" at bounding box center [533, 281] width 90 height 18
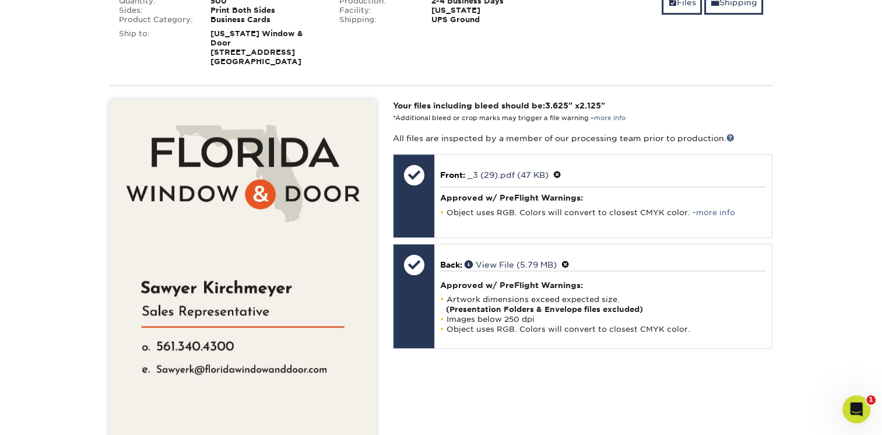
scroll to position [875, 0]
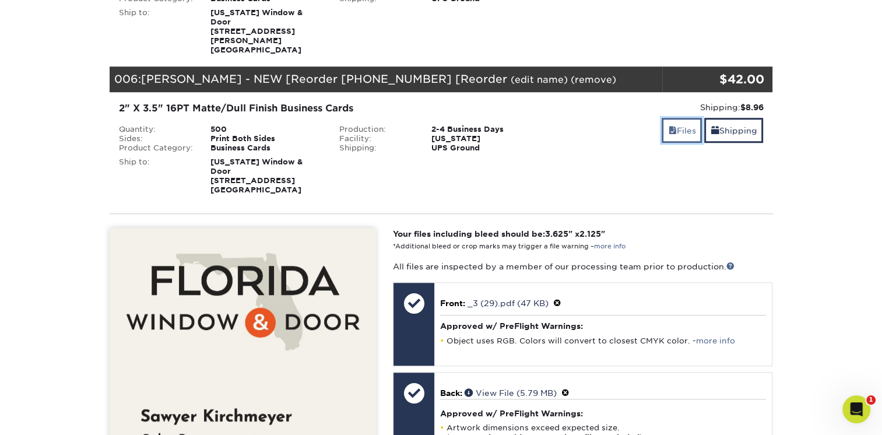
click at [683, 118] on link "Files" at bounding box center [682, 130] width 40 height 25
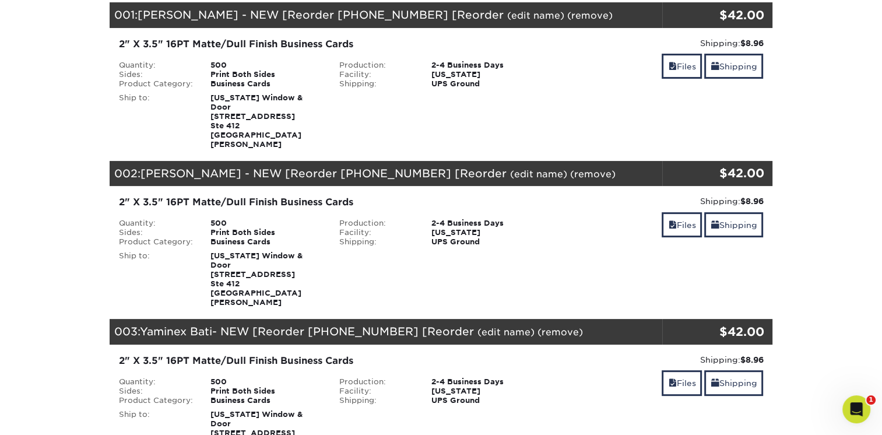
scroll to position [0, 0]
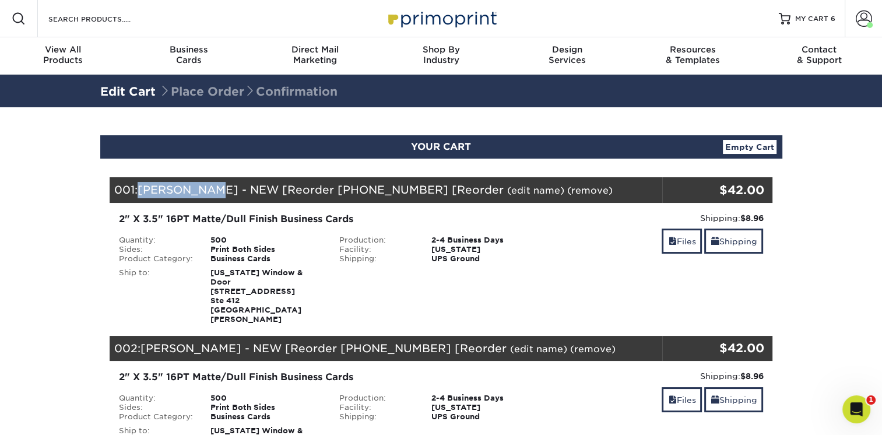
drag, startPoint x: 140, startPoint y: 188, endPoint x: 208, endPoint y: 190, distance: 67.7
click at [208, 190] on div "001: Jessica Fag - NEW [Reorder 2586-112521-10 [Reorder (edit name) (remove) Ar…" at bounding box center [386, 190] width 553 height 26
click at [684, 244] on link "Files" at bounding box center [682, 241] width 40 height 25
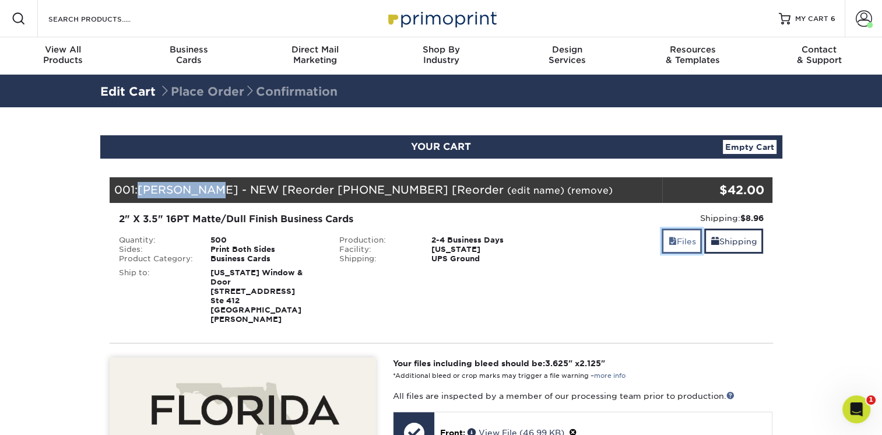
click at [676, 241] on link "Files" at bounding box center [682, 241] width 40 height 25
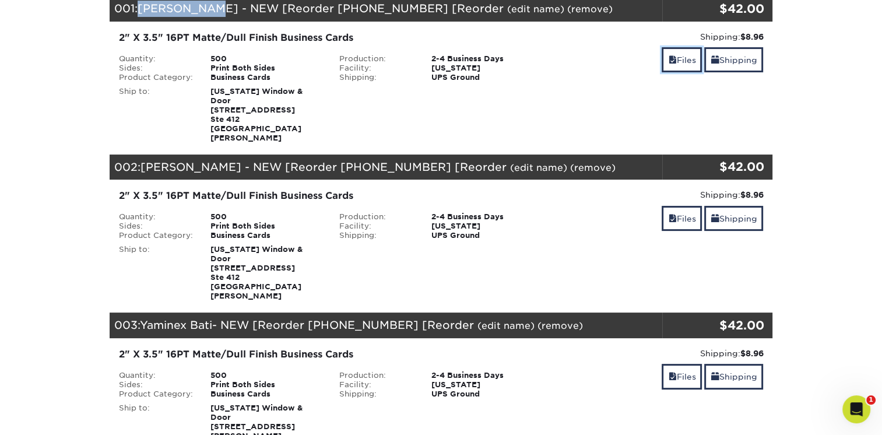
scroll to position [233, 0]
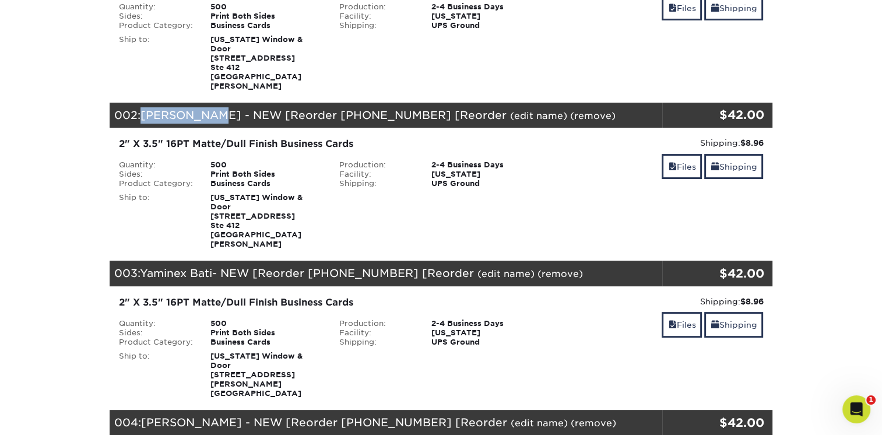
drag, startPoint x: 142, startPoint y: 92, endPoint x: 210, endPoint y: 99, distance: 68.1
click at [210, 103] on div "002: Jacob Alexo - NEW [Reorder 2586-112521-10 [Reorder (edit name) (remove) Ar…" at bounding box center [386, 116] width 553 height 26
click at [690, 154] on link "Files" at bounding box center [682, 166] width 40 height 25
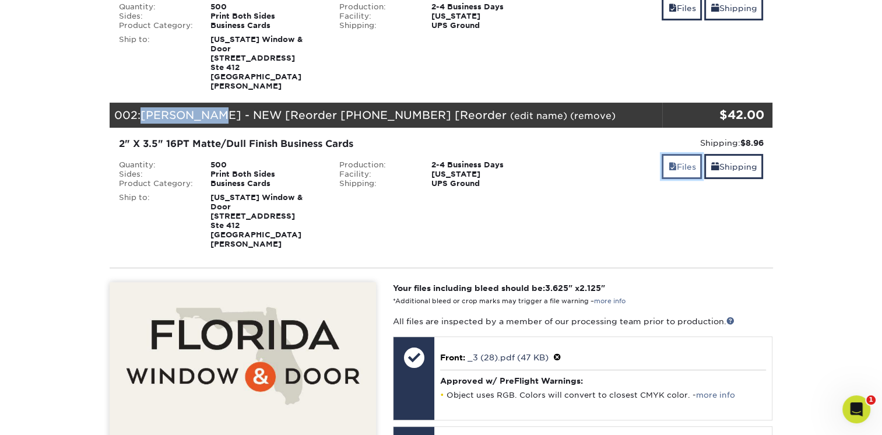
click at [672, 162] on span at bounding box center [672, 166] width 8 height 9
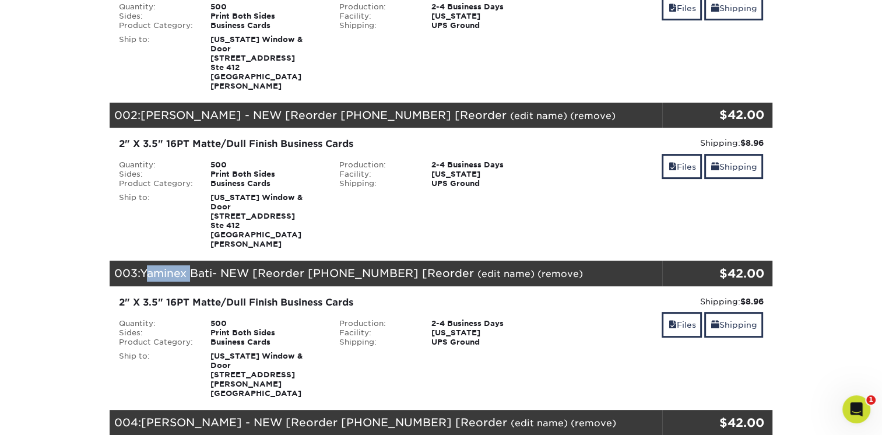
drag, startPoint x: 153, startPoint y: 234, endPoint x: 194, endPoint y: 237, distance: 40.9
click at [194, 266] on span "Yaminex Bati- NEW [Reorder 2586-112521-10 [Reorder" at bounding box center [307, 272] width 334 height 13
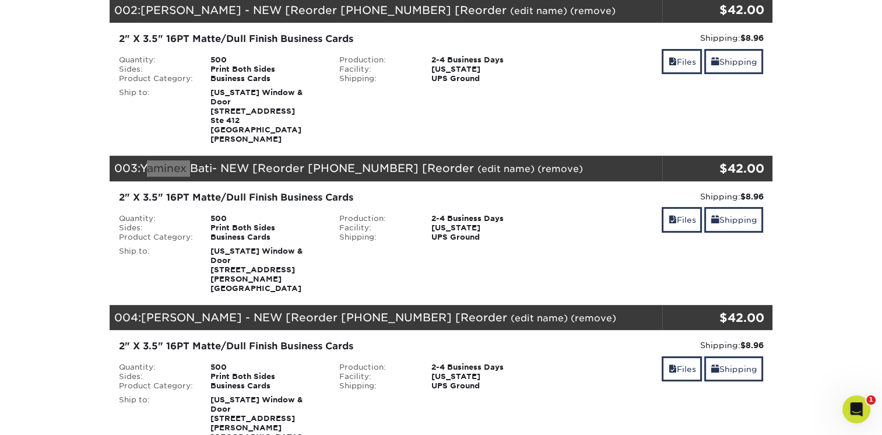
scroll to position [350, 0]
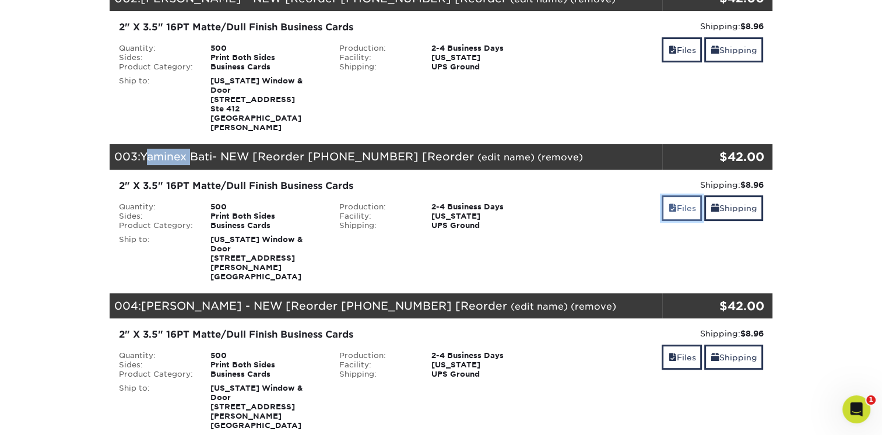
click at [674, 195] on link "Files" at bounding box center [682, 207] width 40 height 25
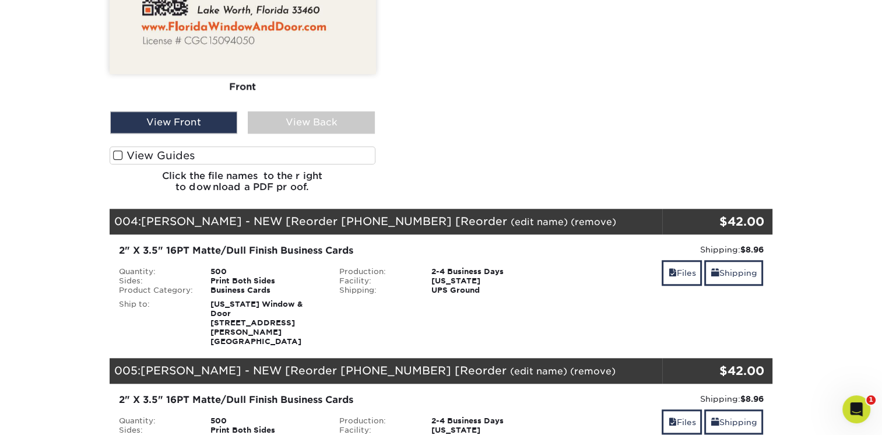
scroll to position [1050, 0]
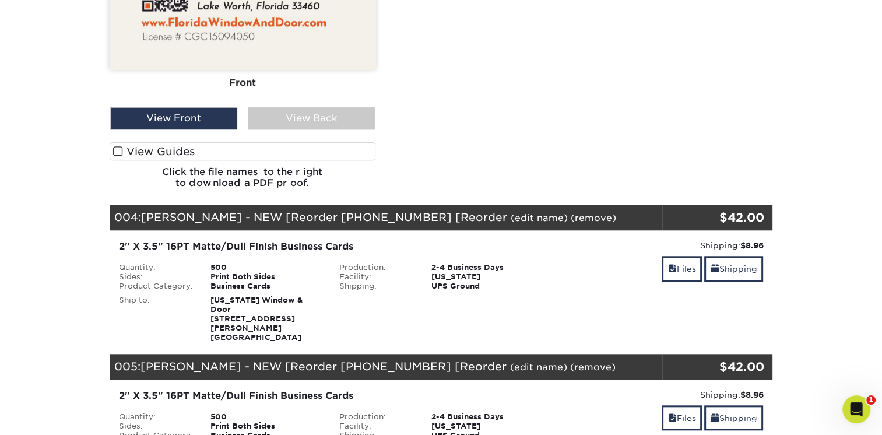
click at [658, 405] on div "Files Shipping" at bounding box center [662, 418] width 204 height 27
click at [662, 405] on link "Files" at bounding box center [682, 417] width 40 height 25
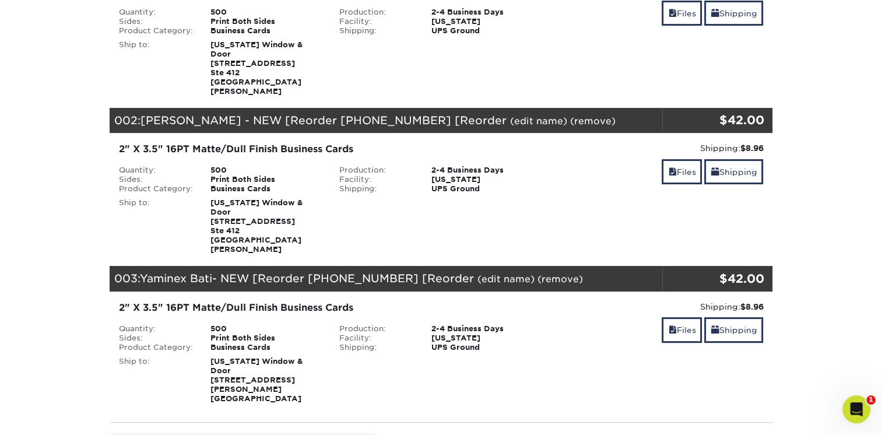
scroll to position [0, 0]
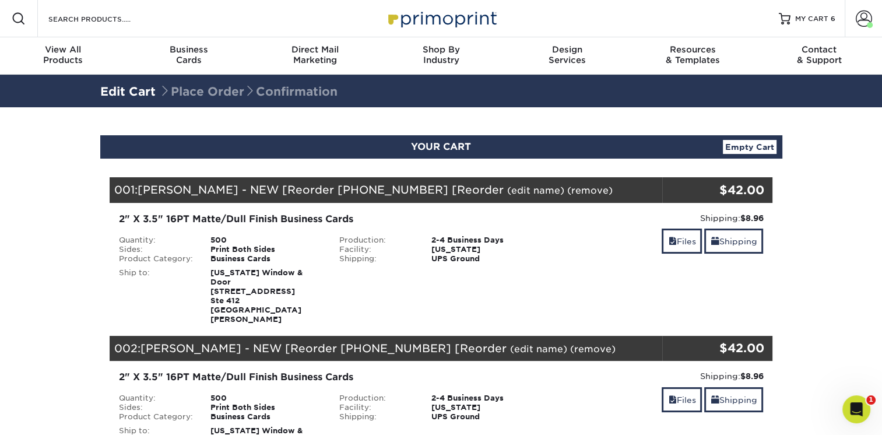
click at [174, 187] on span "Jessica Fag - NEW [Reorder 2586-112521-10 [Reorder" at bounding box center [321, 189] width 366 height 13
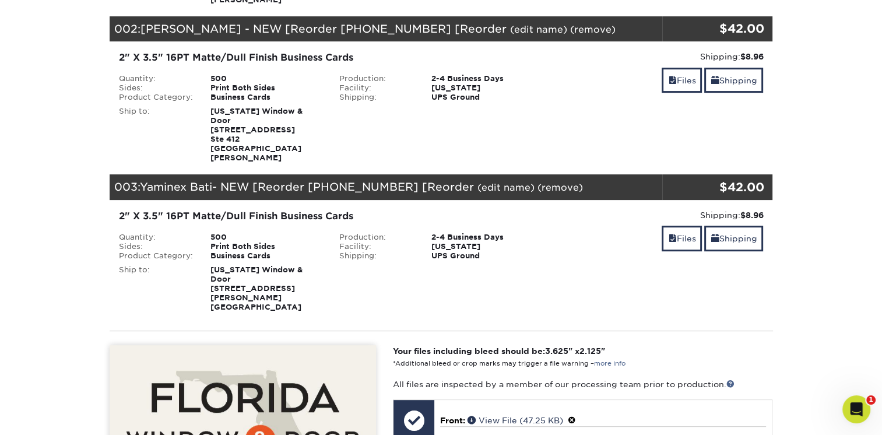
scroll to position [525, 0]
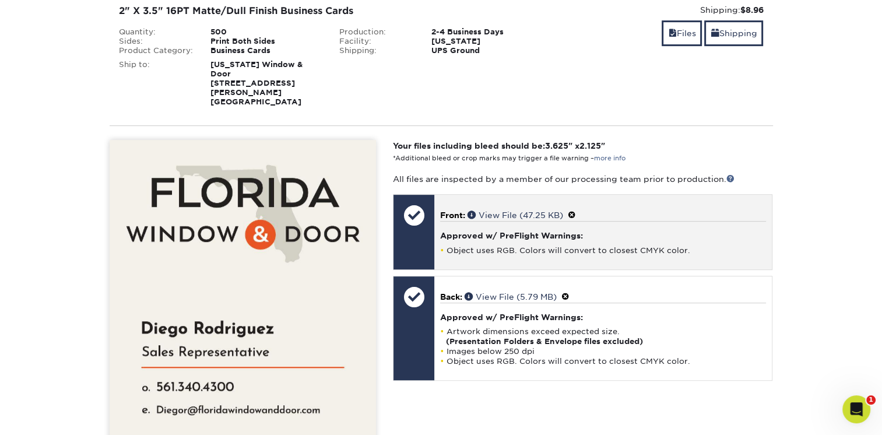
click at [575, 211] on span at bounding box center [572, 215] width 8 height 9
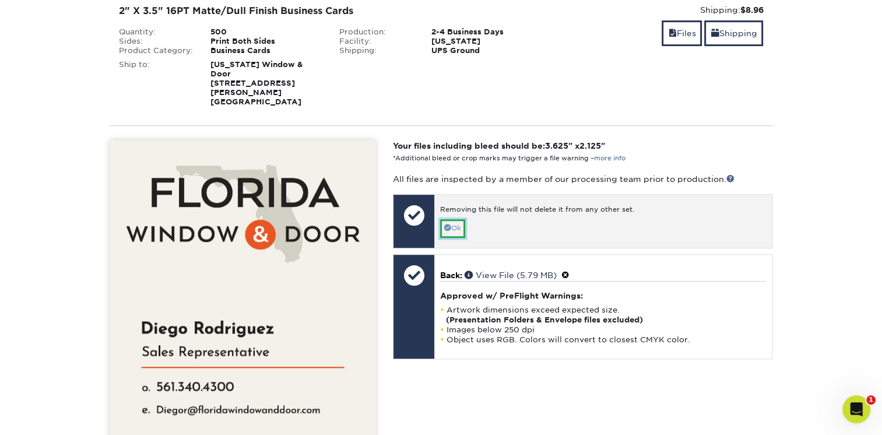
click at [457, 219] on link "Ok" at bounding box center [452, 228] width 25 height 18
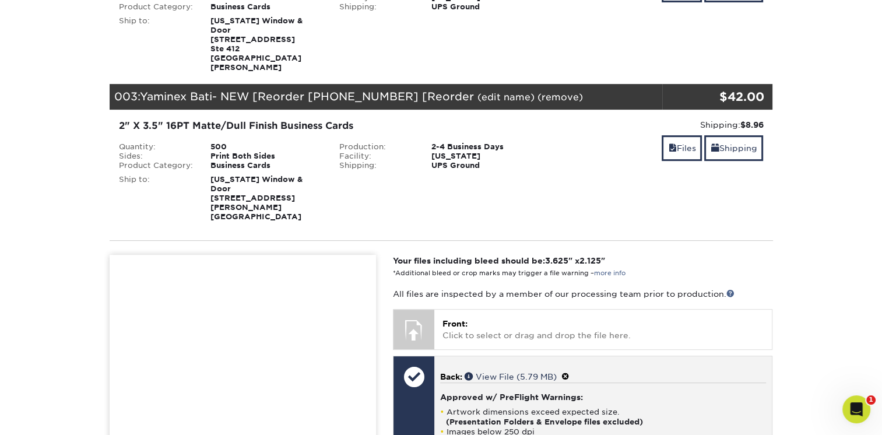
scroll to position [408, 0]
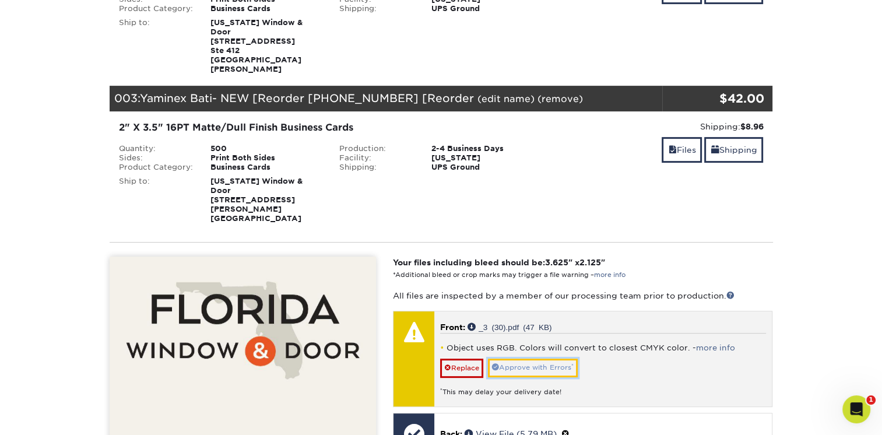
click at [564, 359] on link "Approve with Errors *" at bounding box center [533, 368] width 90 height 18
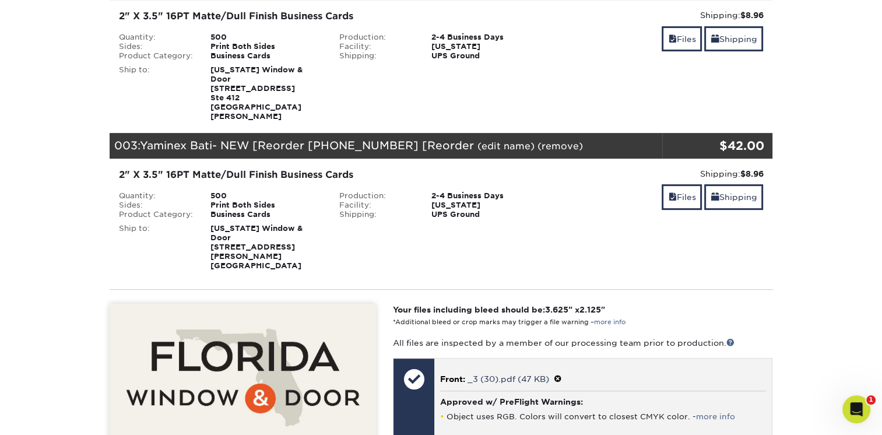
scroll to position [350, 0]
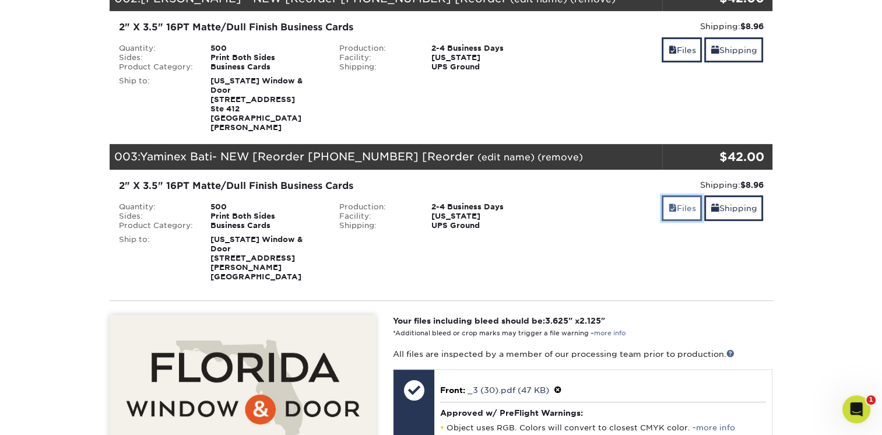
click at [669, 204] on span at bounding box center [672, 208] width 8 height 9
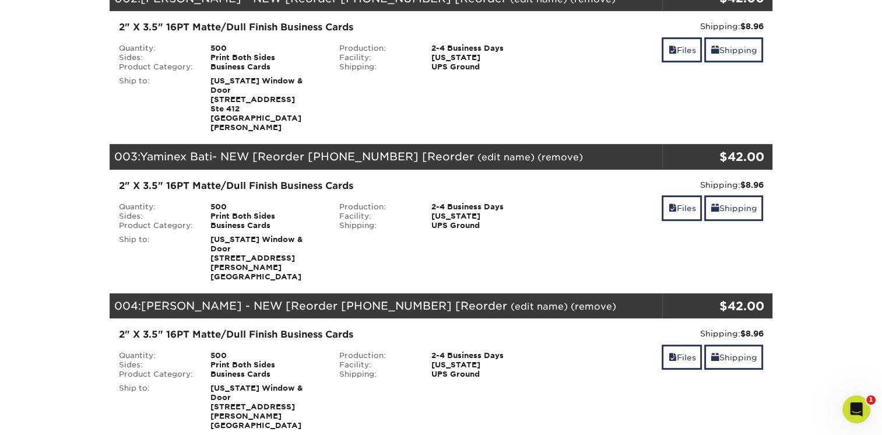
click at [658, 345] on div "Files Shipping" at bounding box center [662, 358] width 204 height 27
click at [672, 345] on link "Files" at bounding box center [682, 357] width 40 height 25
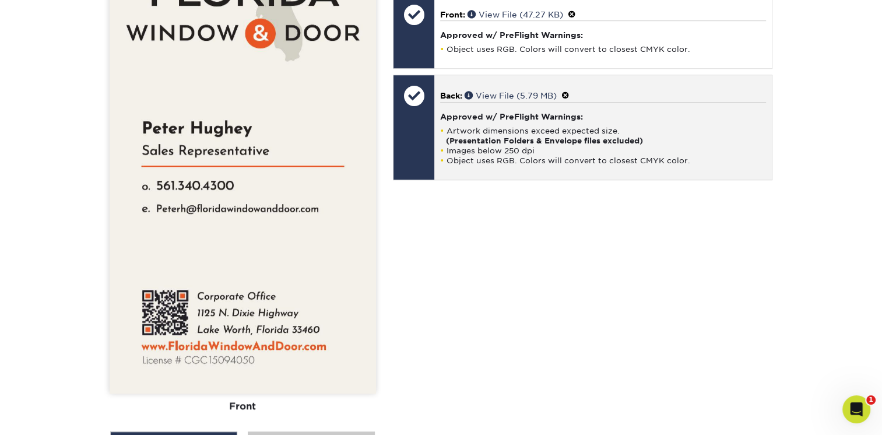
scroll to position [1108, 0]
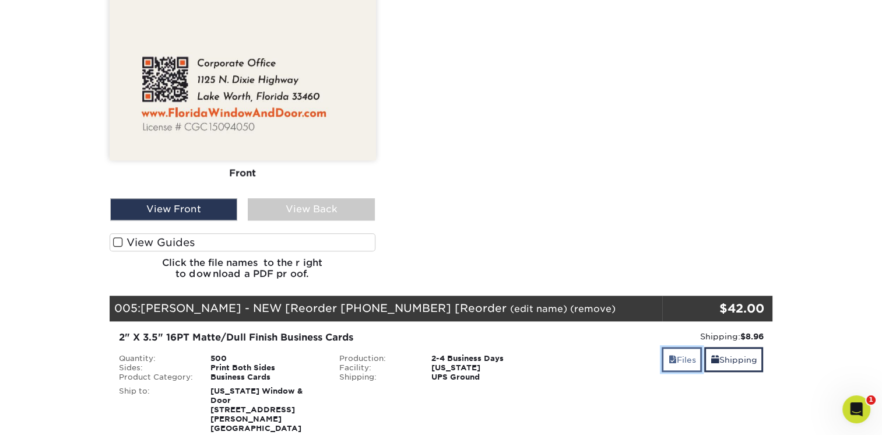
click at [681, 347] on link "Files" at bounding box center [682, 359] width 40 height 25
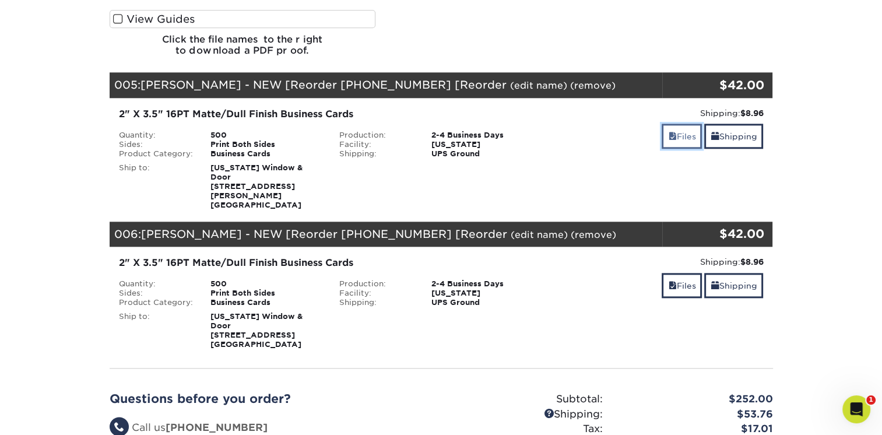
scroll to position [1341, 0]
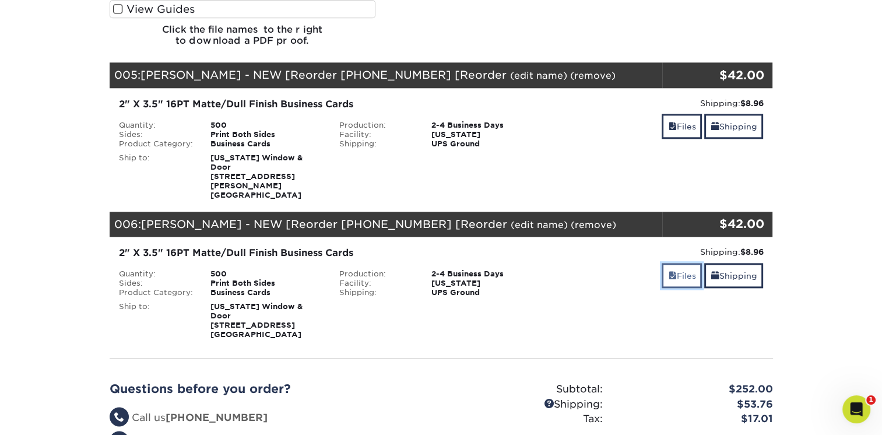
click at [672, 271] on span at bounding box center [672, 275] width 8 height 9
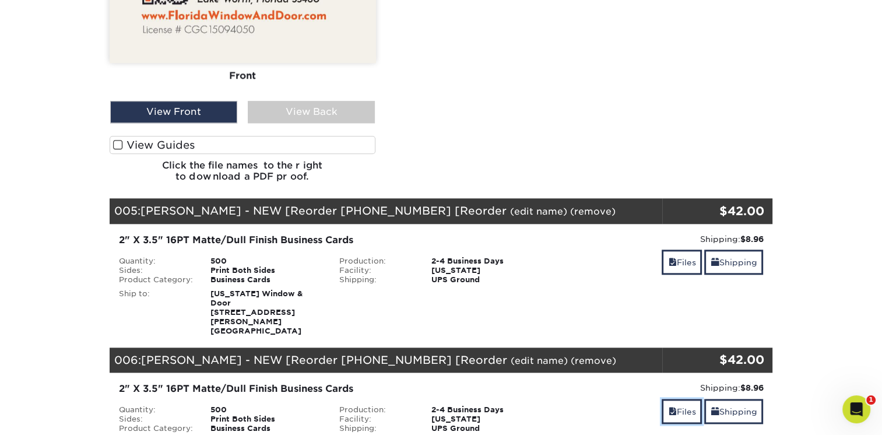
scroll to position [1166, 0]
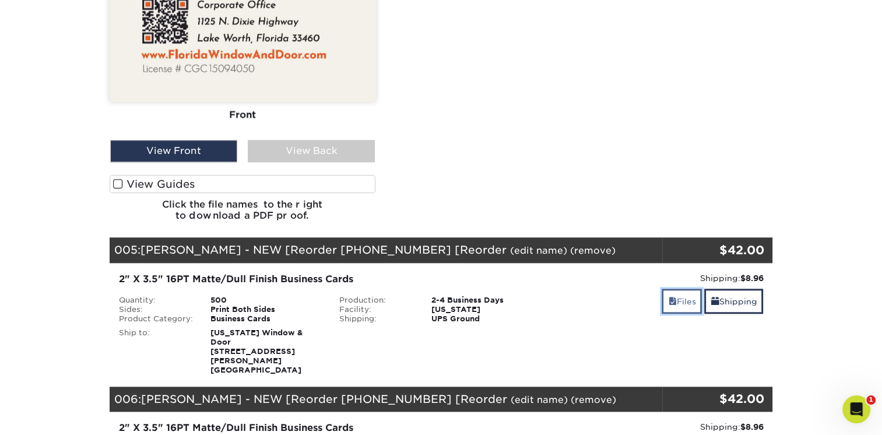
click at [700, 289] on link "Files" at bounding box center [682, 301] width 40 height 25
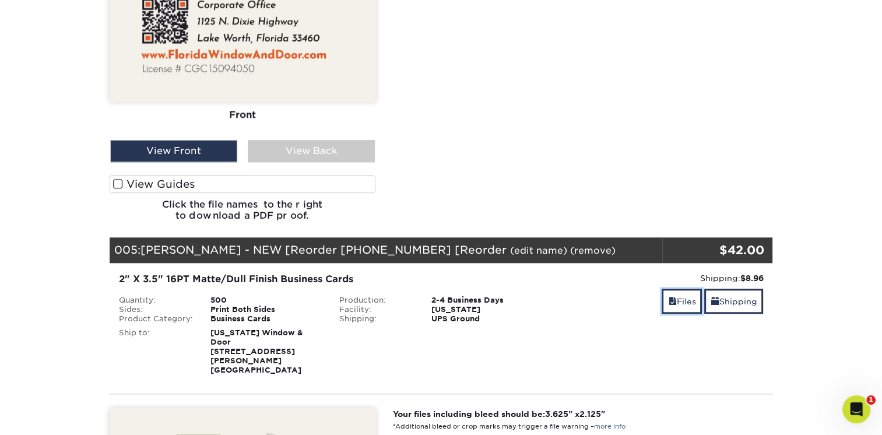
scroll to position [1400, 0]
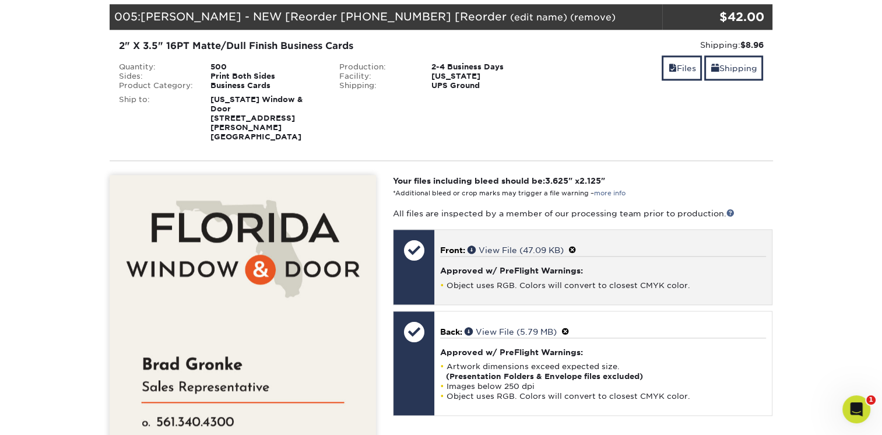
click at [577, 246] on span at bounding box center [573, 250] width 8 height 9
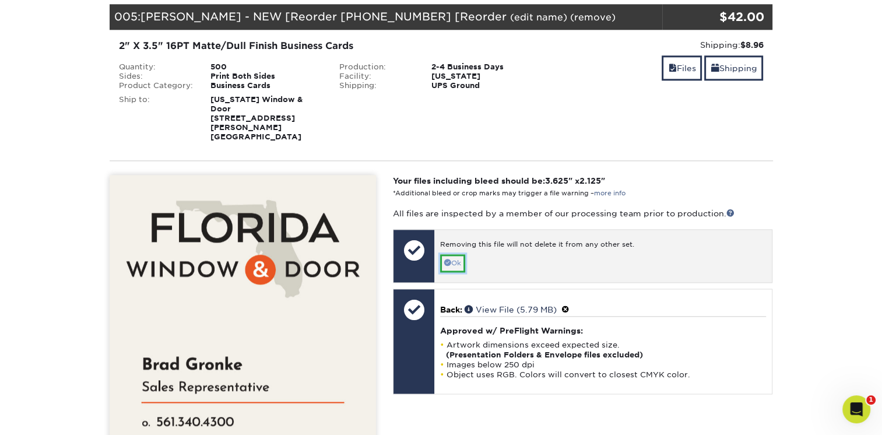
click at [449, 259] on span at bounding box center [447, 262] width 7 height 7
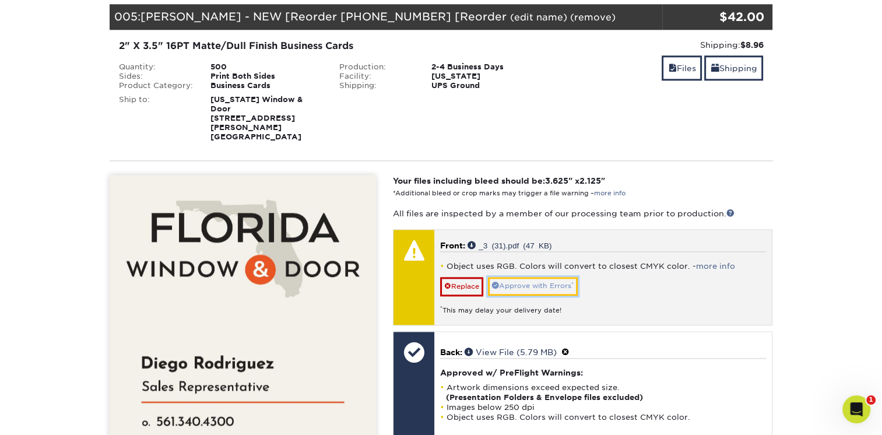
click at [539, 277] on link "Approve with Errors *" at bounding box center [533, 286] width 90 height 18
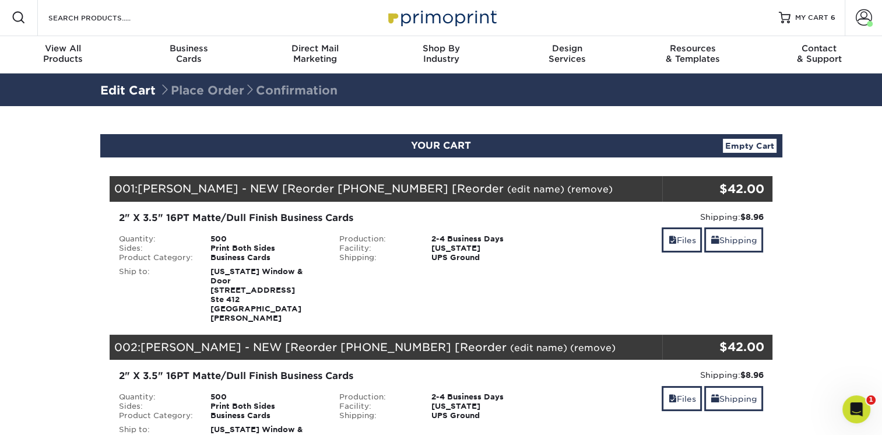
scroll to position [0, 0]
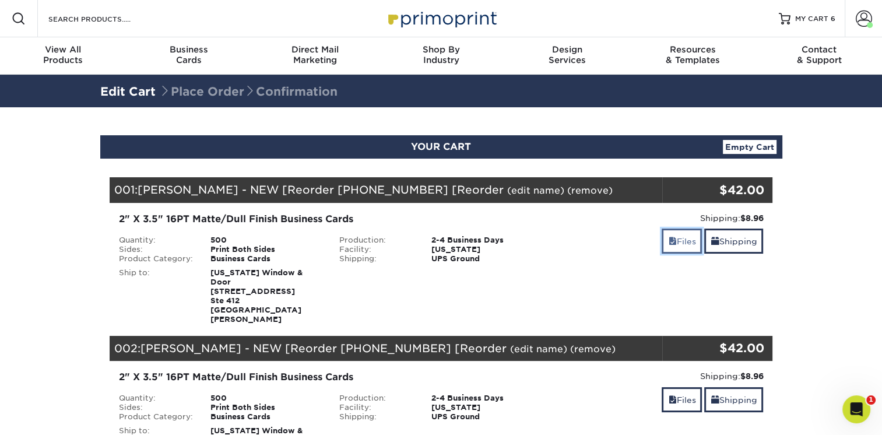
click at [681, 247] on link "Files" at bounding box center [682, 241] width 40 height 25
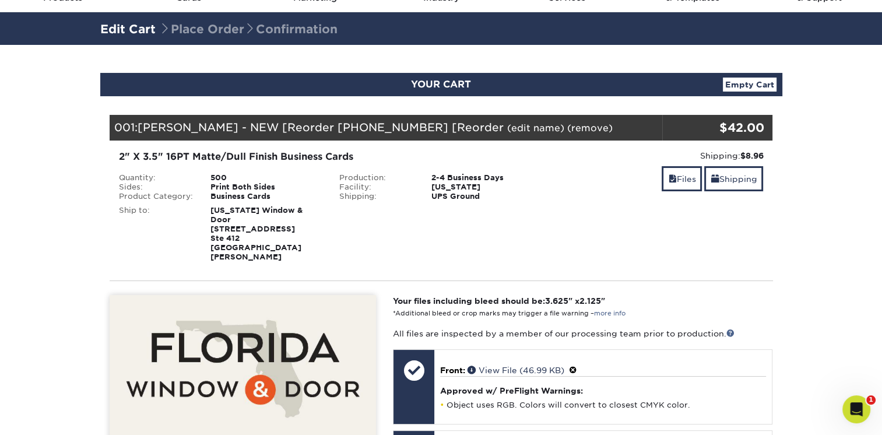
scroll to position [58, 0]
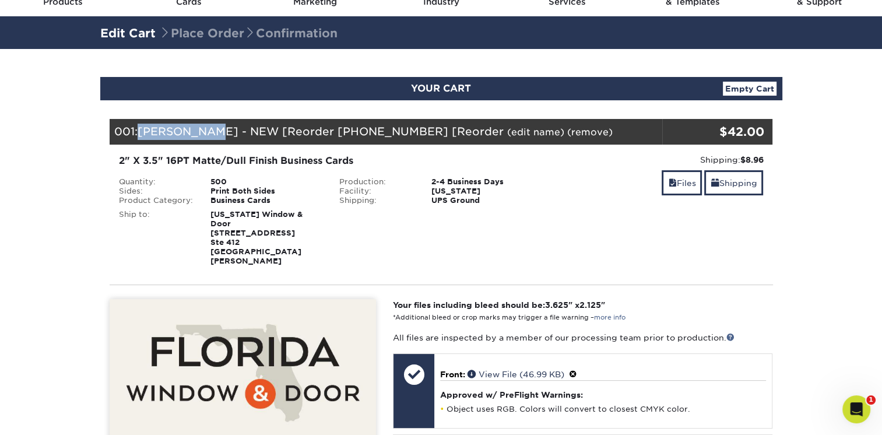
drag, startPoint x: 142, startPoint y: 127, endPoint x: 204, endPoint y: 132, distance: 62.0
click at [204, 132] on span "Jessica Fag - NEW [Reorder 2586-112521-10 [Reorder" at bounding box center [321, 131] width 366 height 13
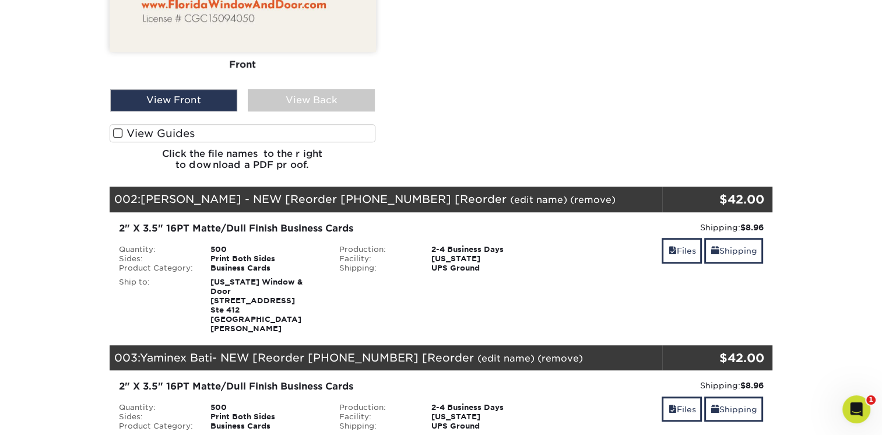
scroll to position [758, 0]
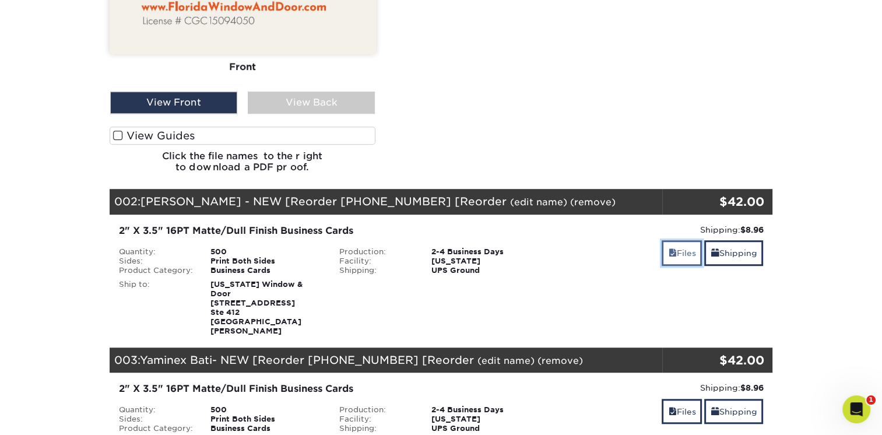
click at [685, 240] on link "Files" at bounding box center [682, 252] width 40 height 25
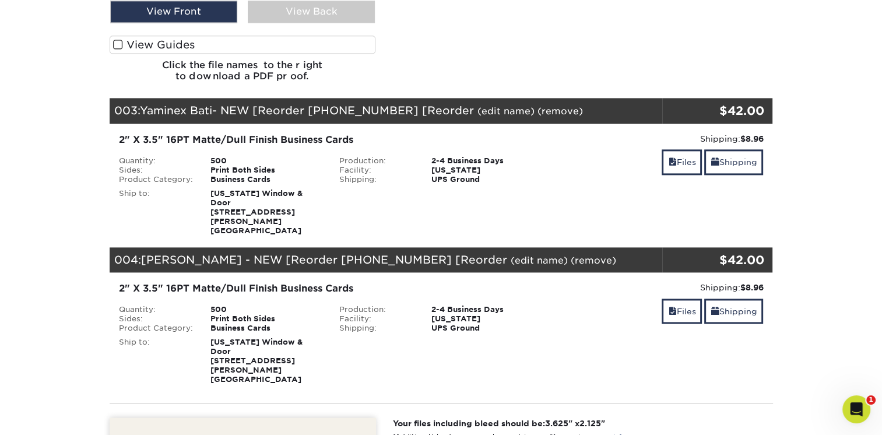
scroll to position [1574, 0]
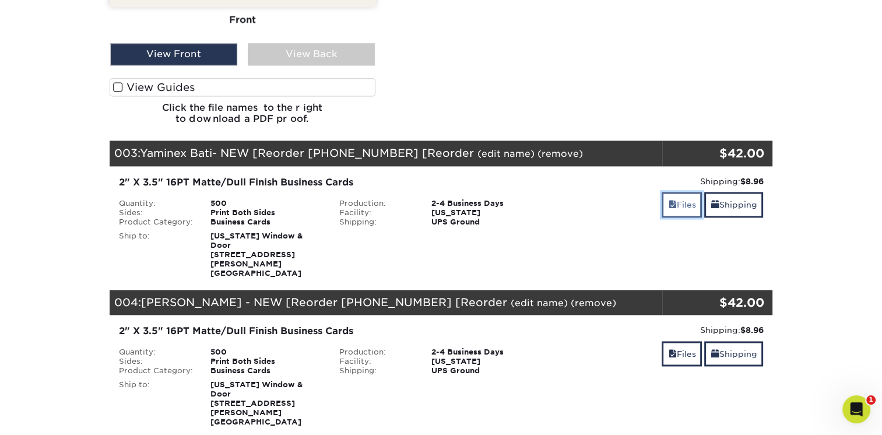
click at [669, 200] on span at bounding box center [672, 204] width 8 height 9
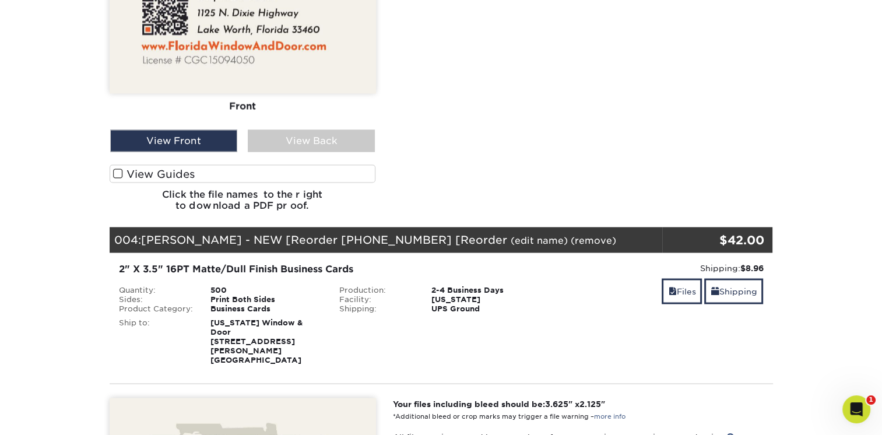
scroll to position [2274, 0]
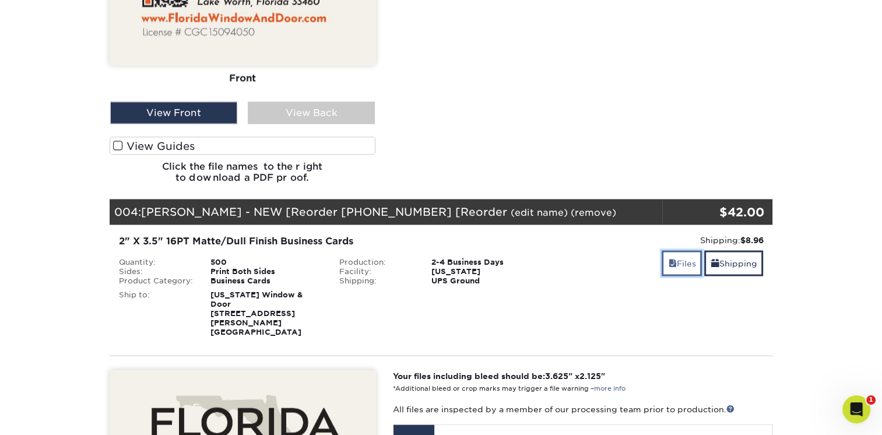
click at [676, 251] on link "Files" at bounding box center [682, 263] width 40 height 25
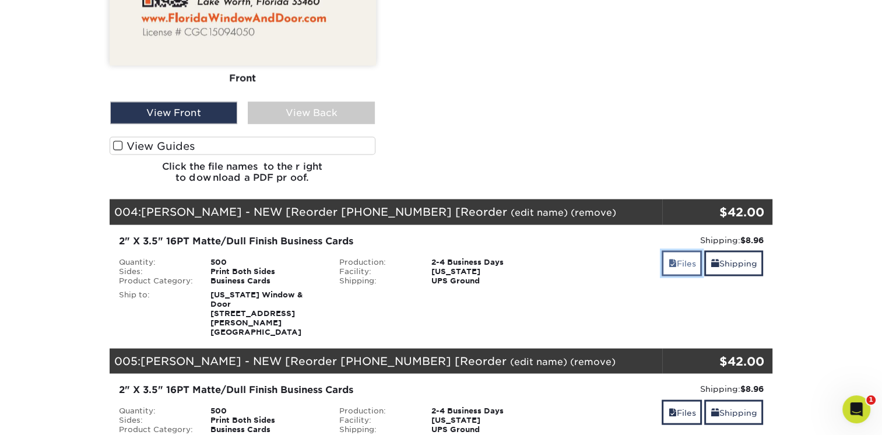
click at [687, 251] on link "Files" at bounding box center [682, 263] width 40 height 25
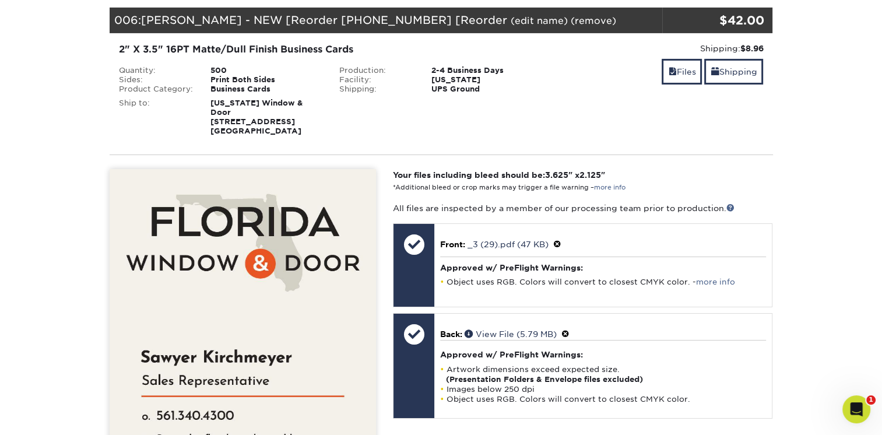
scroll to position [3732, 0]
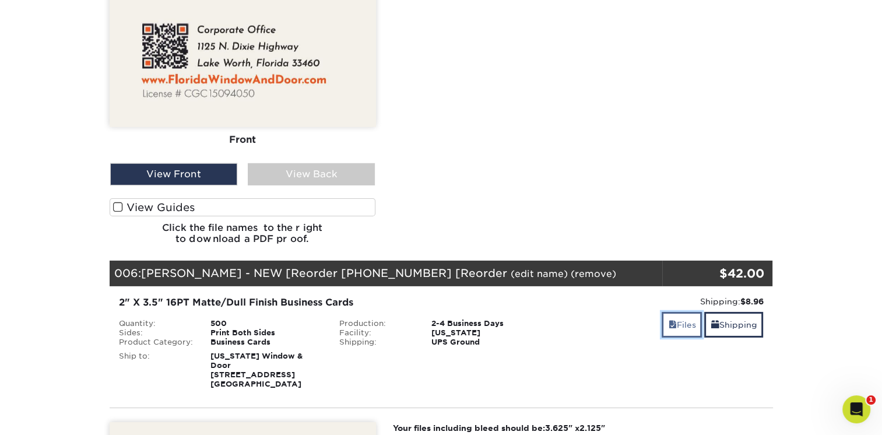
click at [671, 320] on span at bounding box center [672, 324] width 8 height 9
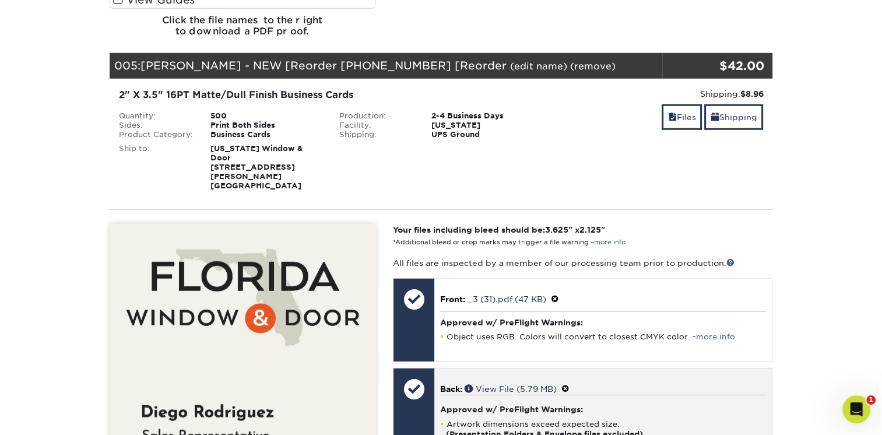
scroll to position [3032, 0]
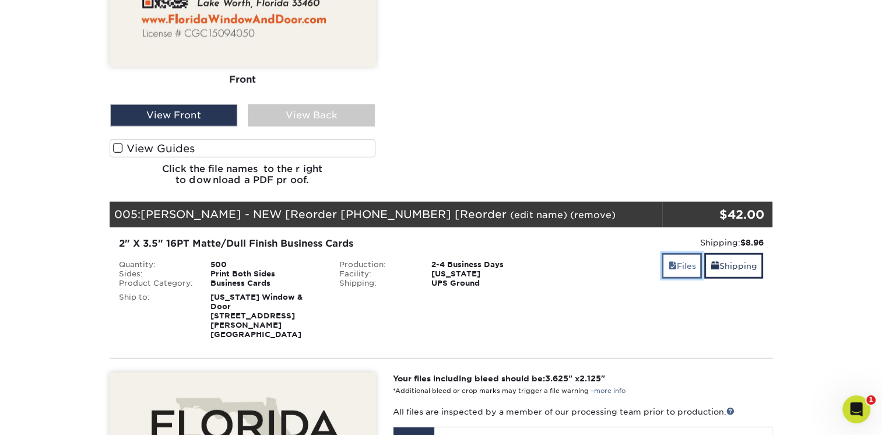
click at [676, 253] on link "Files" at bounding box center [682, 265] width 40 height 25
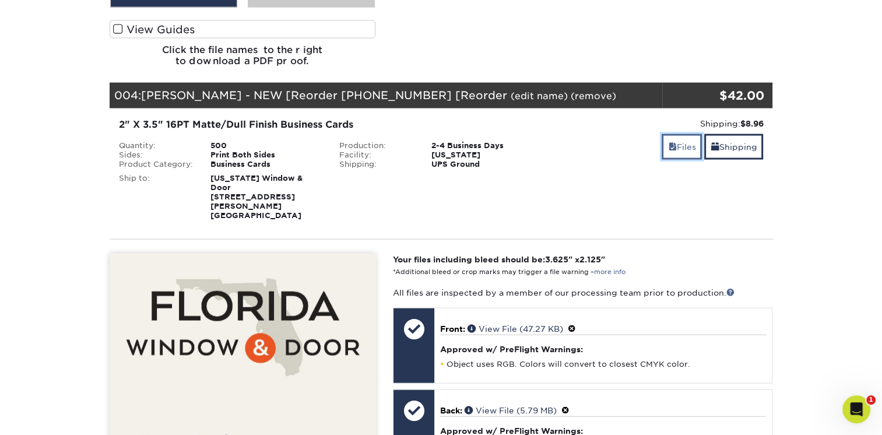
click at [679, 134] on link "Files" at bounding box center [682, 146] width 40 height 25
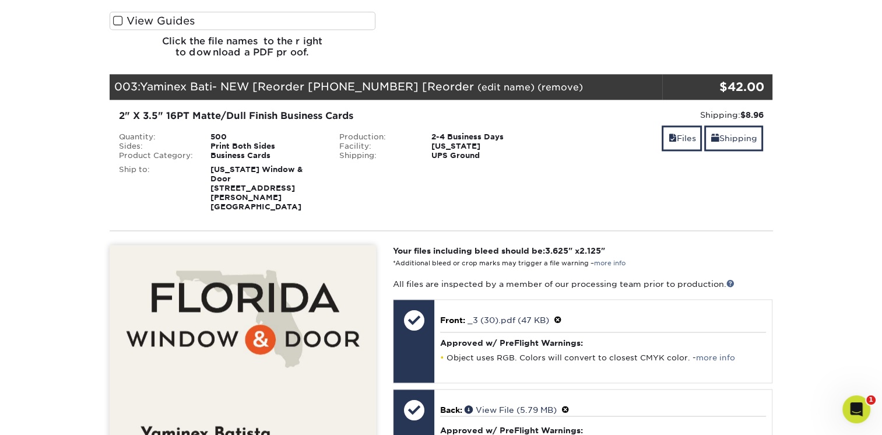
scroll to position [1633, 0]
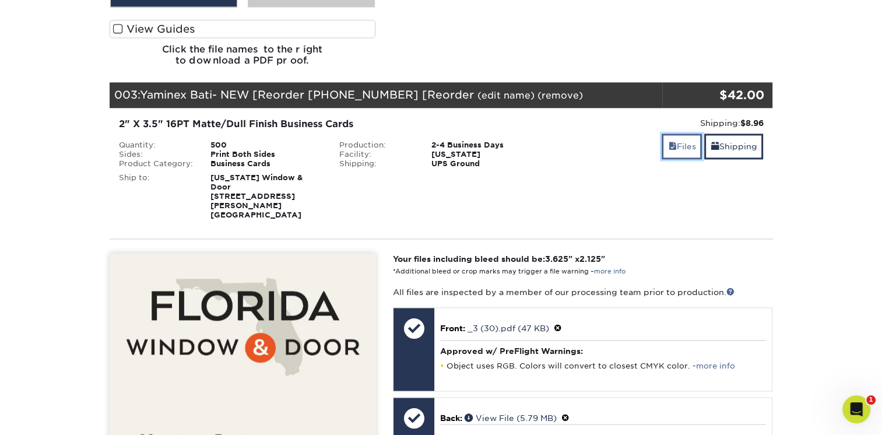
click at [683, 134] on link "Files" at bounding box center [682, 146] width 40 height 25
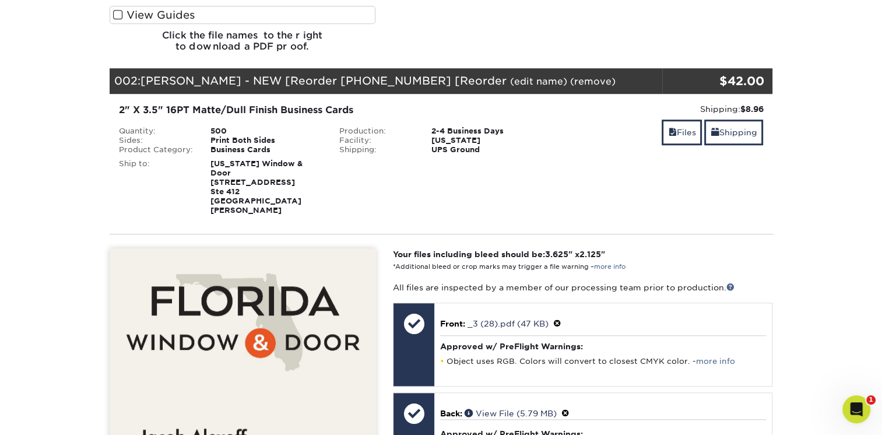
scroll to position [875, 0]
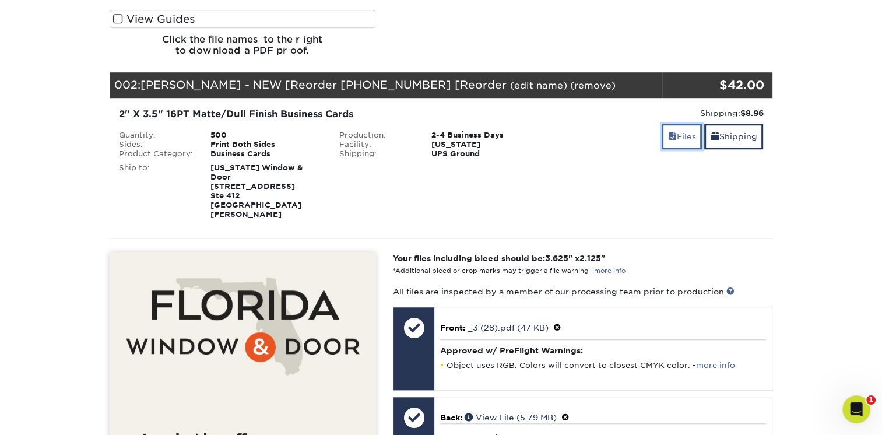
click at [662, 124] on link "Files" at bounding box center [682, 136] width 40 height 25
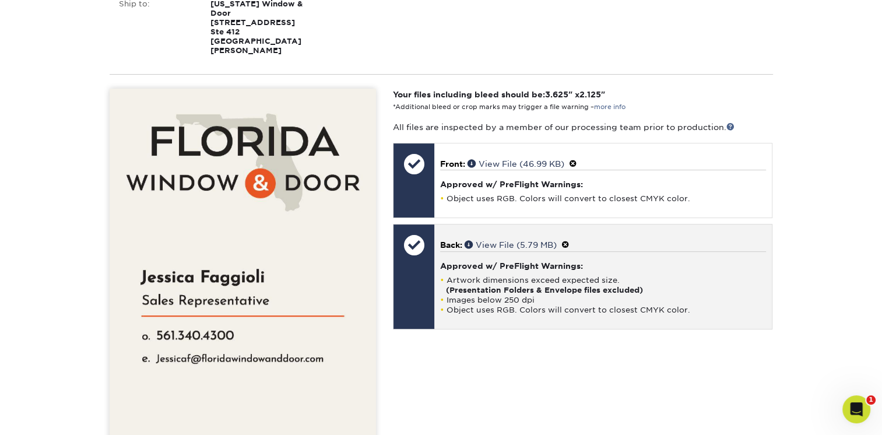
scroll to position [117, 0]
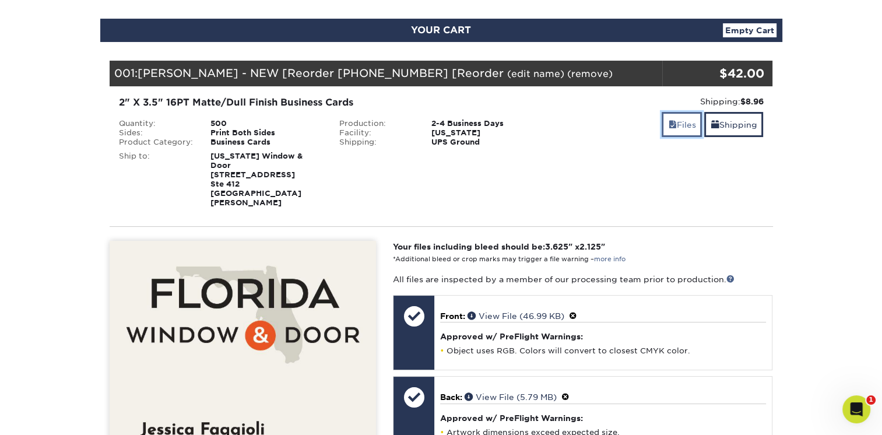
click at [672, 136] on link "Files" at bounding box center [682, 124] width 40 height 25
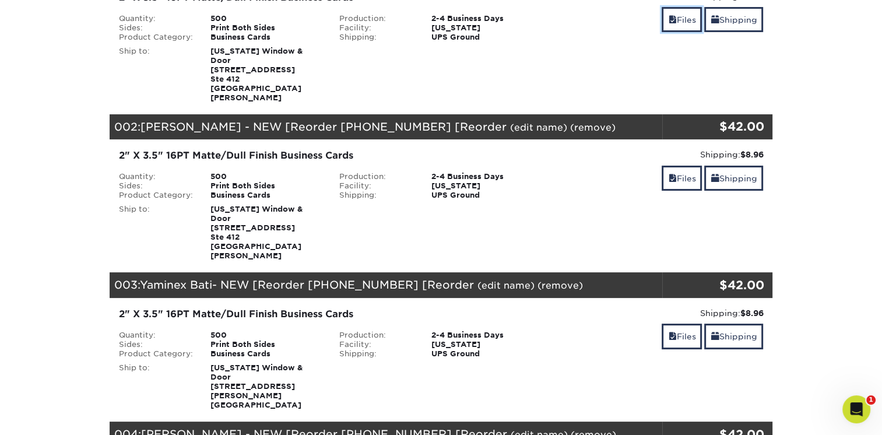
scroll to position [233, 0]
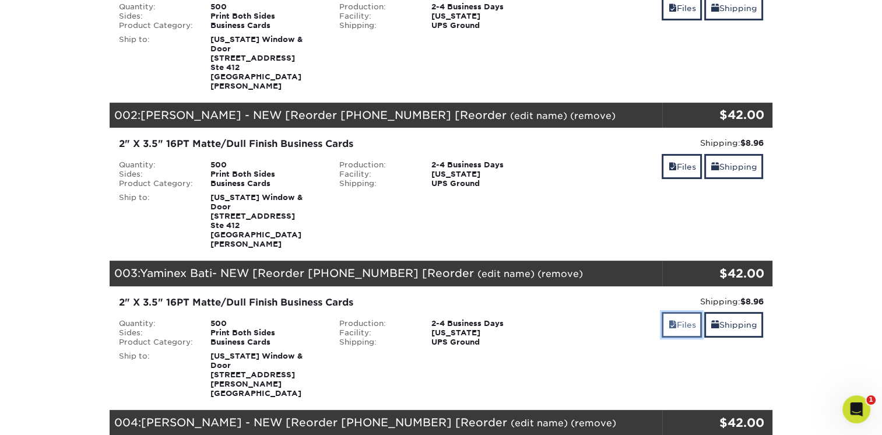
click at [672, 320] on span at bounding box center [672, 324] width 8 height 9
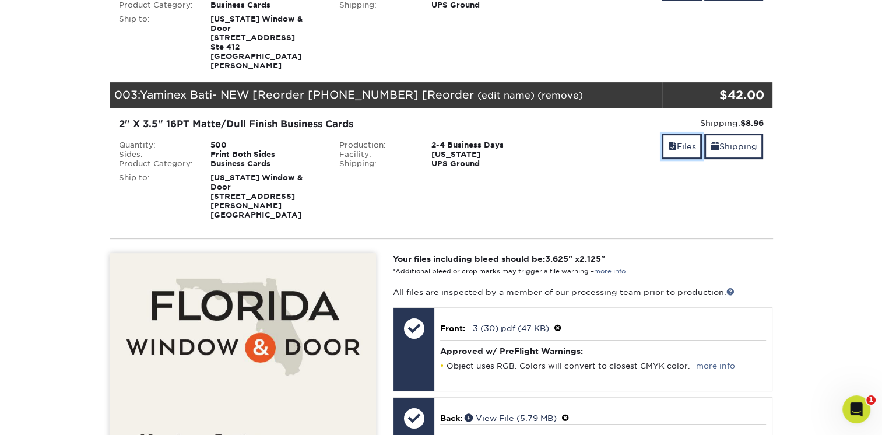
scroll to position [408, 0]
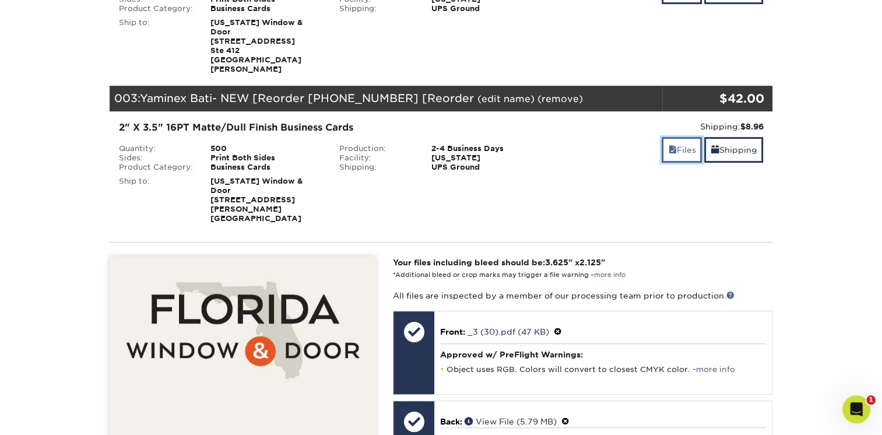
click at [686, 137] on link "Files" at bounding box center [682, 149] width 40 height 25
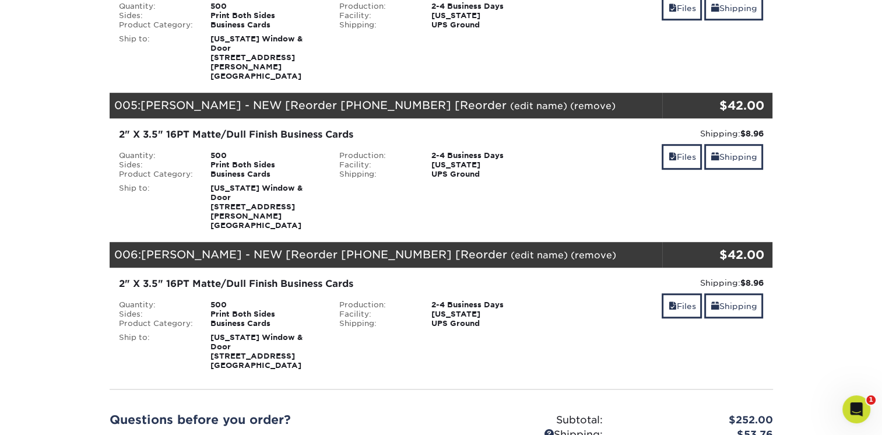
scroll to position [875, 0]
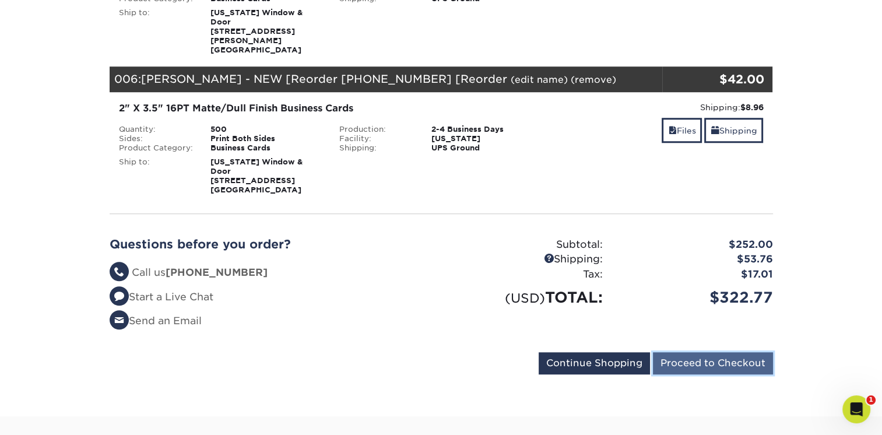
click at [723, 352] on input "Proceed to Checkout" at bounding box center [713, 363] width 120 height 22
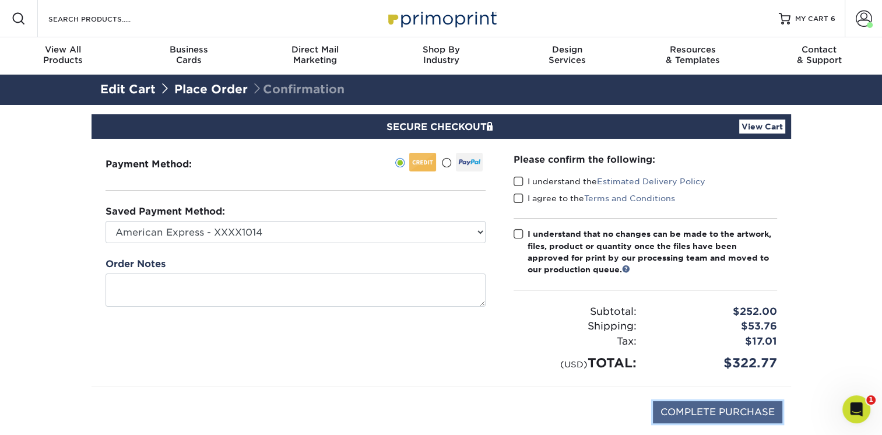
click at [727, 412] on input "COMPLETE PURCHASE" at bounding box center [717, 412] width 129 height 22
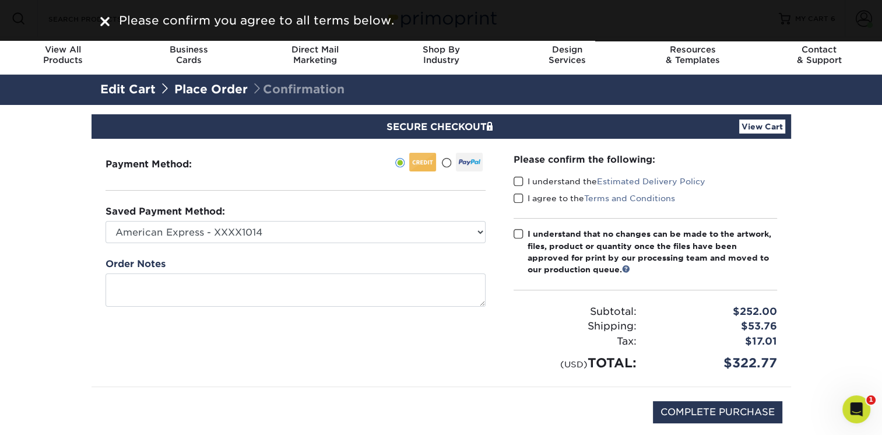
click at [525, 236] on label "I understand that no changes can be made to the artwork, files, product or quan…" at bounding box center [646, 252] width 264 height 48
click at [0, 0] on input "I understand that no changes can be made to the artwork, files, product or quan…" at bounding box center [0, 0] width 0 height 0
click at [520, 195] on span at bounding box center [519, 198] width 10 height 11
click at [0, 0] on input "I agree to the Terms and Conditions" at bounding box center [0, 0] width 0 height 0
click at [517, 182] on span at bounding box center [519, 181] width 10 height 11
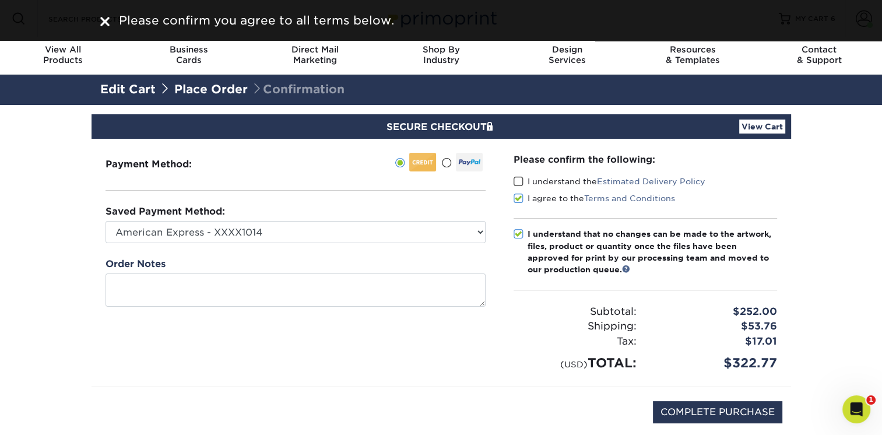
click at [0, 0] on input "I understand the Estimated Delivery Policy" at bounding box center [0, 0] width 0 height 0
click at [690, 411] on input "COMPLETE PURCHASE" at bounding box center [717, 412] width 129 height 22
type input "PROCESSING, PLEASE WAIT..."
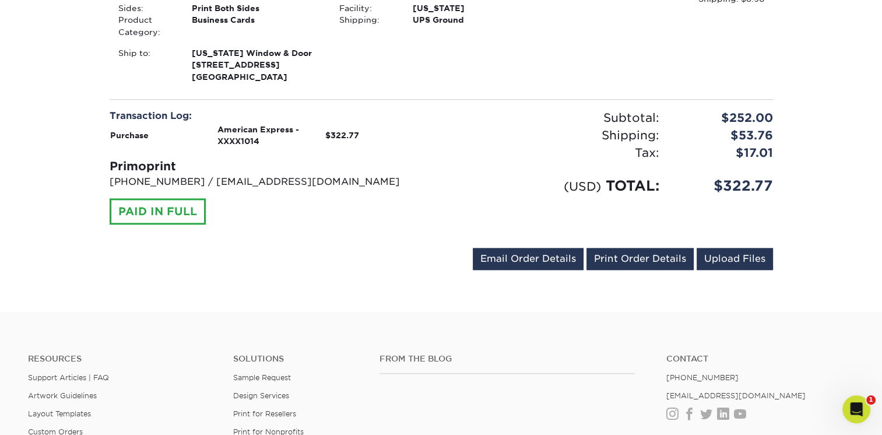
scroll to position [1283, 0]
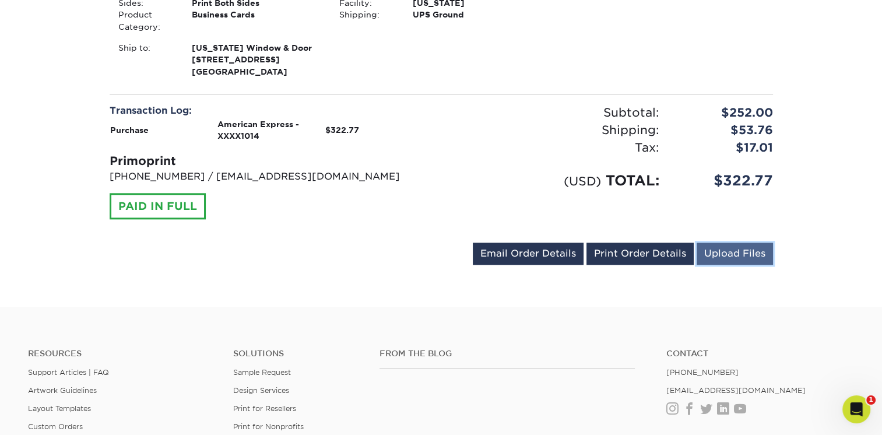
drag, startPoint x: 732, startPoint y: 190, endPoint x: 730, endPoint y: 195, distance: 6.0
click at [732, 243] on link "Upload Files" at bounding box center [735, 254] width 76 height 22
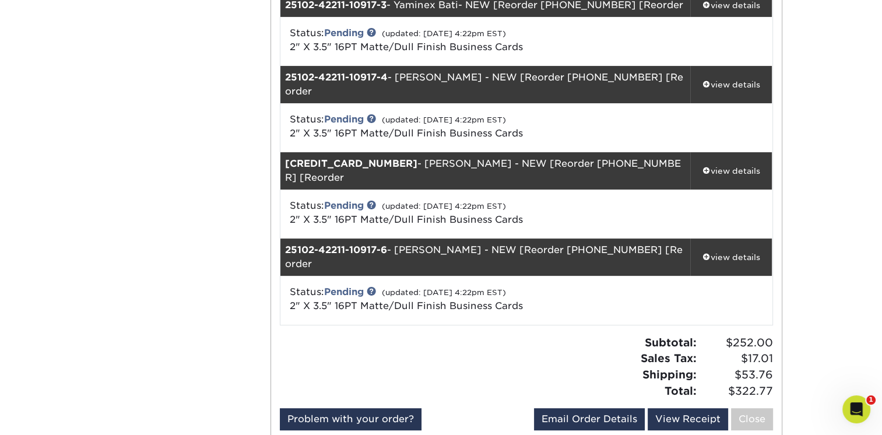
scroll to position [196, 0]
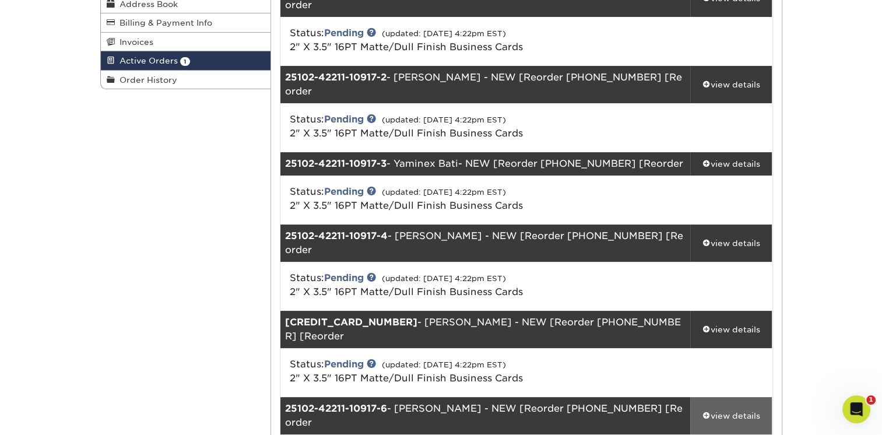
click at [712, 410] on div "view details" at bounding box center [731, 416] width 82 height 12
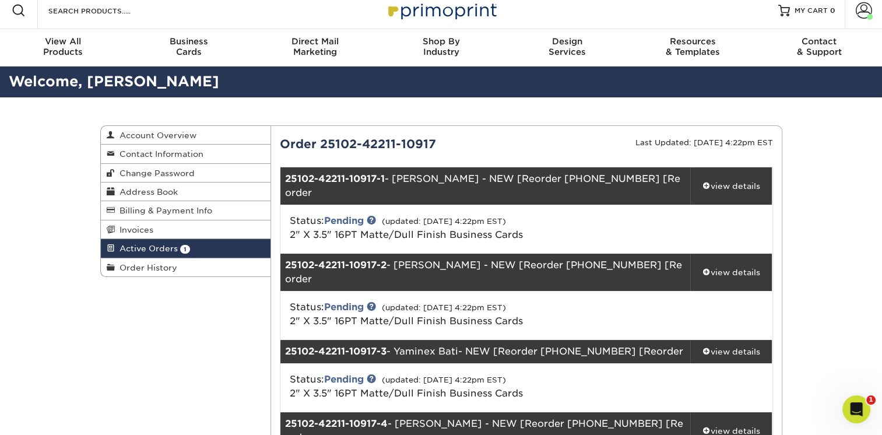
scroll to position [0, 0]
